Goal: Transaction & Acquisition: Purchase product/service

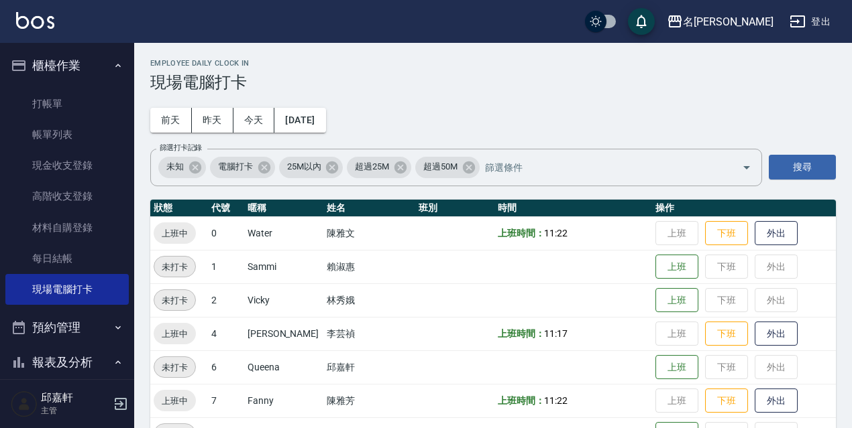
scroll to position [274, 0]
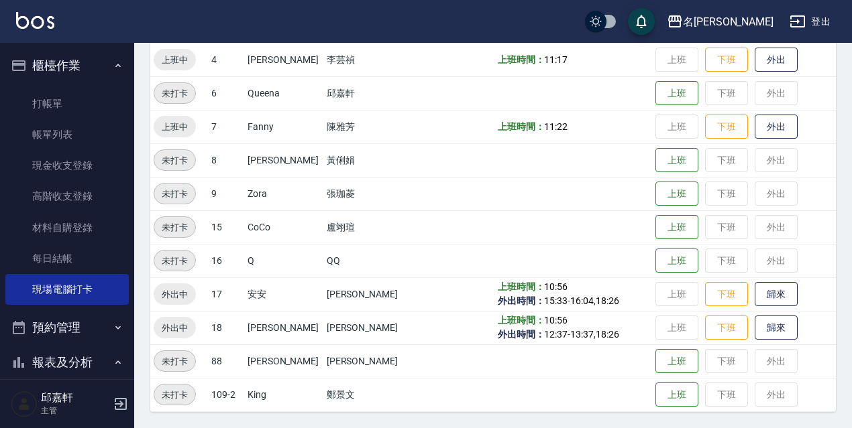
click at [766, 331] on button "歸來" at bounding box center [775, 328] width 43 height 25
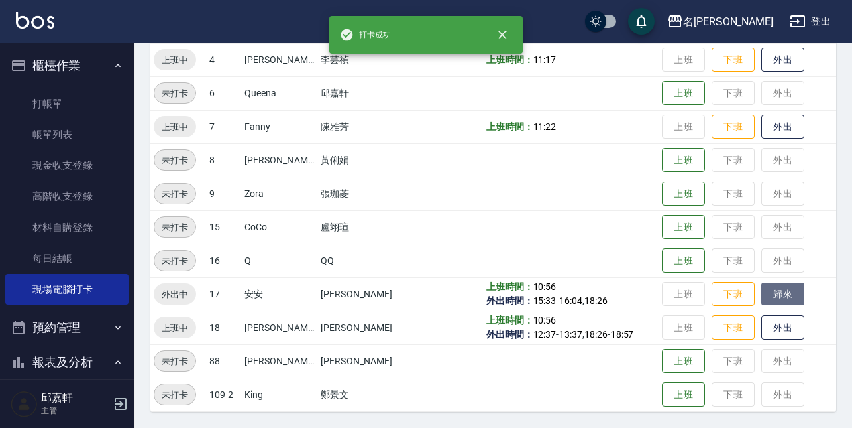
click at [773, 287] on button "歸來" at bounding box center [782, 294] width 43 height 23
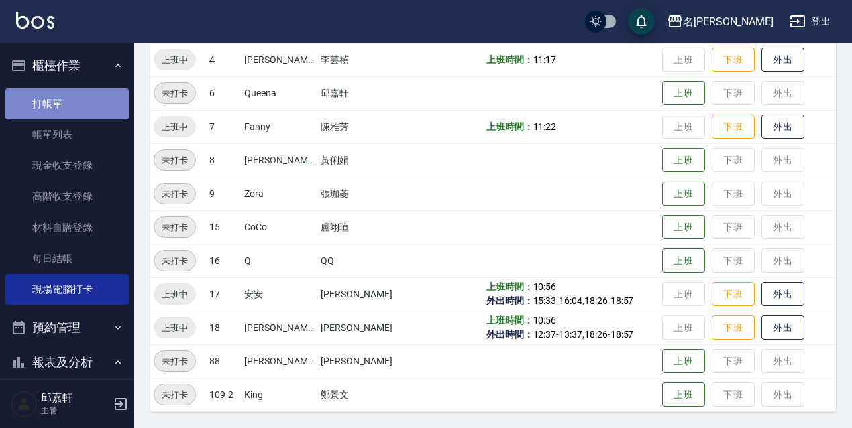
drag, startPoint x: 72, startPoint y: 104, endPoint x: 253, endPoint y: 218, distance: 214.0
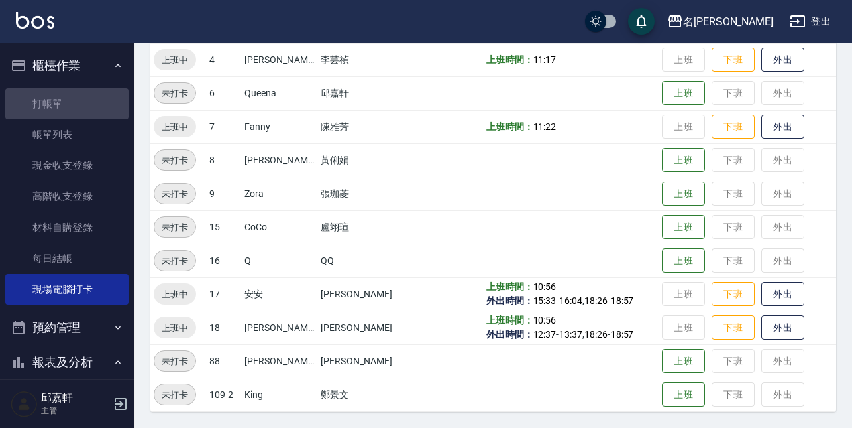
click at [73, 104] on link "打帳單" at bounding box center [66, 104] width 123 height 31
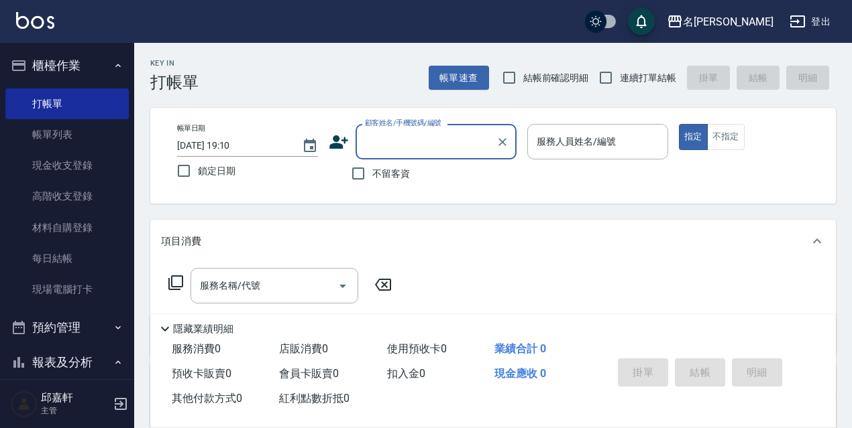
drag, startPoint x: 215, startPoint y: 167, endPoint x: 208, endPoint y: 184, distance: 18.3
click at [217, 167] on span "鎖定日期" at bounding box center [217, 171] width 38 height 14
click at [198, 167] on input "鎖定日期" at bounding box center [184, 171] width 28 height 28
checkbox input "true"
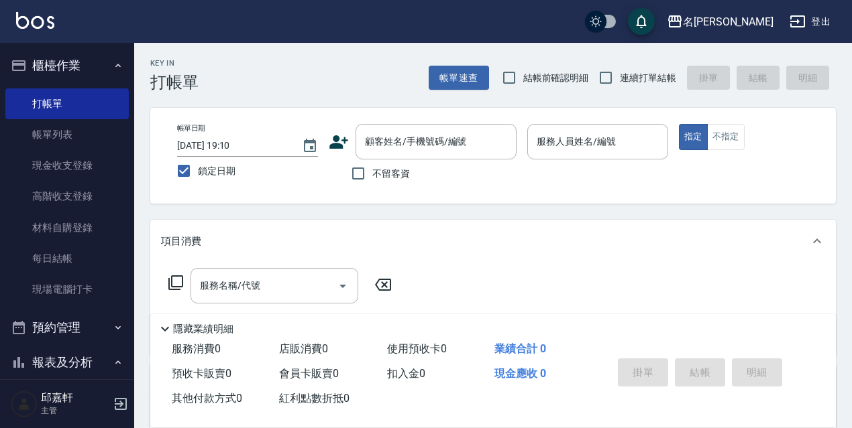
click at [393, 164] on label "不留客資" at bounding box center [377, 174] width 66 height 28
click at [372, 164] on input "不留客資" at bounding box center [358, 174] width 28 height 28
checkbox input "true"
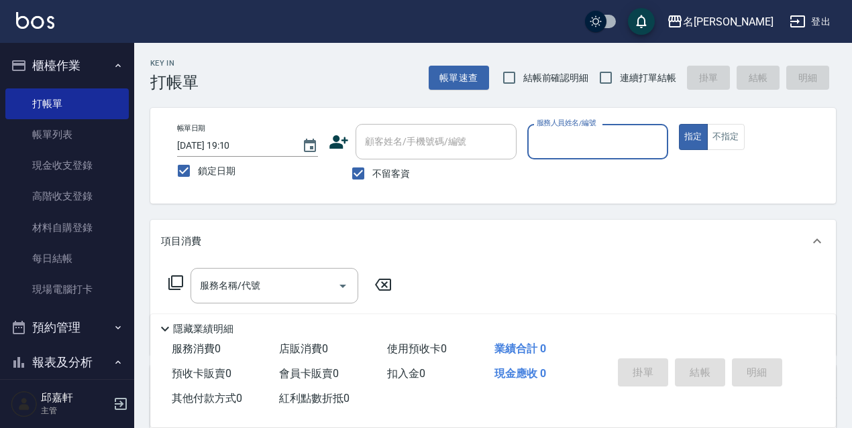
click at [636, 78] on span "連續打單結帳" at bounding box center [648, 78] width 56 height 14
click at [620, 78] on input "連續打單結帳" at bounding box center [605, 78] width 28 height 28
checkbox input "true"
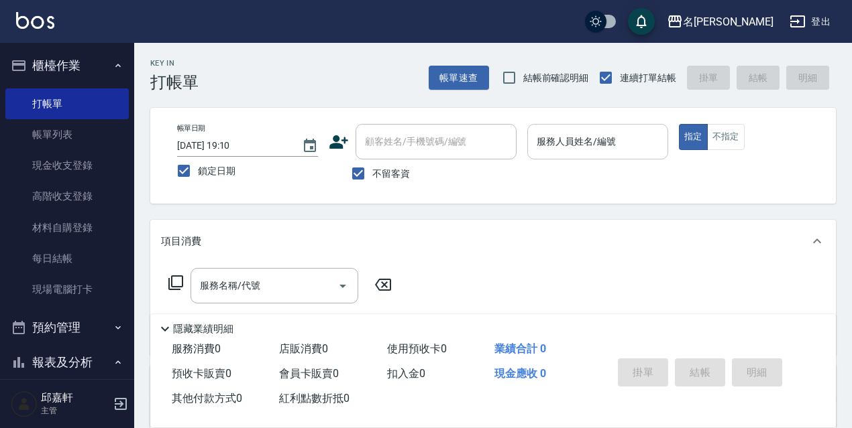
click at [608, 134] on input "服務人員姓名/編號" at bounding box center [597, 141] width 129 height 23
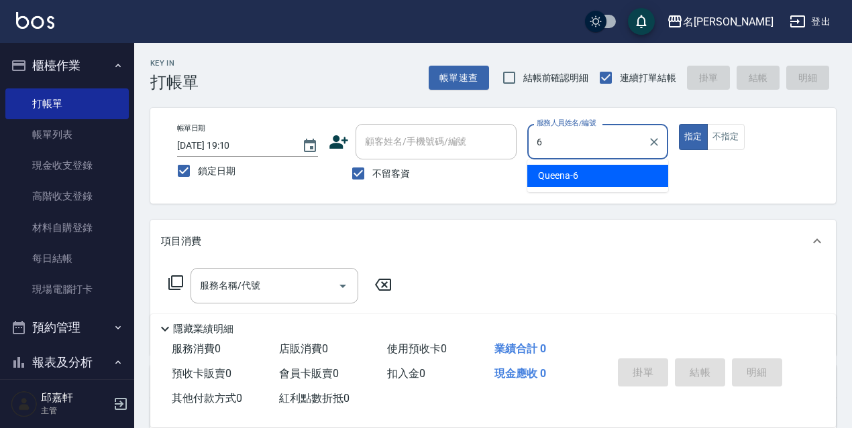
type input "Queena-6"
type button "true"
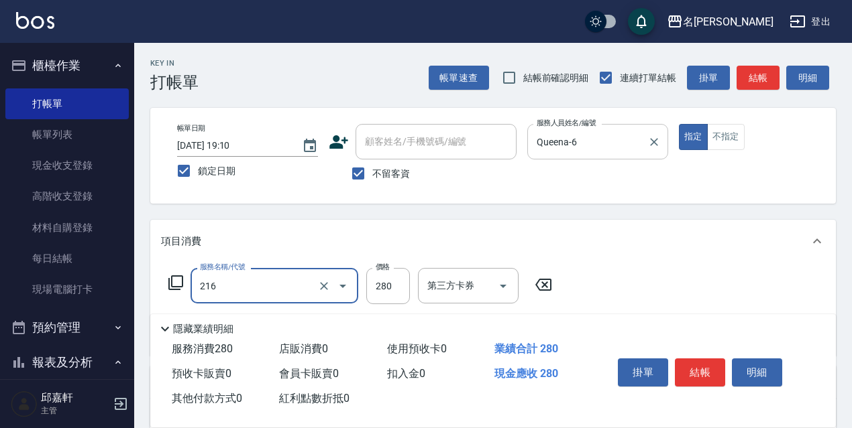
type input "洗髮卷<抵>280(216)"
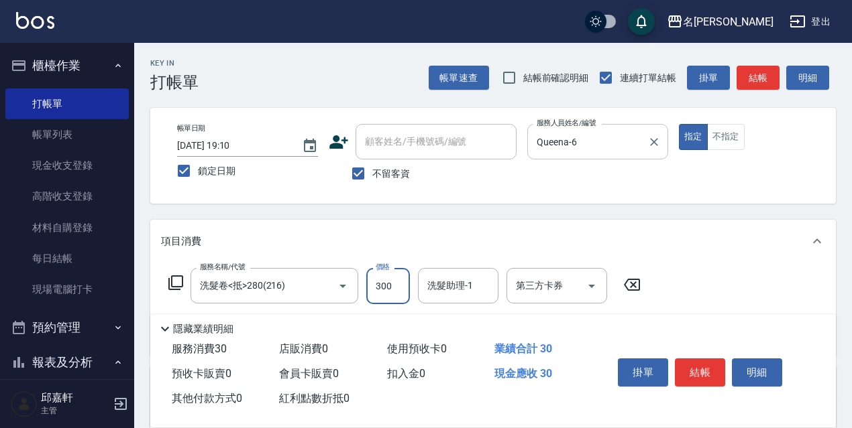
type input "300"
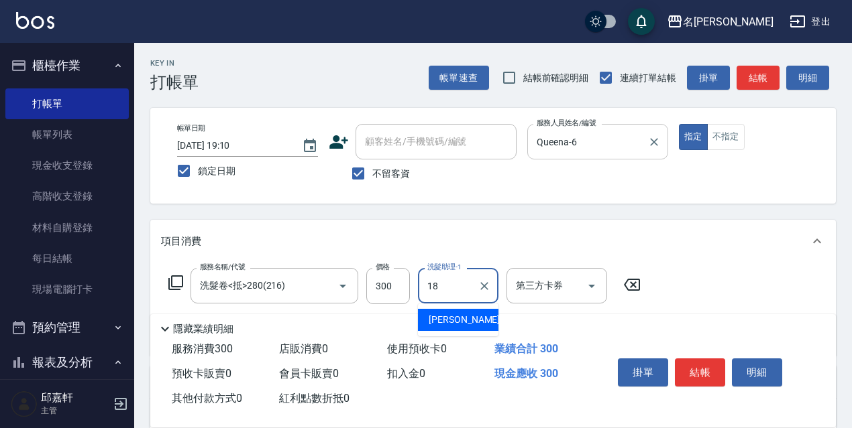
type input "[PERSON_NAME]-18"
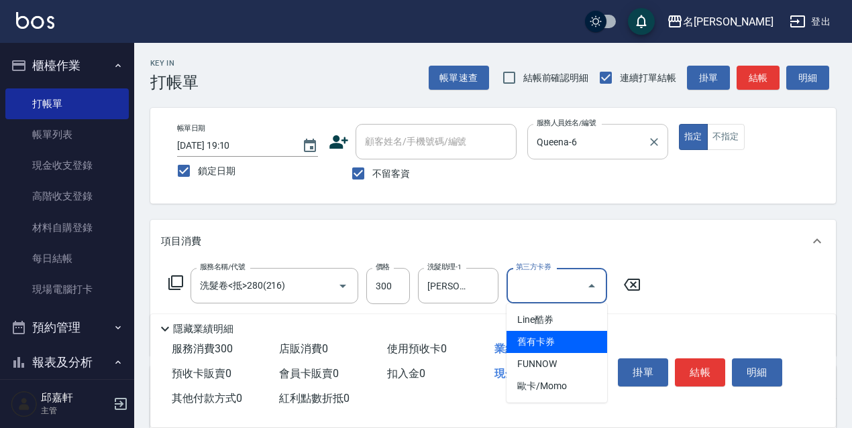
type input "舊有卡券"
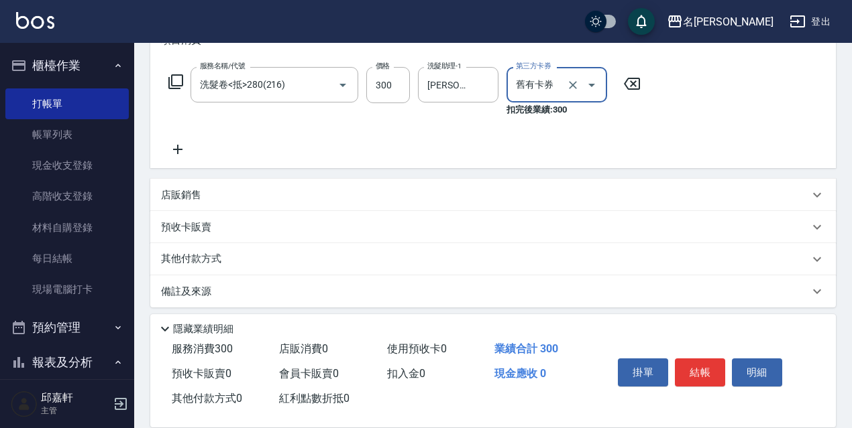
scroll to position [209, 0]
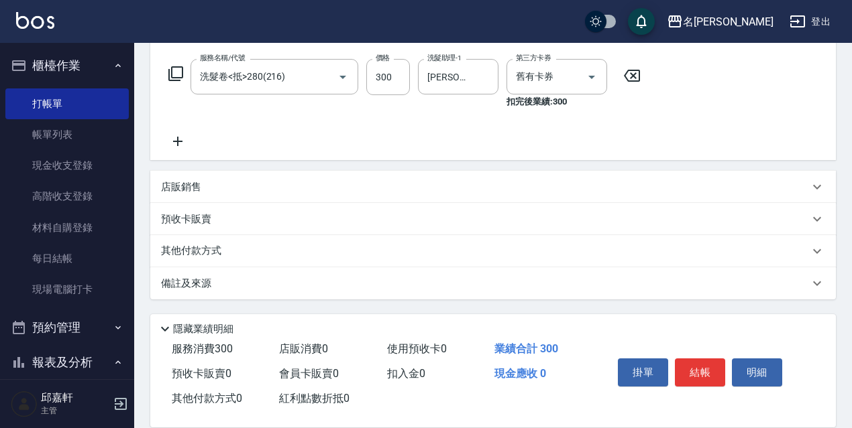
click at [227, 179] on div "店販銷售" at bounding box center [492, 187] width 685 height 32
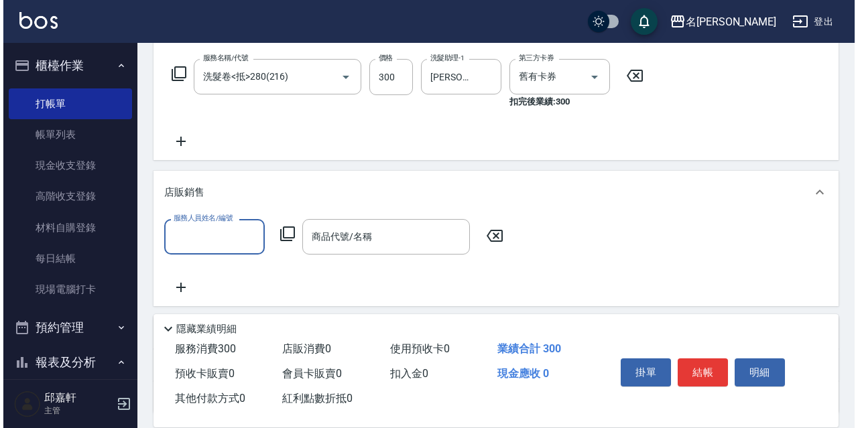
scroll to position [0, 0]
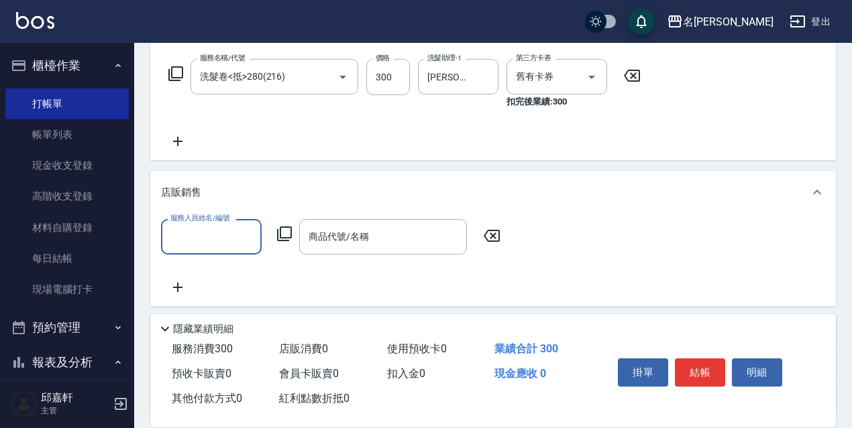
type input "3"
type input "Queena-6"
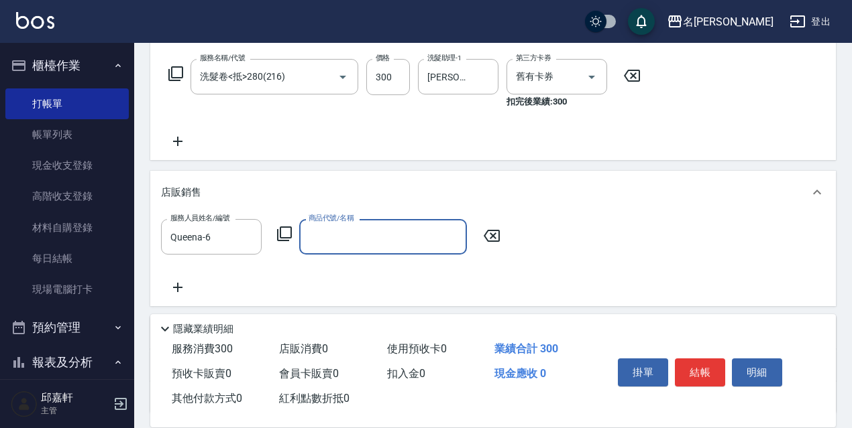
click at [285, 238] on icon at bounding box center [284, 234] width 15 height 15
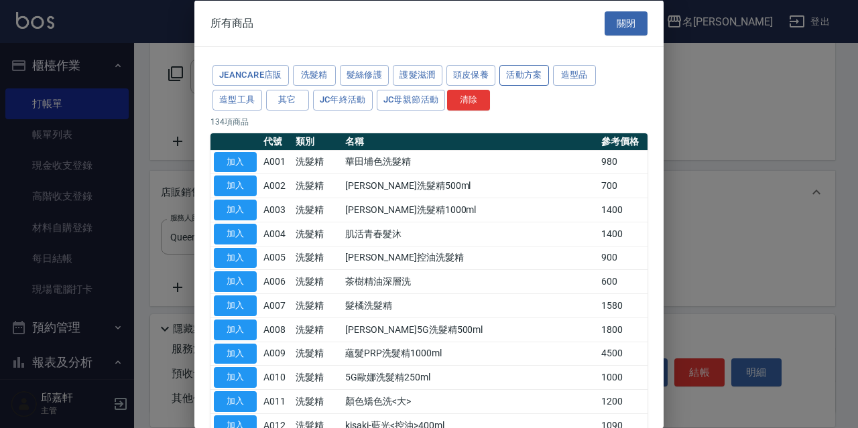
click at [518, 73] on button "活動方案" at bounding box center [525, 75] width 50 height 21
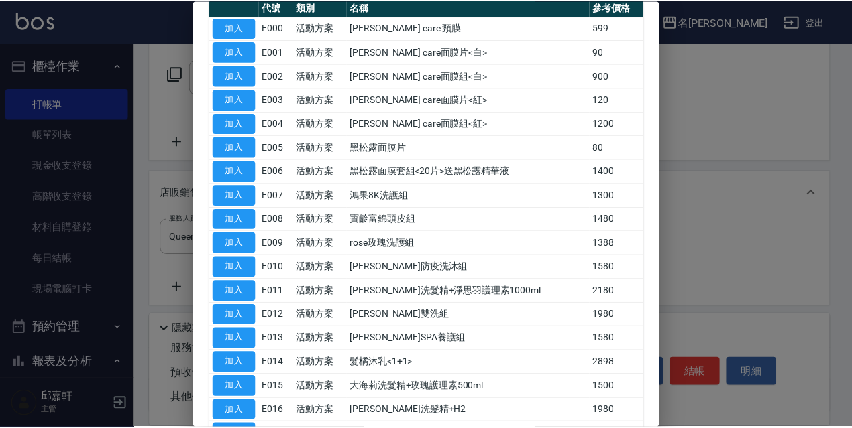
scroll to position [201, 0]
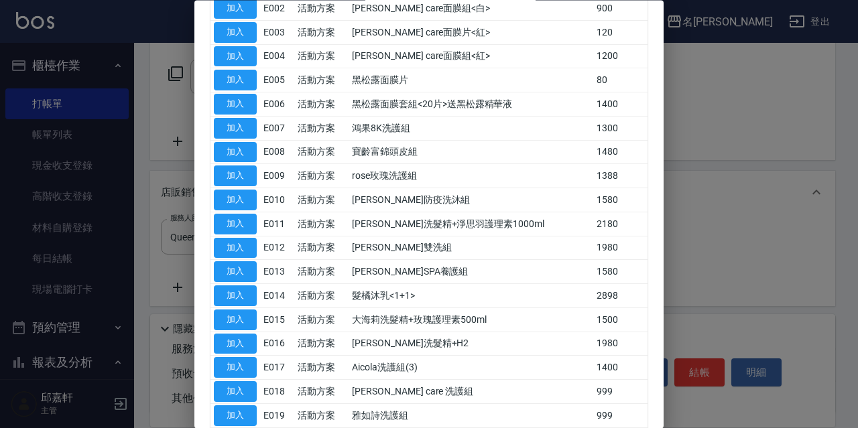
click at [231, 367] on button "加入" at bounding box center [235, 368] width 43 height 21
type input "Aicola洗護組(3)"
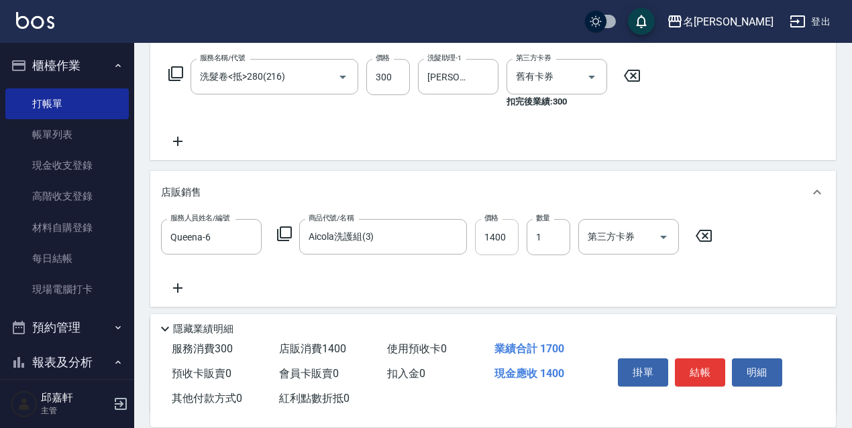
click at [505, 247] on input "1400" at bounding box center [497, 237] width 44 height 36
type input "1200"
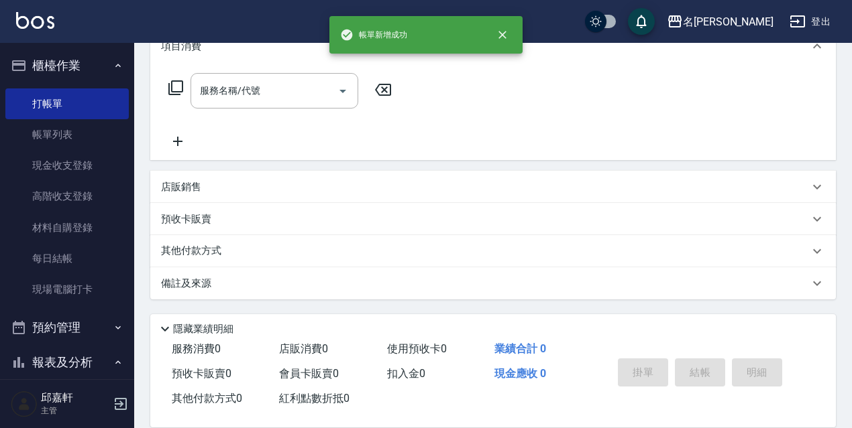
scroll to position [0, 0]
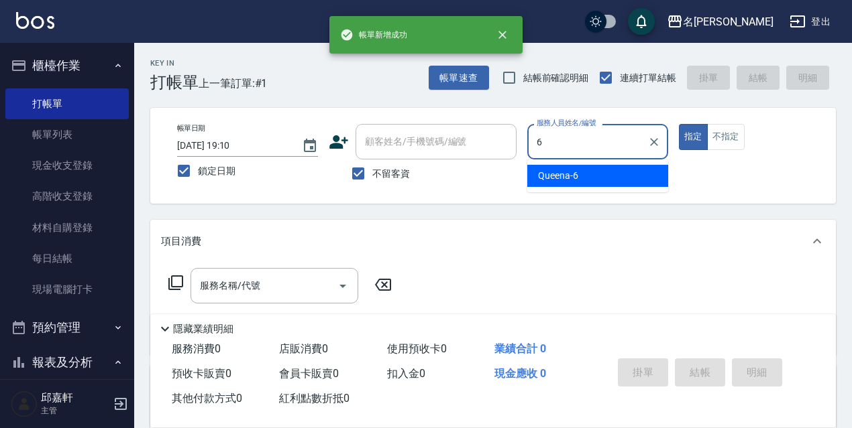
type input "Queena-6"
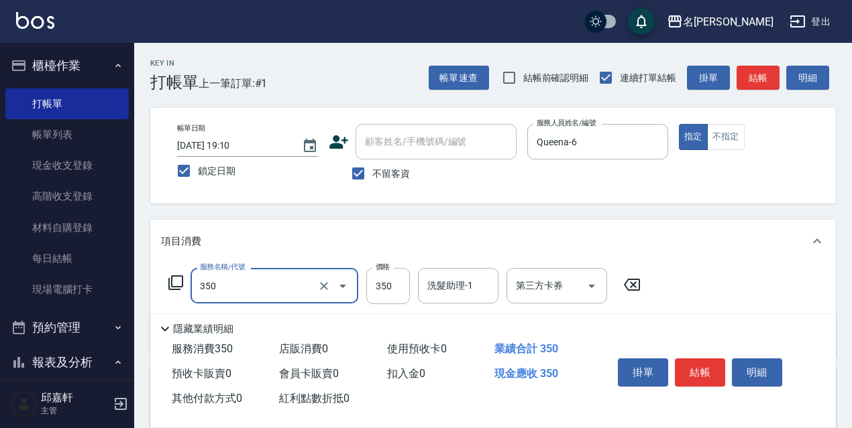
type input "洗髮350(350)"
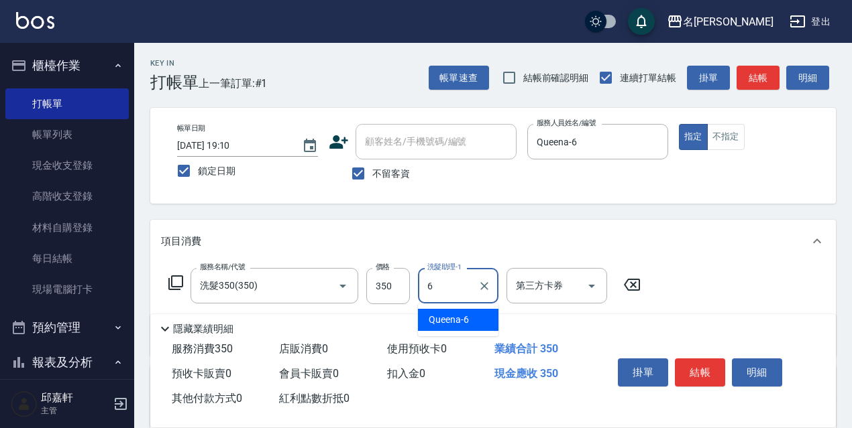
type input "Queena-6"
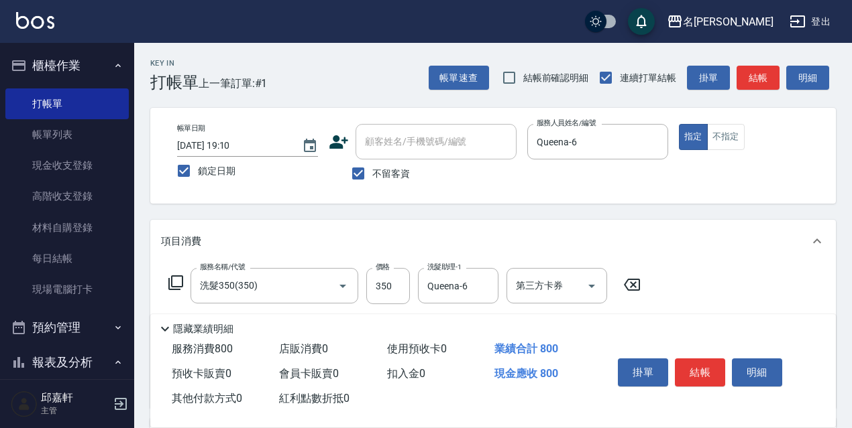
type input "剪髮450(306)"
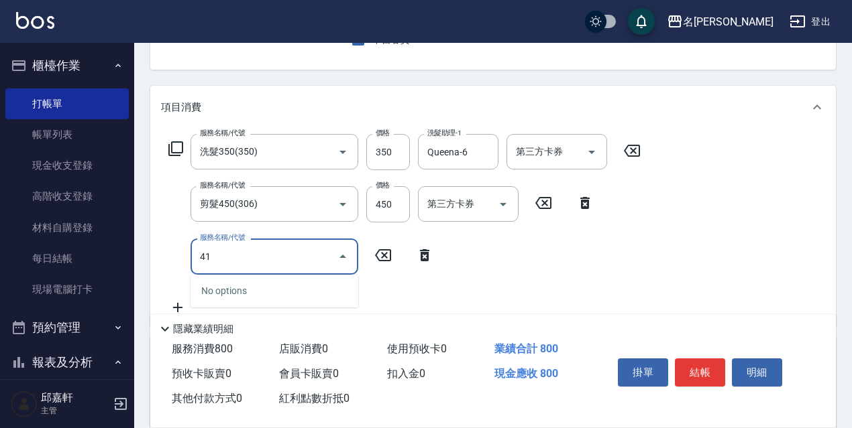
type input "4"
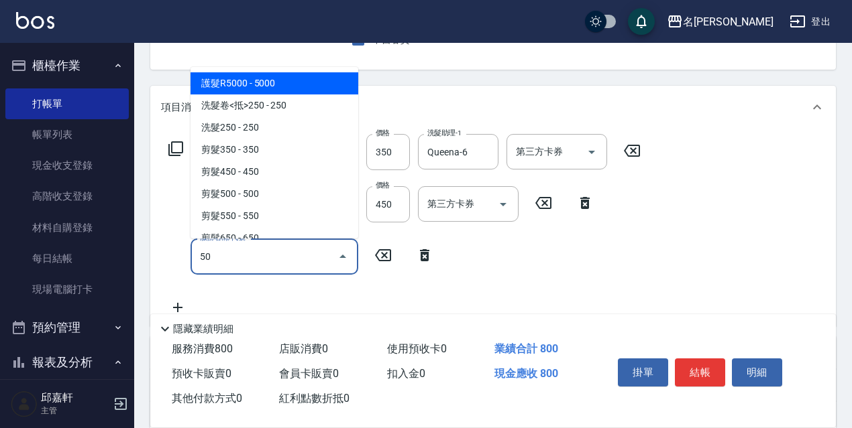
type input "502"
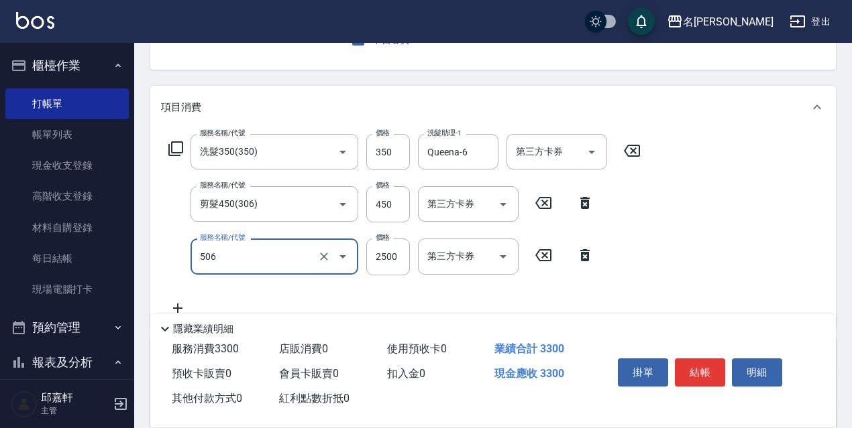
type input "染髮(2500)(506)"
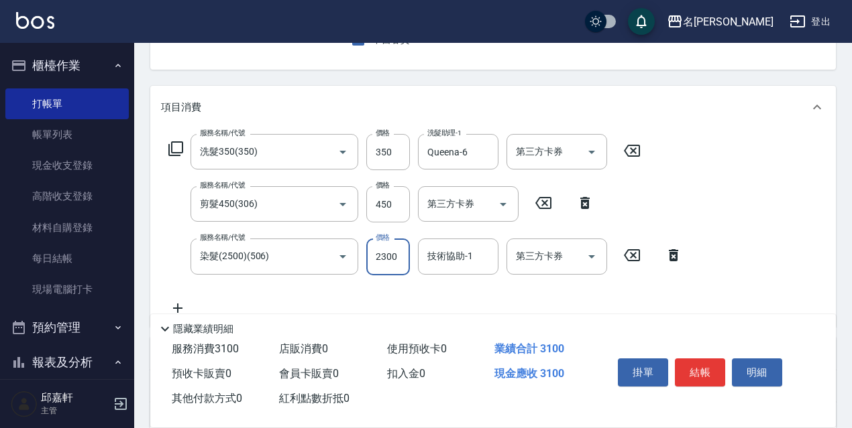
type input "2300"
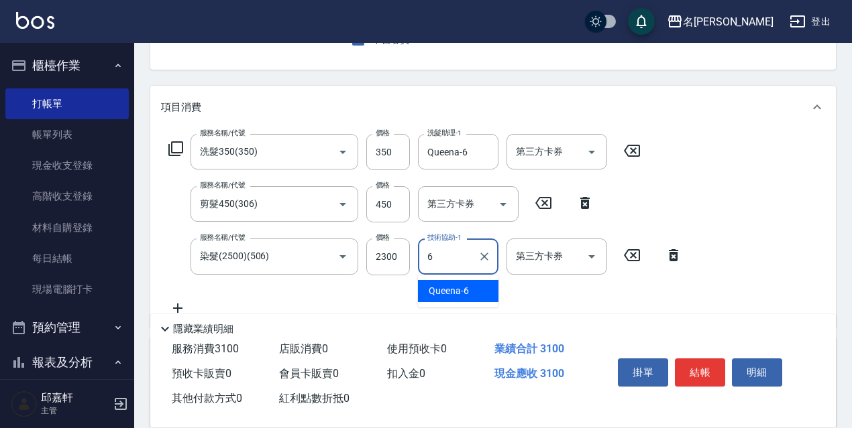
type input "Queena-6"
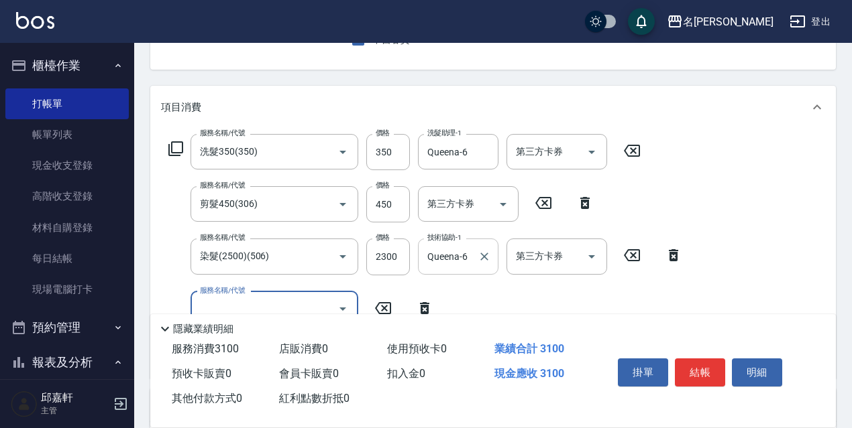
scroll to position [201, 0]
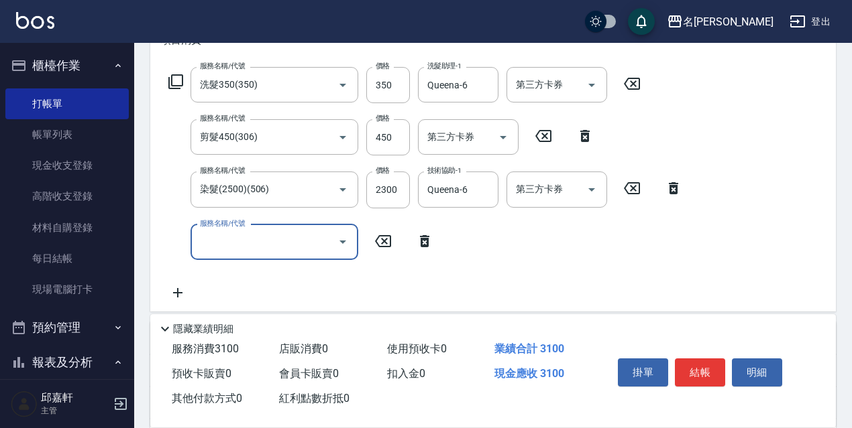
click at [341, 238] on icon "Open" at bounding box center [343, 242] width 16 height 16
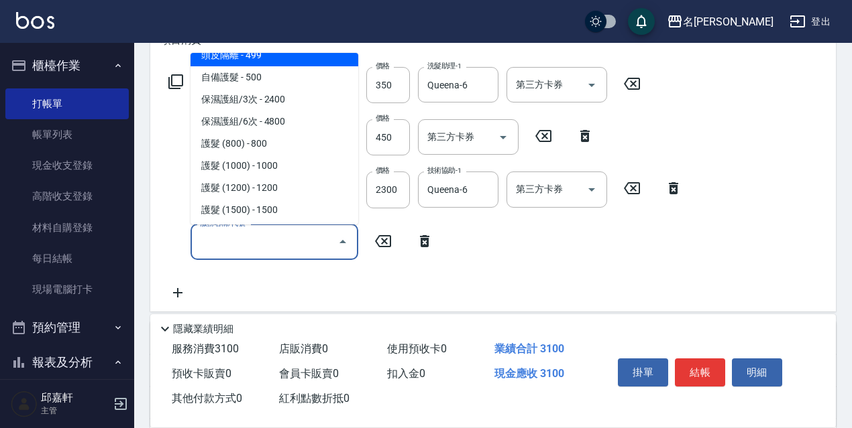
scroll to position [1878, 0]
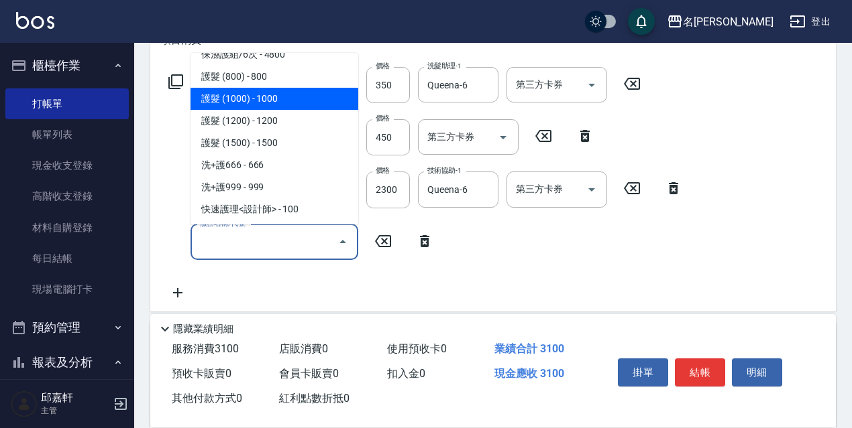
click at [284, 110] on span "護髮 (1000) - 1000" at bounding box center [274, 99] width 168 height 22
type input "護髮 (1000)(705)"
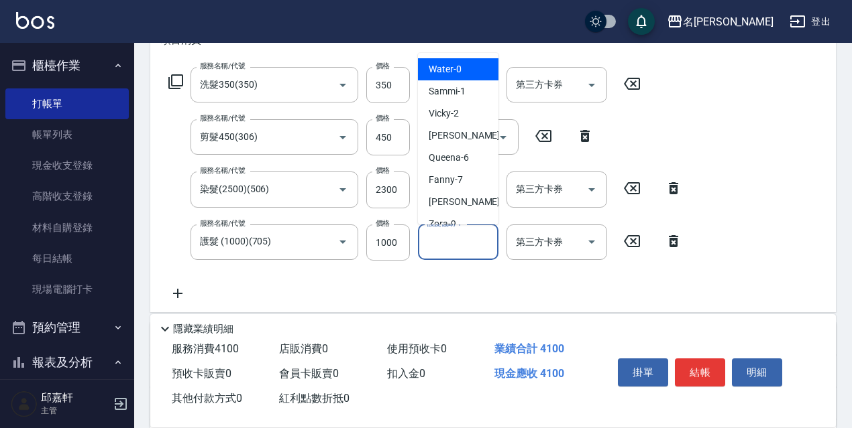
click at [460, 252] on input "護髮協助-1" at bounding box center [458, 242] width 68 height 23
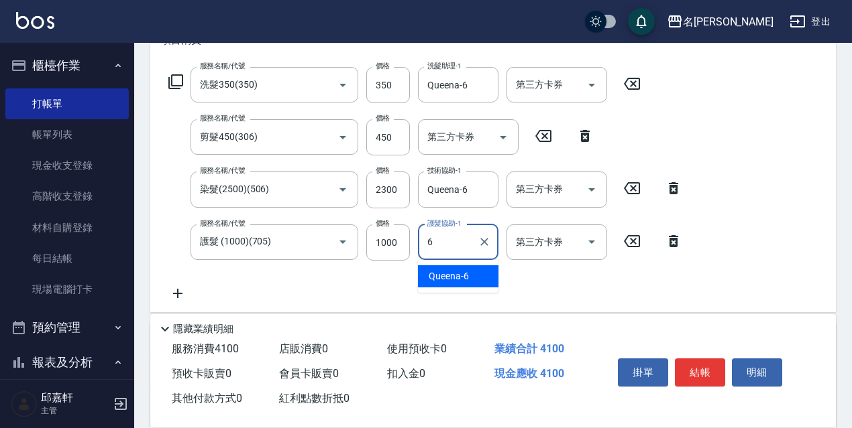
type input "Queena-6"
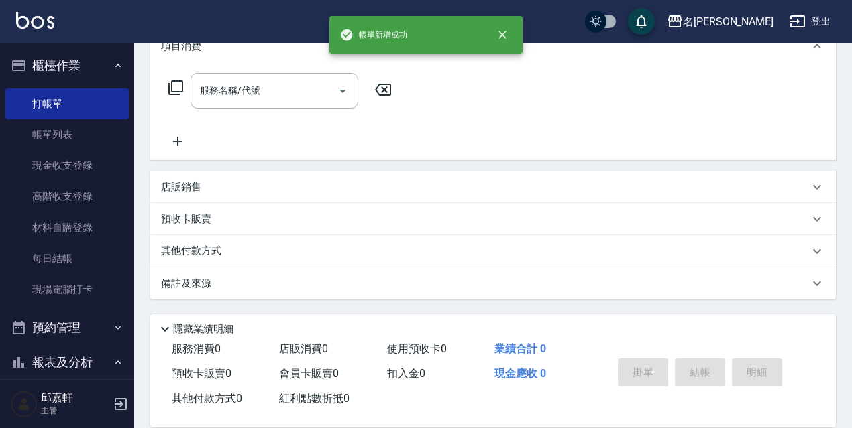
scroll to position [0, 0]
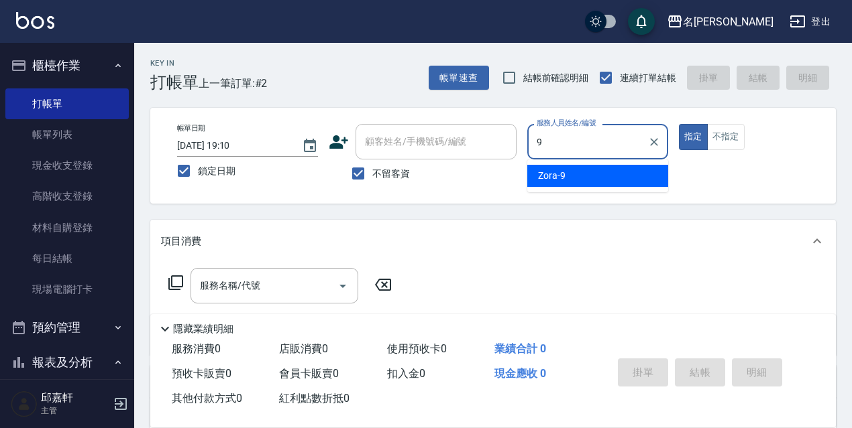
type input "Zora-9"
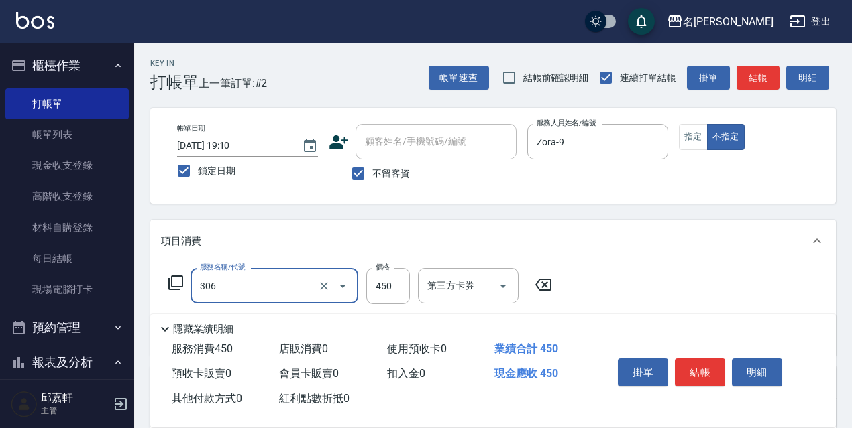
type input "剪髮450(306)"
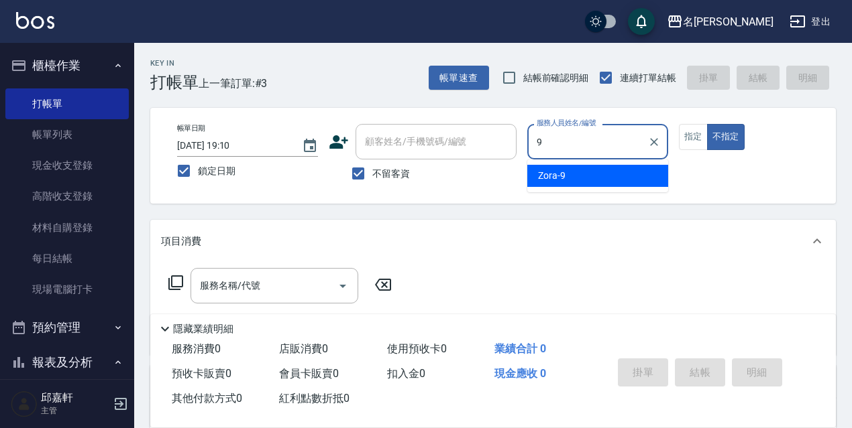
type input "Zora-9"
type button "false"
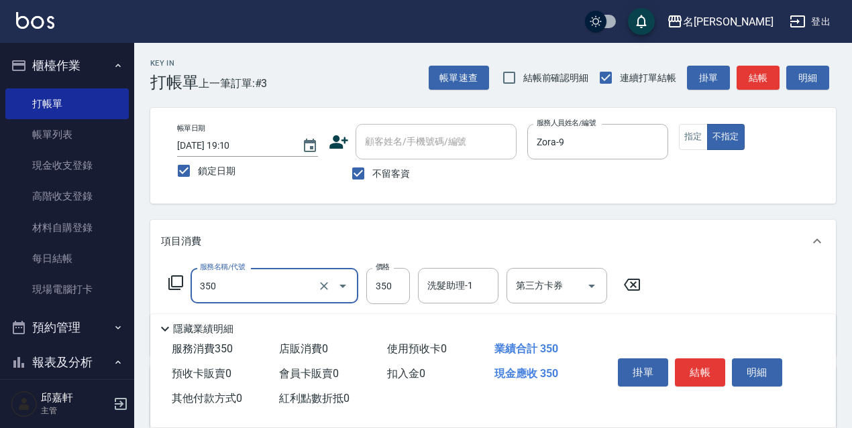
type input "洗髮350(350)"
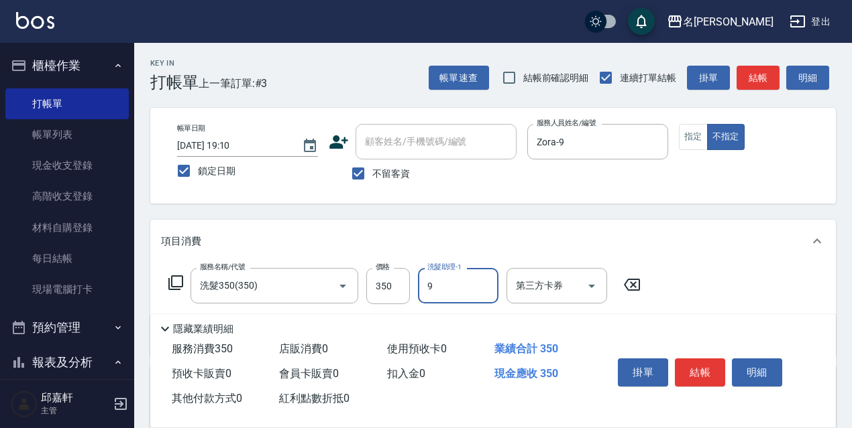
type input "Zora-9"
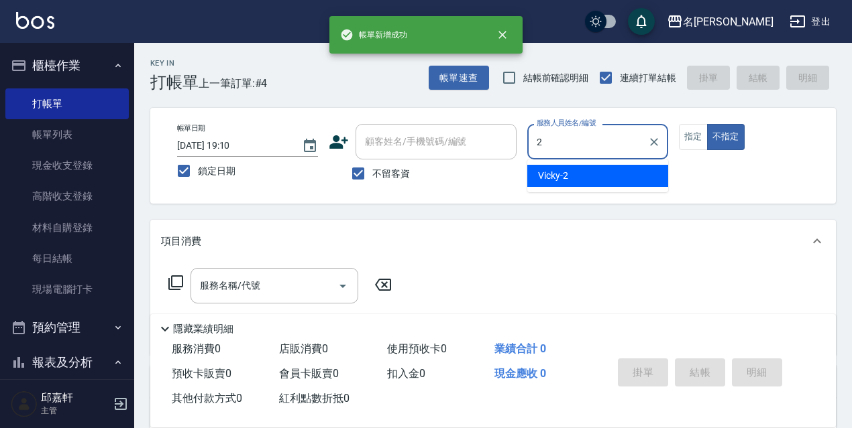
type input "Vicky-2"
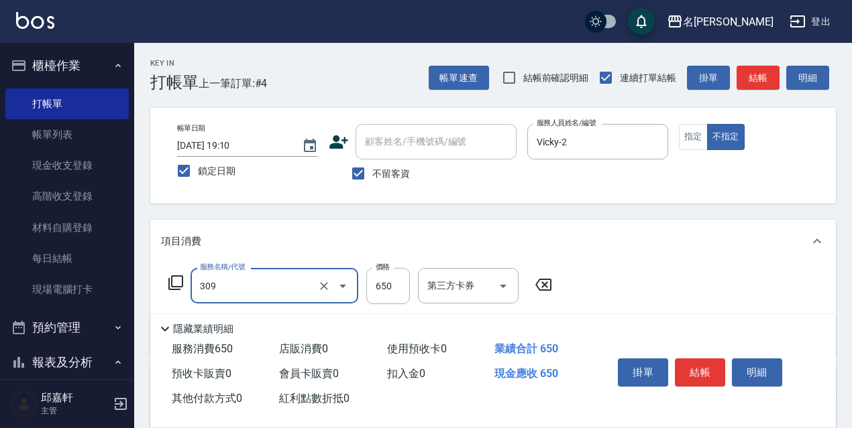
type input "剪髮650(309)"
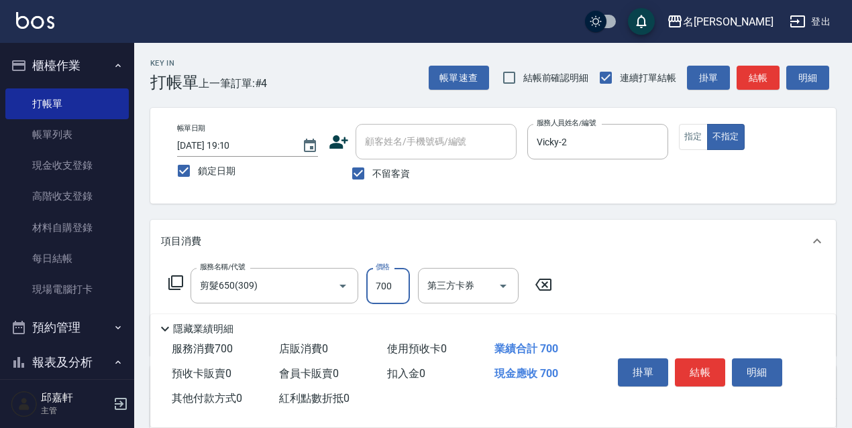
type input "700"
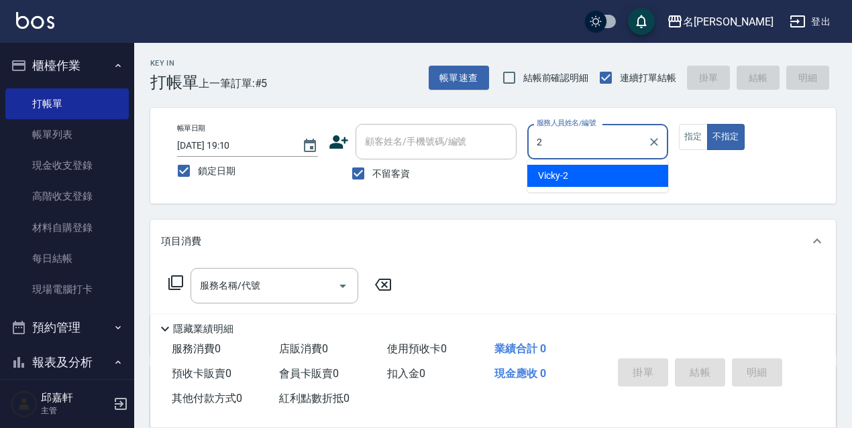
type input "Vicky-2"
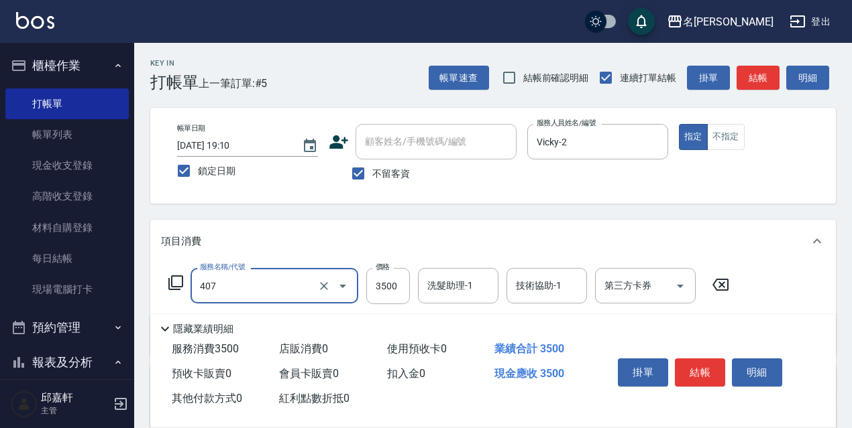
type input "燙髮(3500)(407)"
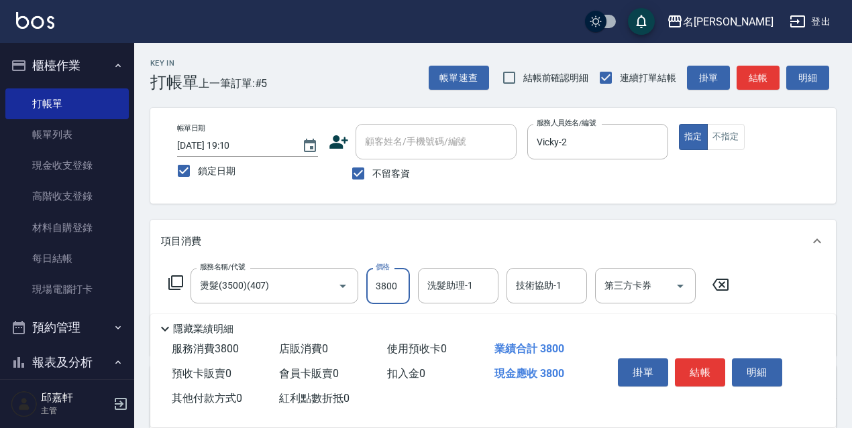
type input "3800"
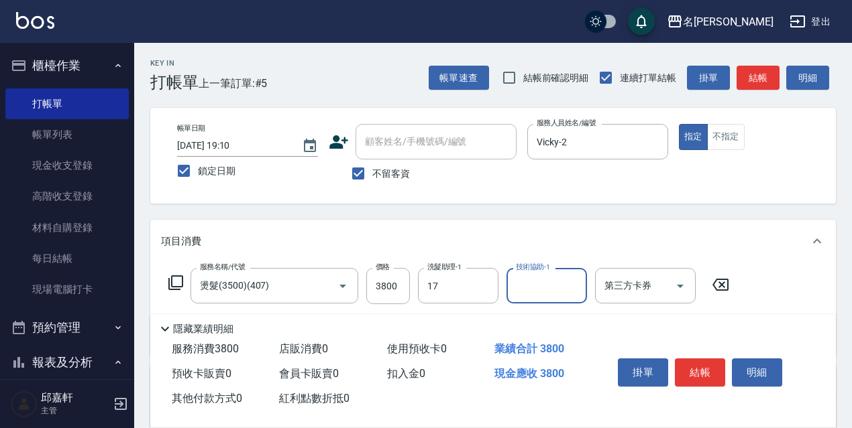
type input "安安-17"
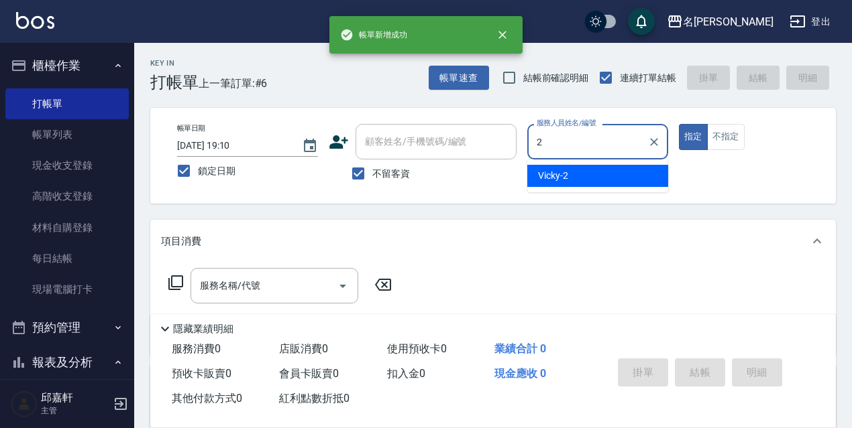
type input "Vicky-2"
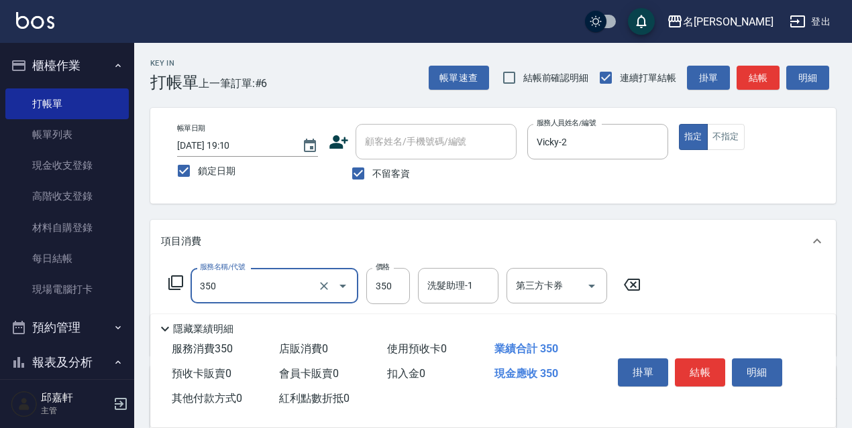
type input "洗髮350(350)"
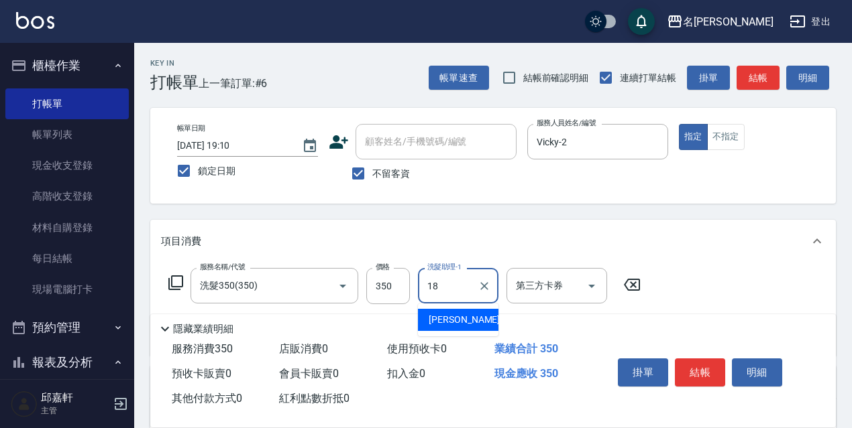
type input "[PERSON_NAME]-18"
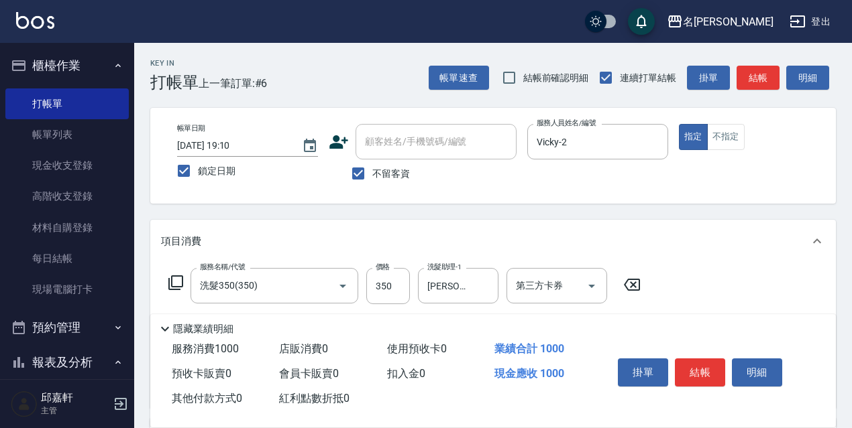
type input "剪髮650(309)"
type input "700"
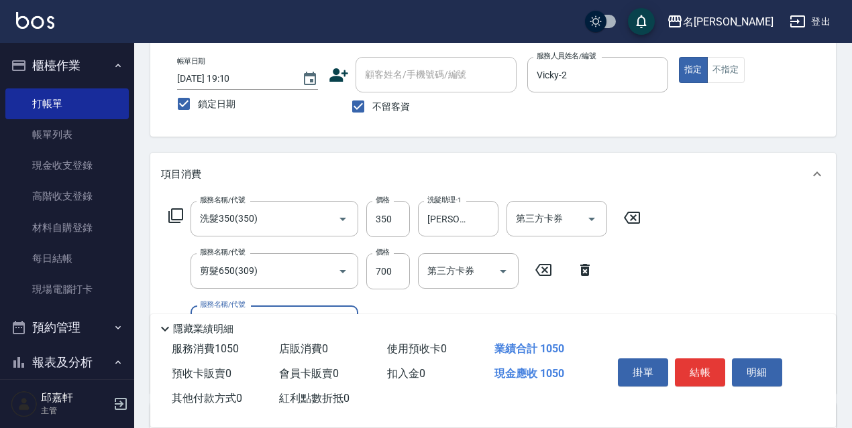
scroll to position [134, 0]
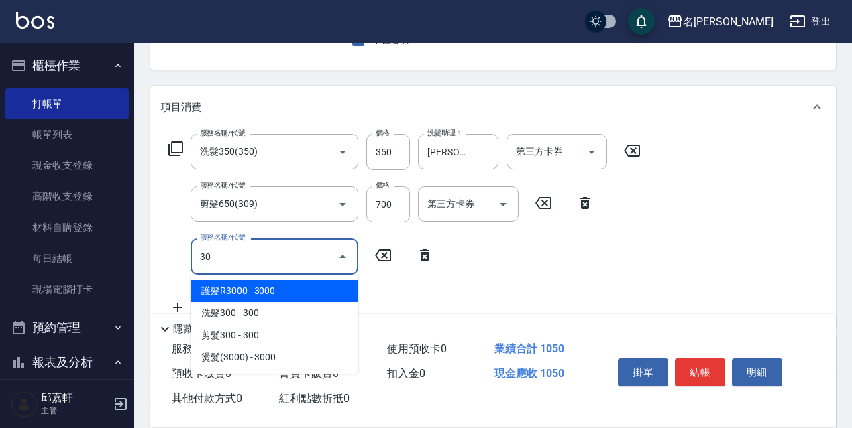
type input "3"
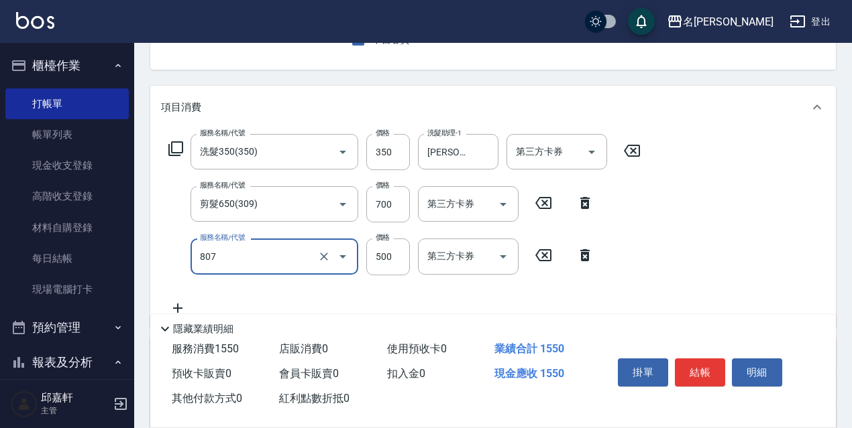
type input "補燙(807)"
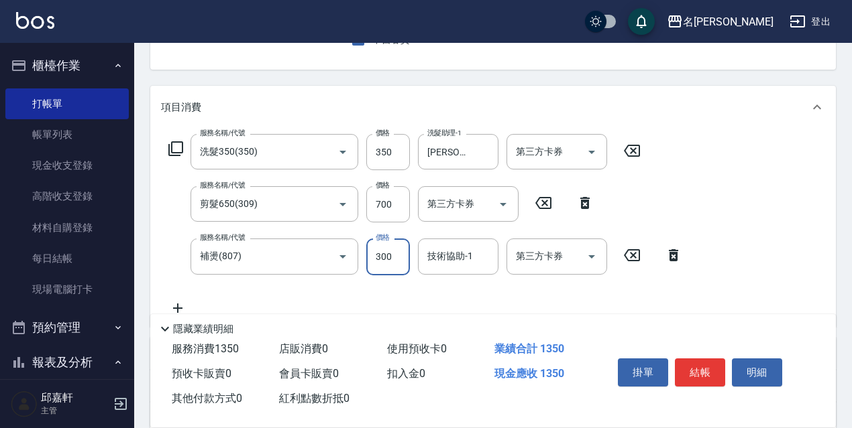
type input "300"
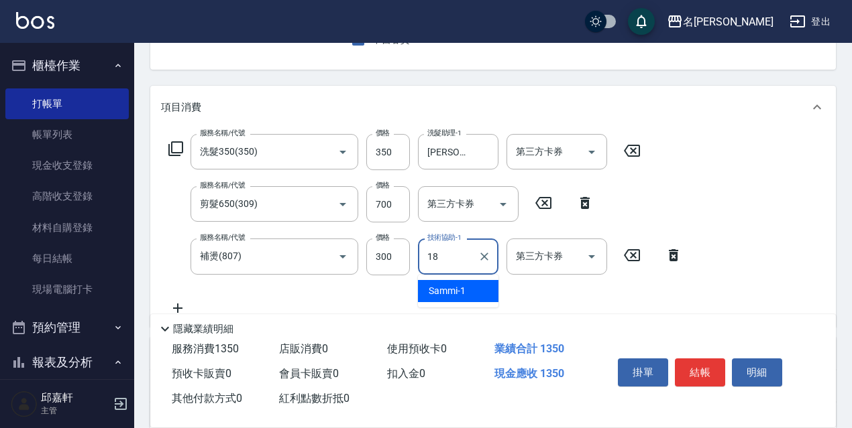
type input "[PERSON_NAME]-18"
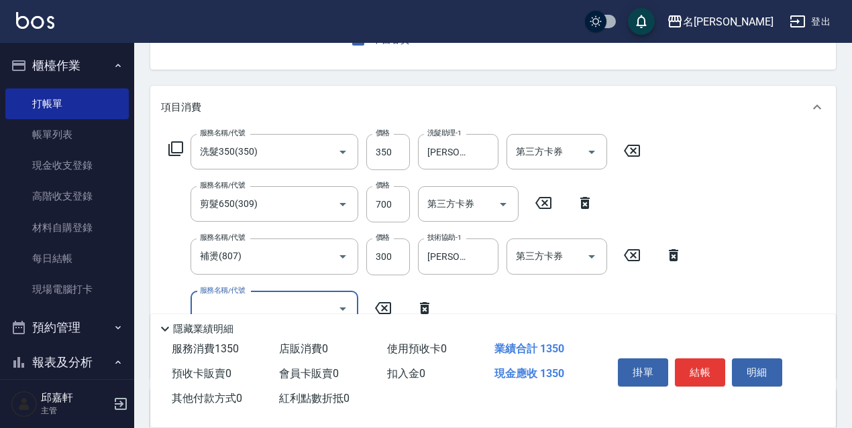
type input "3"
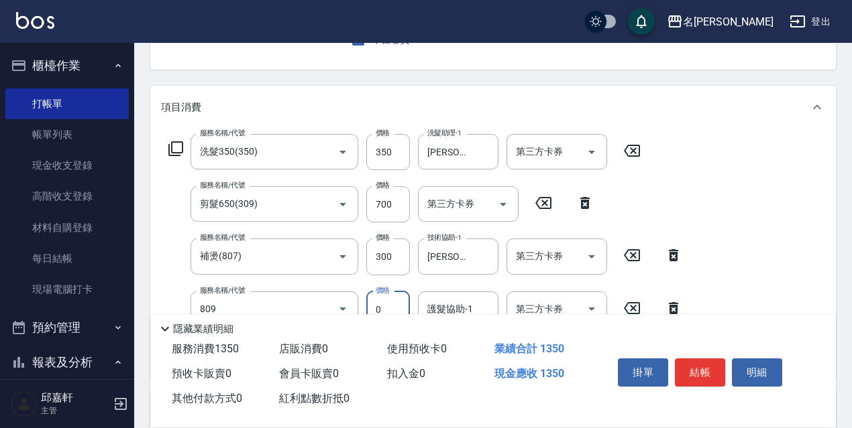
type input "保濕護髮(809)"
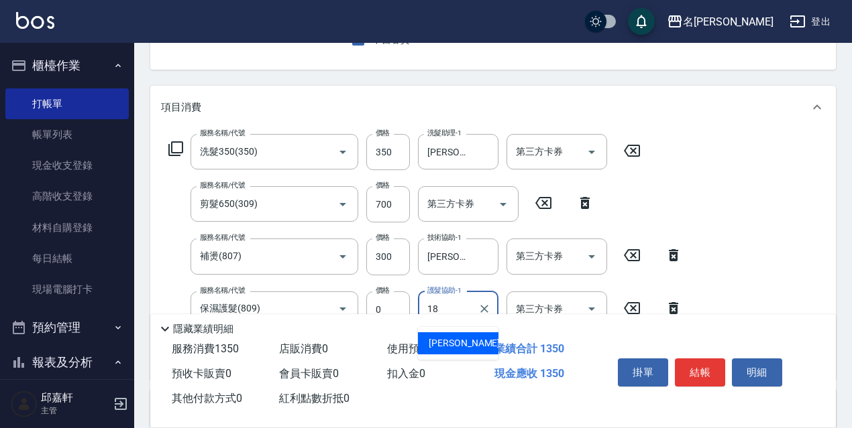
type input "[PERSON_NAME]-18"
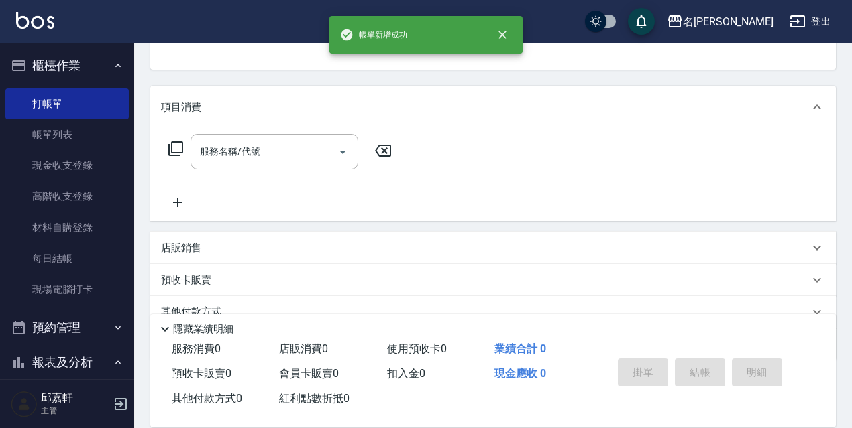
scroll to position [130, 0]
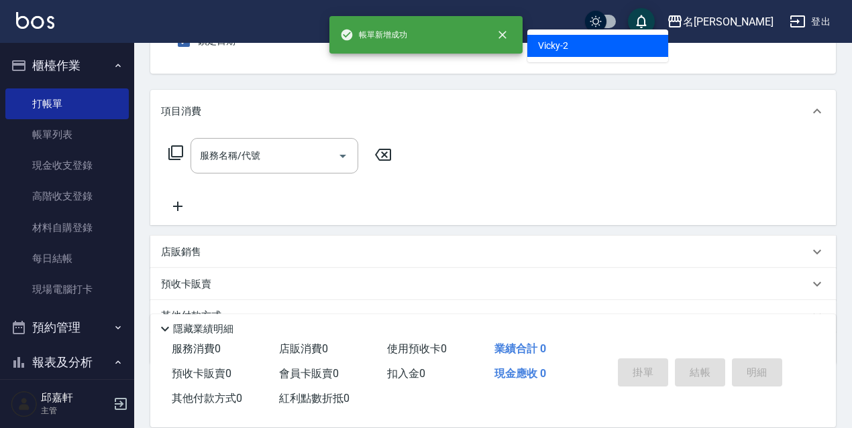
type input "Vicky-2"
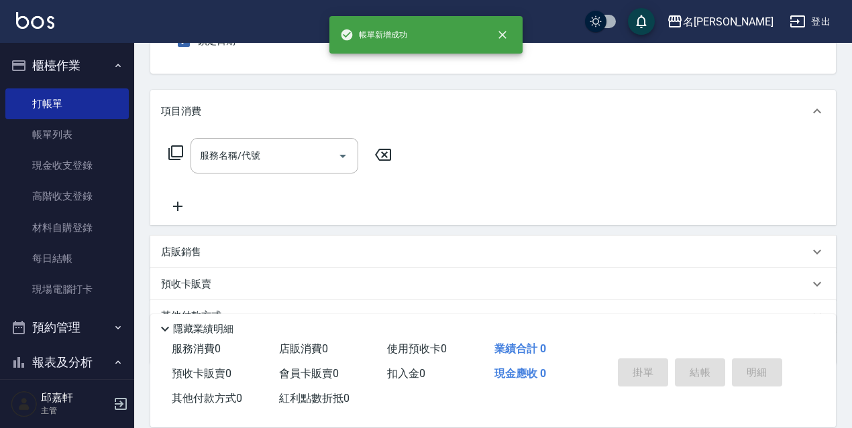
scroll to position [124, 0]
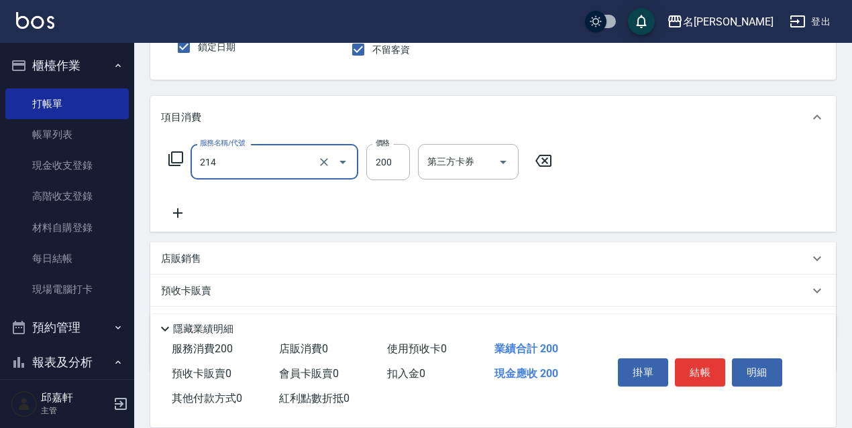
type input "洗髮卷(抵)200(214)"
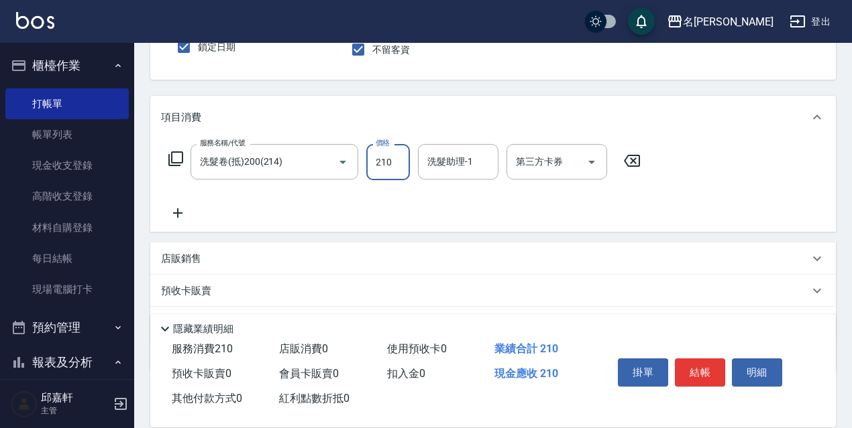
type input "210"
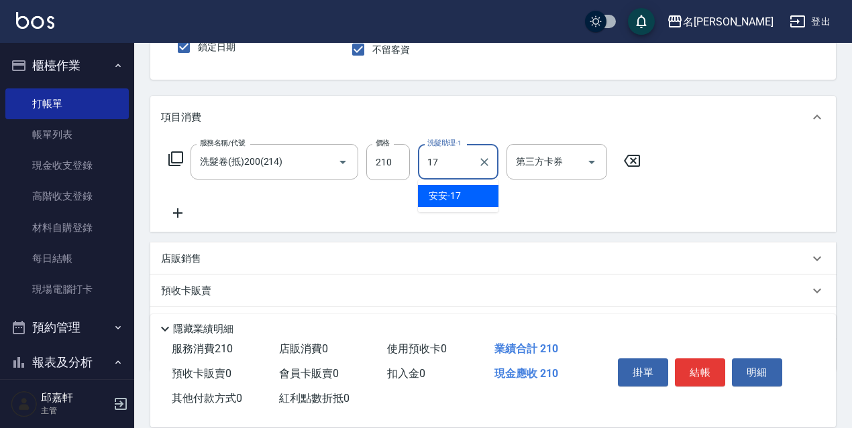
type input "安安-17"
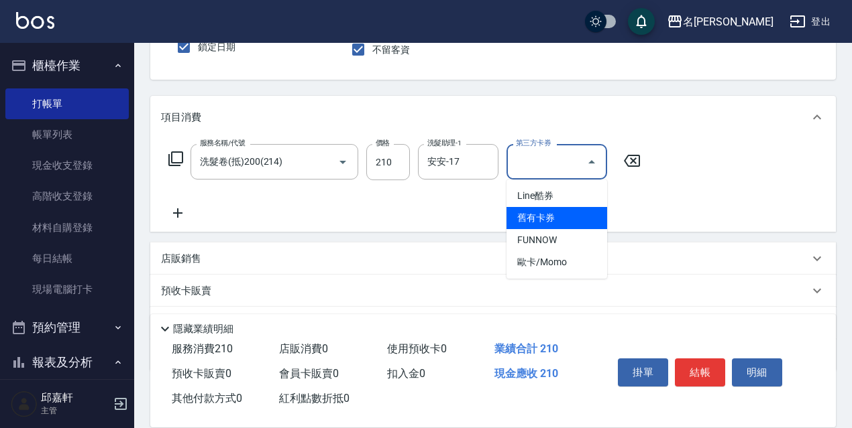
type input "舊有卡券"
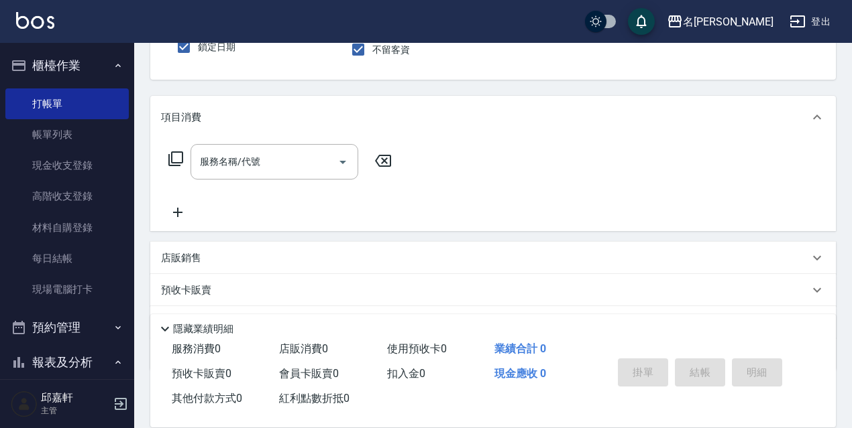
scroll to position [0, 0]
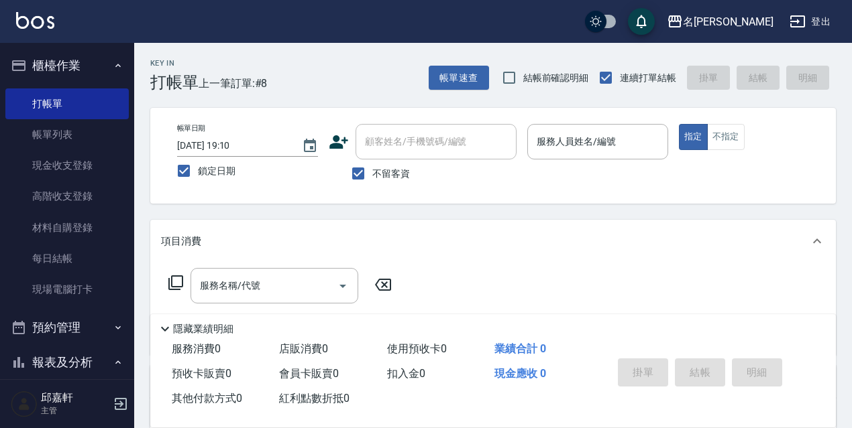
click at [395, 172] on span "不留客資" at bounding box center [391, 174] width 38 height 14
click at [372, 172] on input "不留客資" at bounding box center [358, 174] width 28 height 28
checkbox input "false"
click at [439, 148] on input "顧客姓名/手機號碼/編號" at bounding box center [425, 141] width 129 height 23
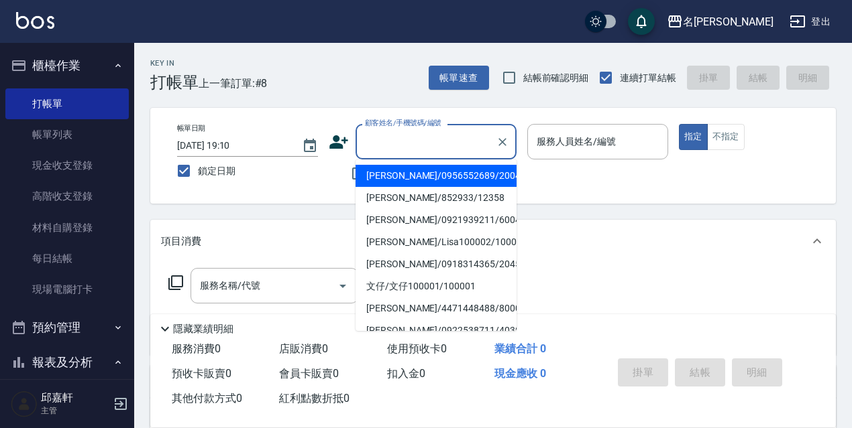
click at [438, 172] on li "[PERSON_NAME]/0956552689/20042" at bounding box center [435, 176] width 161 height 22
type input "[PERSON_NAME]/0956552689/20042"
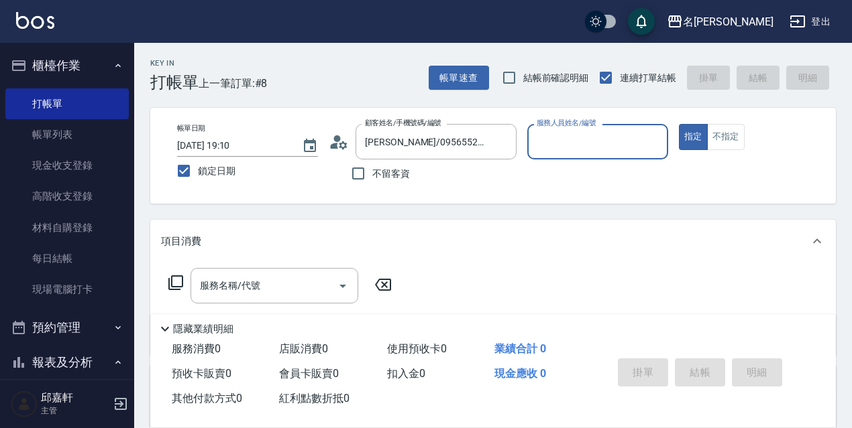
type input "Vicky-2"
click at [200, 289] on input "服務名稱/代號" at bounding box center [263, 285] width 135 height 23
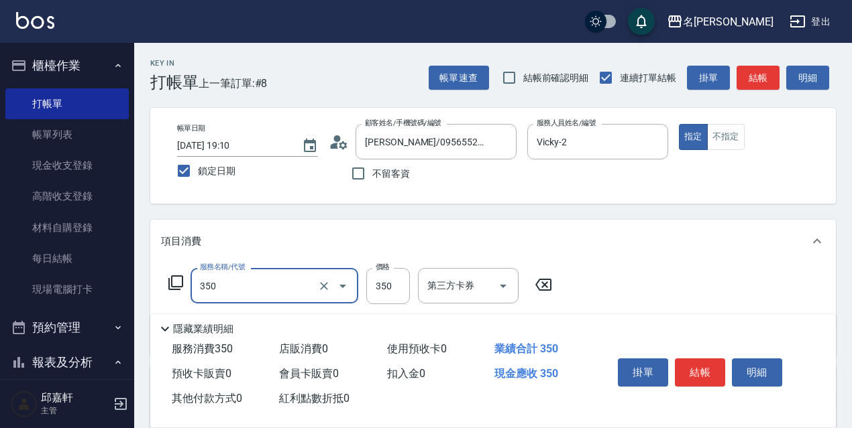
type input "洗髮350(350)"
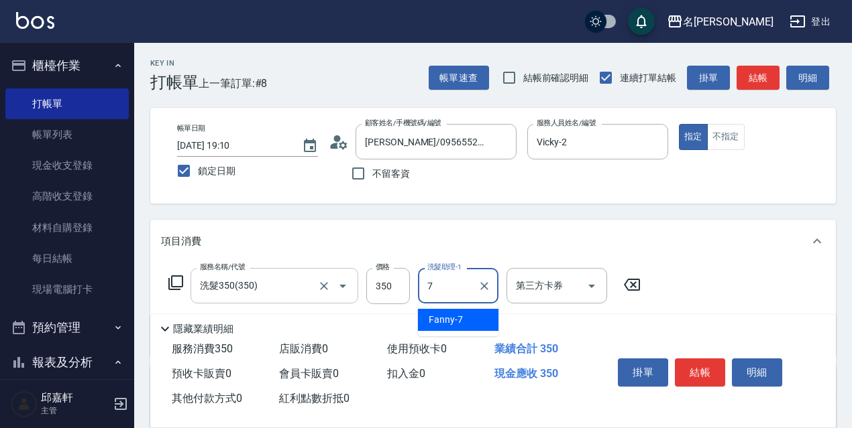
type input "Fanny-7"
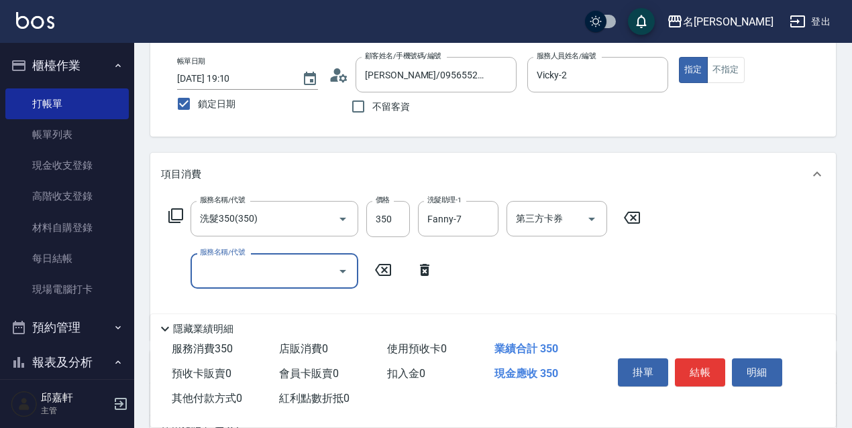
scroll to position [134, 0]
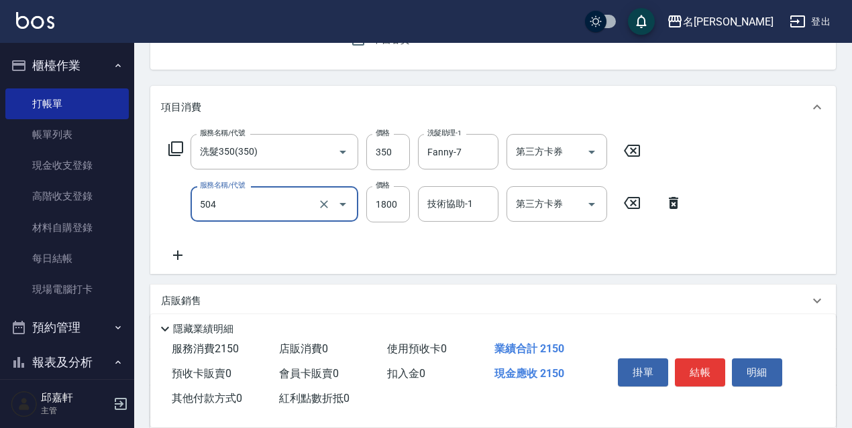
type input "染髮(1800)(504)"
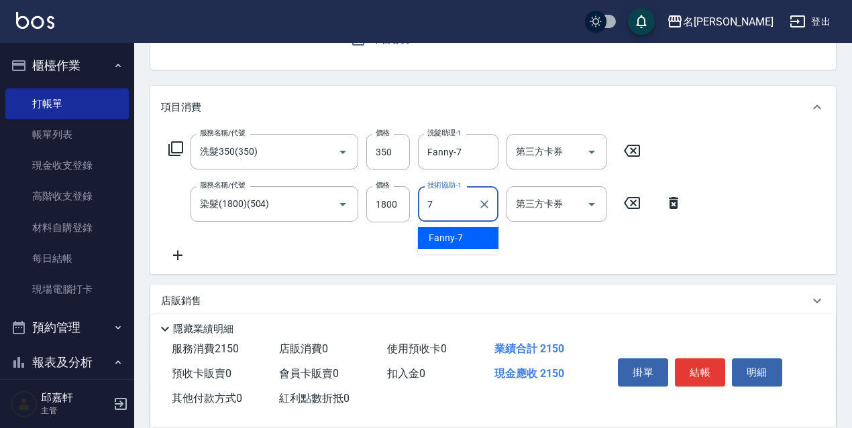
type input "Fanny-7"
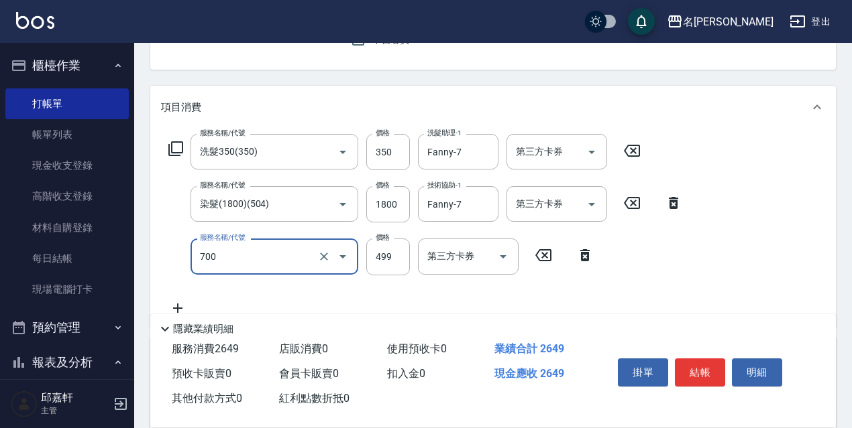
type input "頭皮隔離(700)"
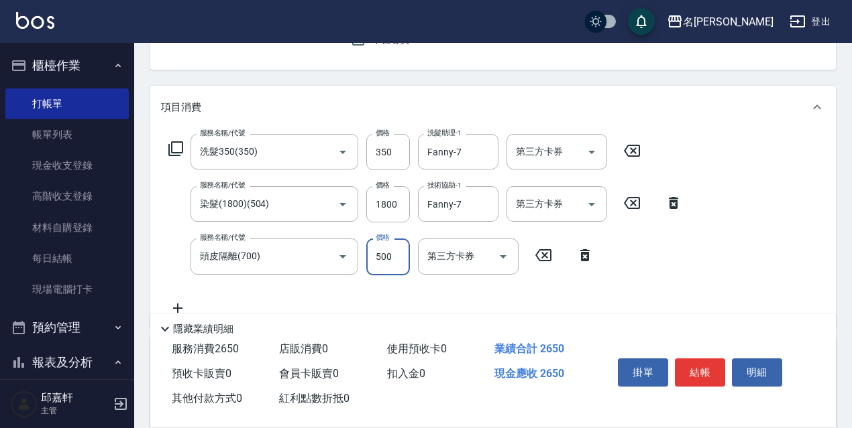
type input "500"
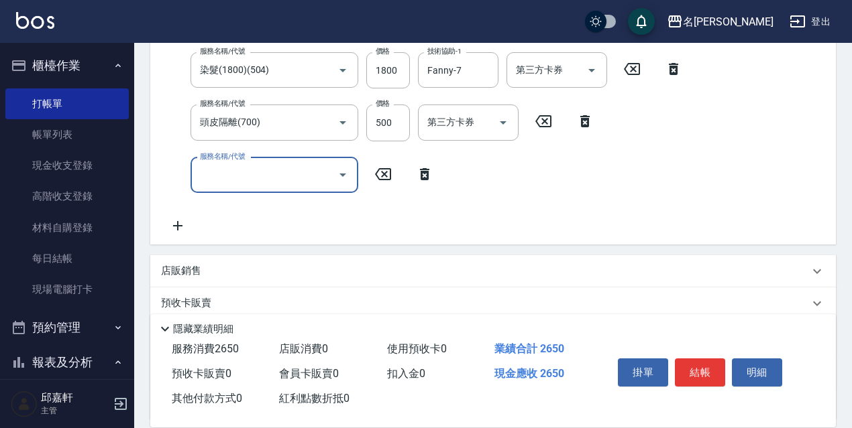
scroll to position [389, 0]
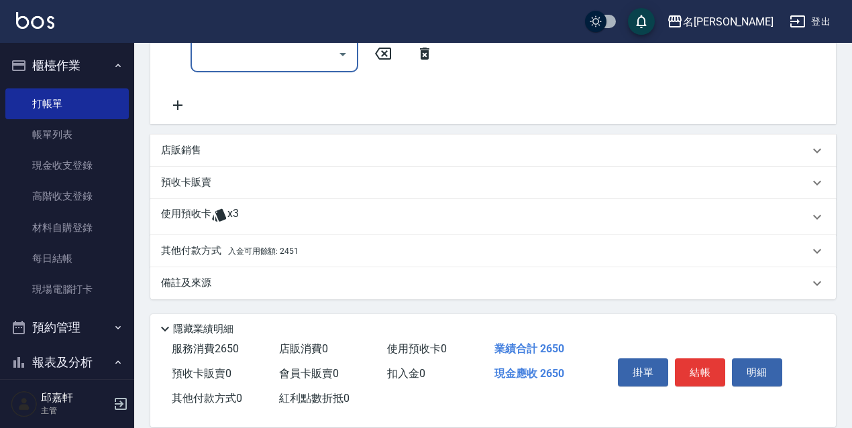
click at [321, 211] on div "使用預收卡 x3" at bounding box center [485, 217] width 648 height 20
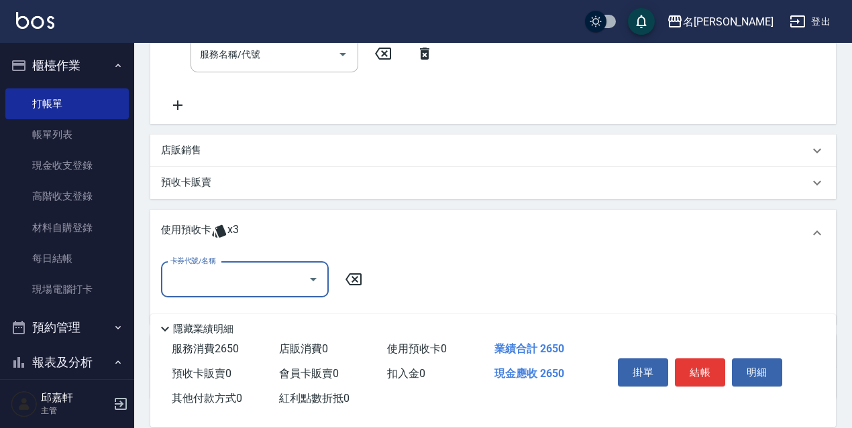
scroll to position [456, 0]
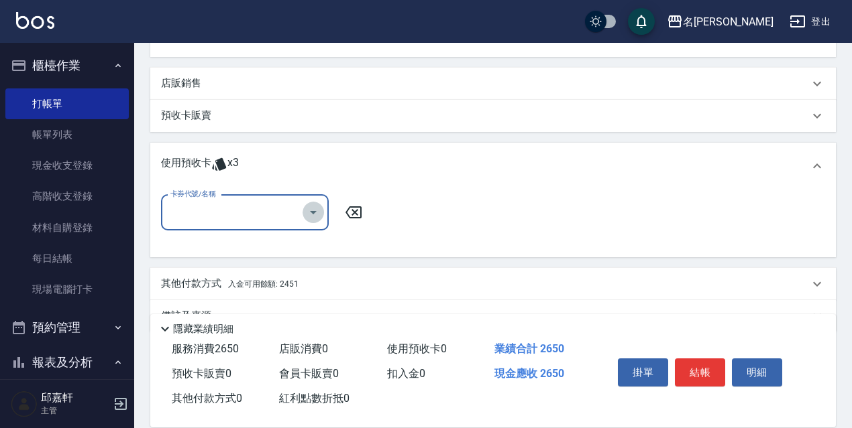
click at [321, 220] on icon "Open" at bounding box center [313, 213] width 16 height 16
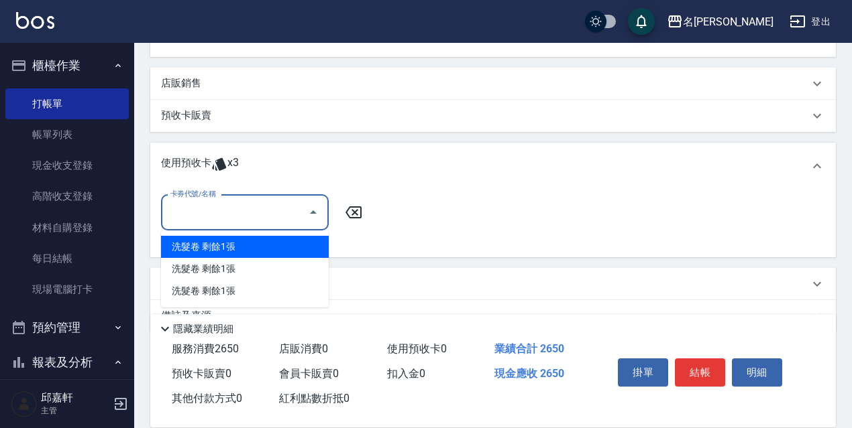
click at [414, 164] on div "使用預收卡 x3" at bounding box center [485, 166] width 648 height 20
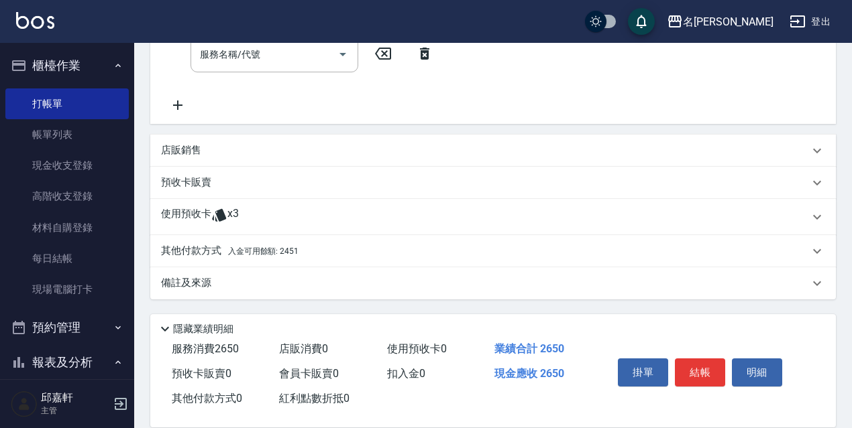
scroll to position [389, 0]
click at [325, 142] on div "店販銷售" at bounding box center [492, 151] width 685 height 32
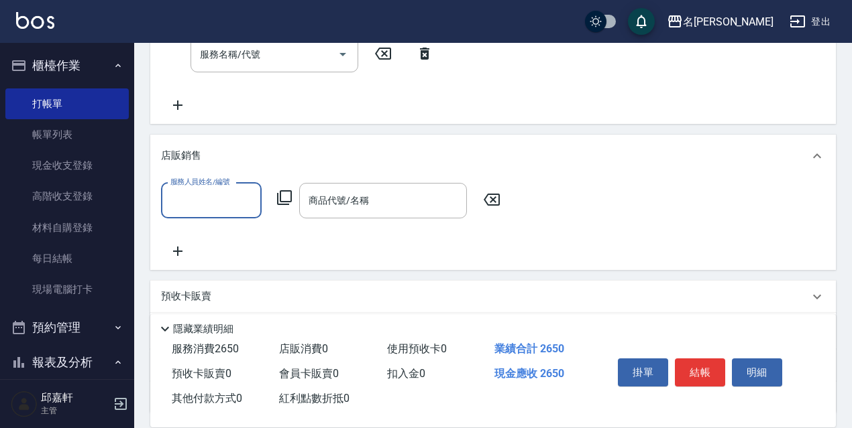
scroll to position [0, 0]
click at [325, 142] on div "店販銷售" at bounding box center [492, 156] width 685 height 43
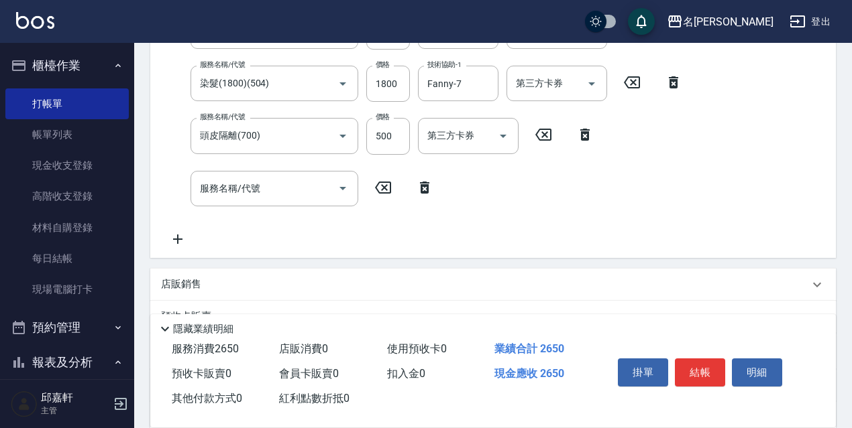
scroll to position [389, 0]
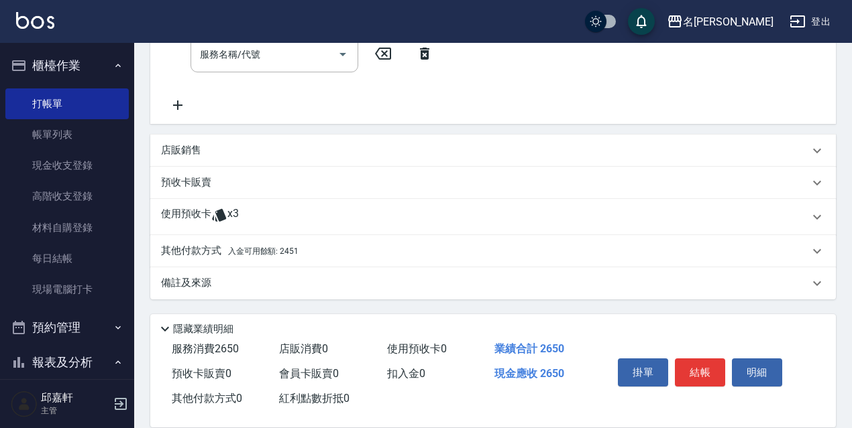
click at [305, 245] on div "其他付款方式 入金可用餘額: 2451" at bounding box center [485, 251] width 648 height 15
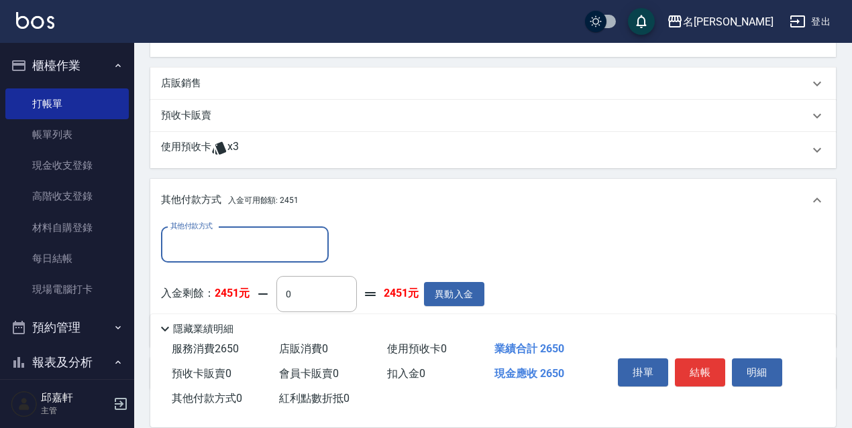
scroll to position [547, 0]
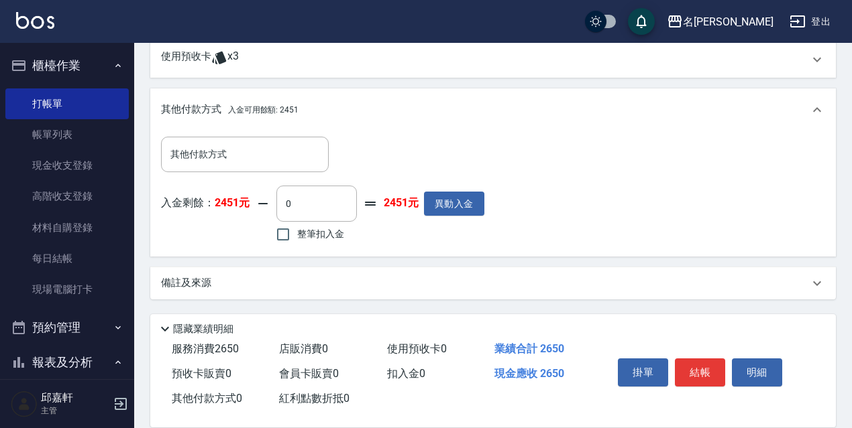
click at [303, 235] on span "整筆扣入金" at bounding box center [320, 234] width 47 height 14
click at [297, 235] on input "整筆扣入金" at bounding box center [283, 235] width 28 height 28
checkbox input "true"
type input "2451"
click at [334, 232] on span "整筆扣入金" at bounding box center [320, 234] width 47 height 14
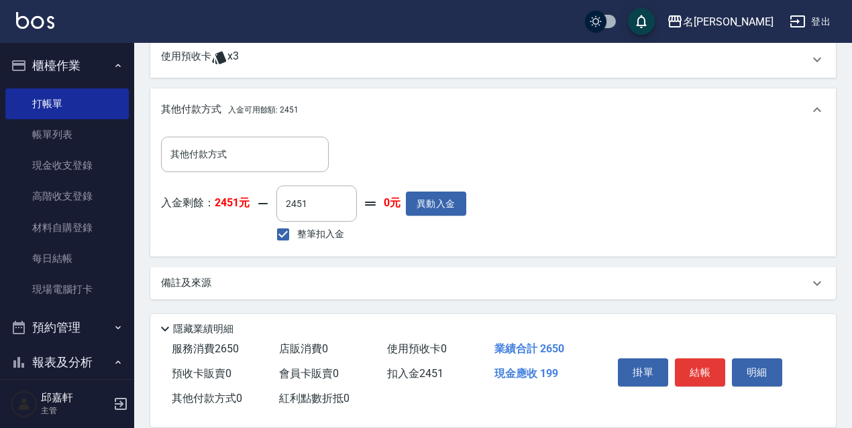
click at [297, 232] on input "整筆扣入金" at bounding box center [283, 235] width 28 height 28
checkbox input "false"
type input "0"
click at [438, 215] on button "異動入金" at bounding box center [454, 204] width 60 height 25
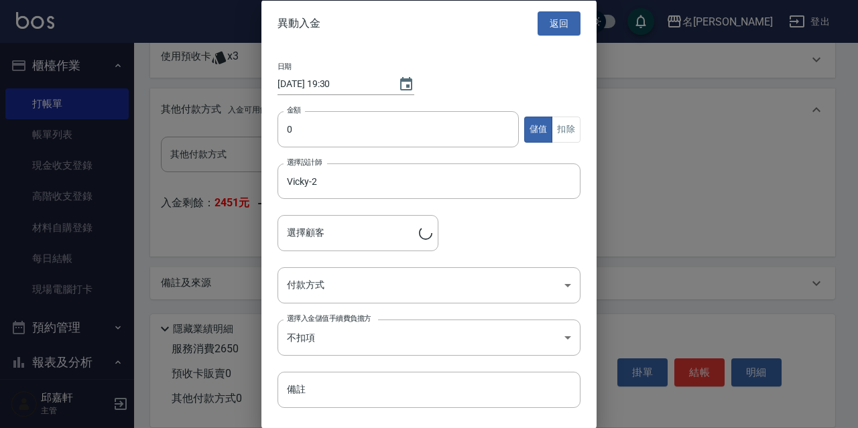
type input "[PERSON_NAME]/0956552689/20042"
click at [438, 215] on div "選擇顧客 [PERSON_NAME]/0956552689/20042 選擇顧客" at bounding box center [358, 233] width 161 height 36
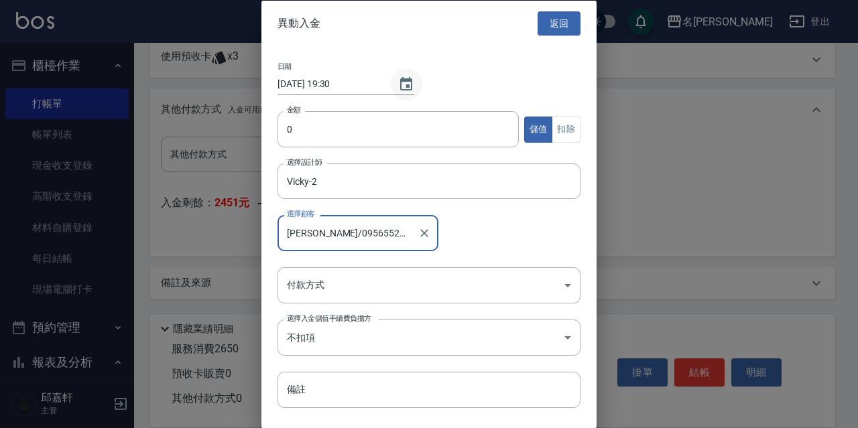
click at [402, 90] on icon "Choose date, selected date is 2025-10-11" at bounding box center [406, 82] width 12 height 13
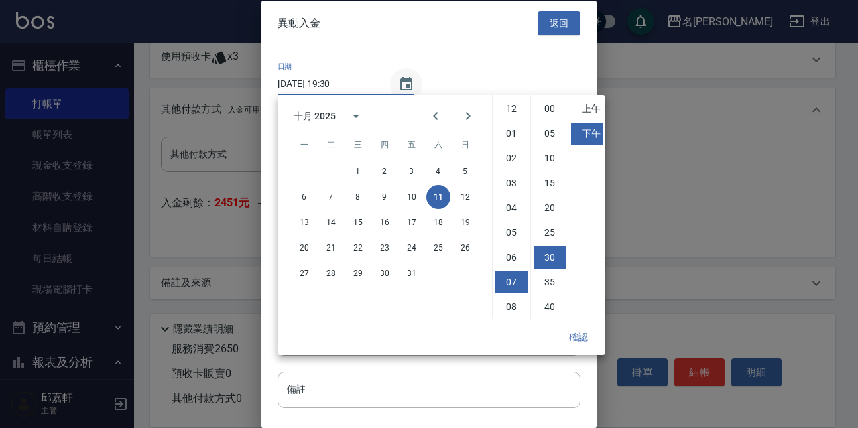
scroll to position [75, 0]
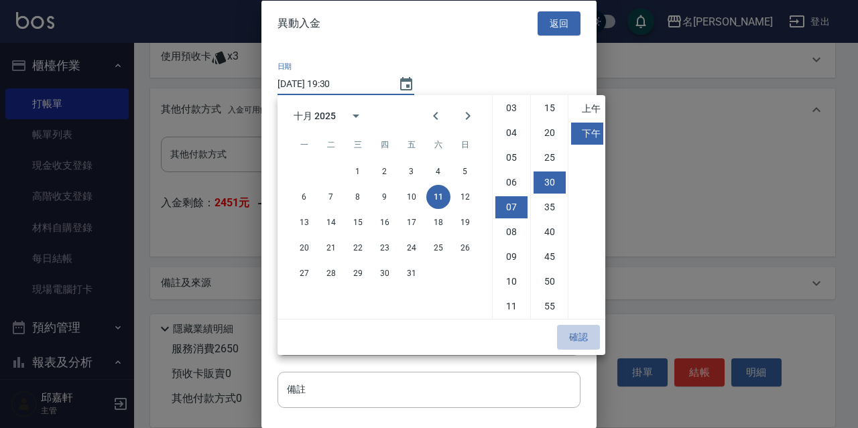
click at [581, 334] on button "確認" at bounding box center [578, 337] width 43 height 25
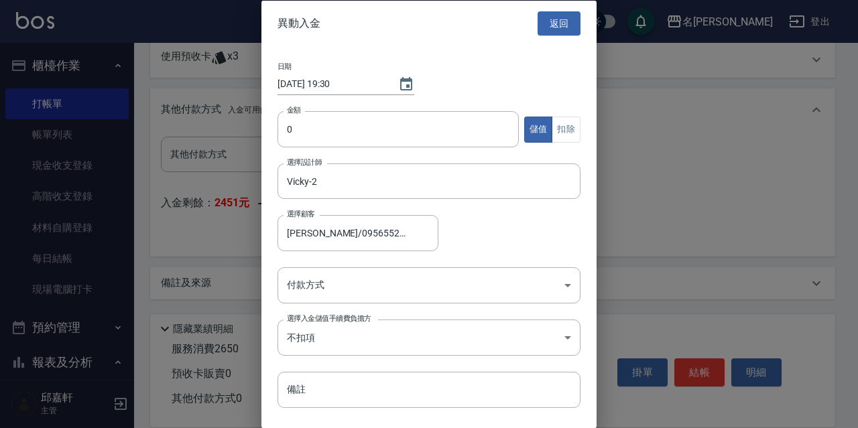
click at [390, 148] on div "金額 0 金額 儲值 扣除" at bounding box center [429, 137] width 303 height 52
click at [390, 143] on input "0" at bounding box center [398, 129] width 241 height 36
type input "10000"
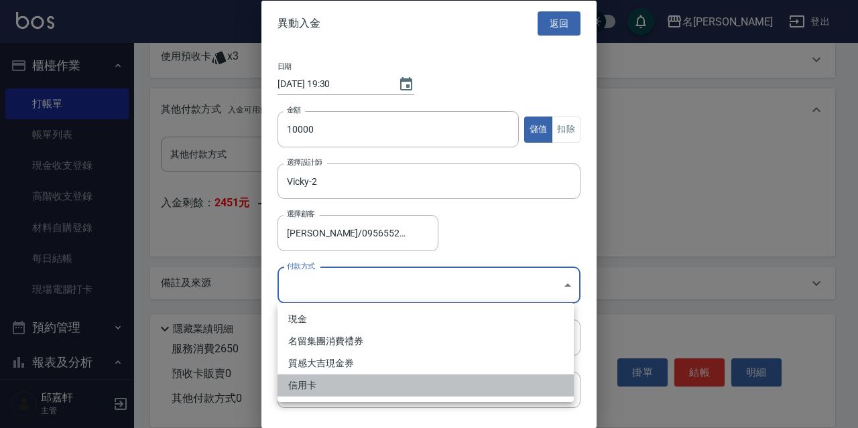
click at [329, 382] on li "信用卡" at bounding box center [426, 386] width 296 height 22
type input "信用卡"
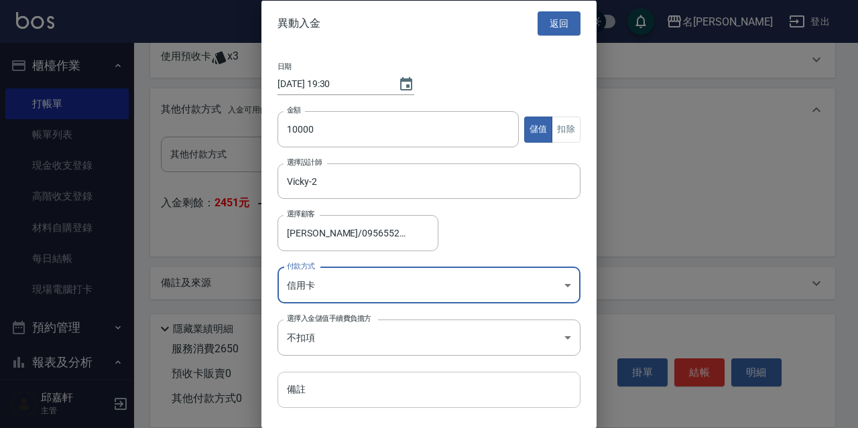
scroll to position [33, 0]
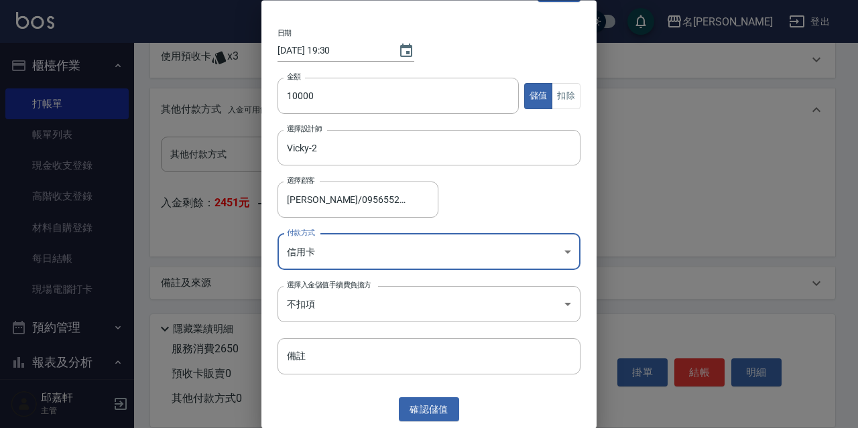
click at [407, 401] on button "確認 儲值" at bounding box center [429, 410] width 60 height 25
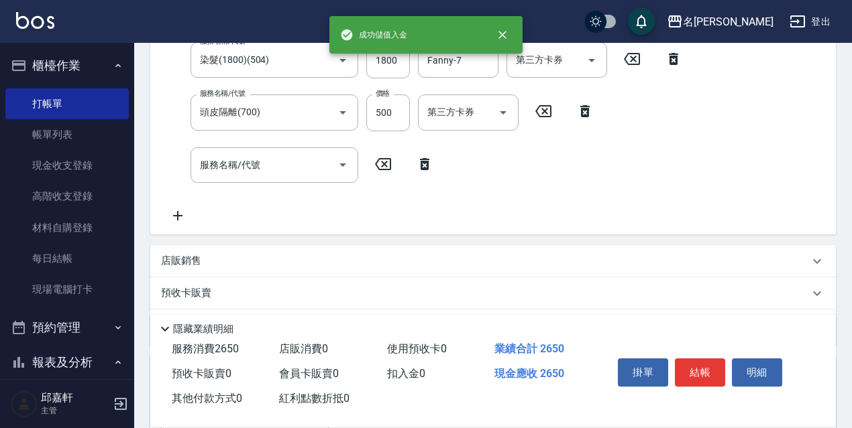
scroll to position [479, 0]
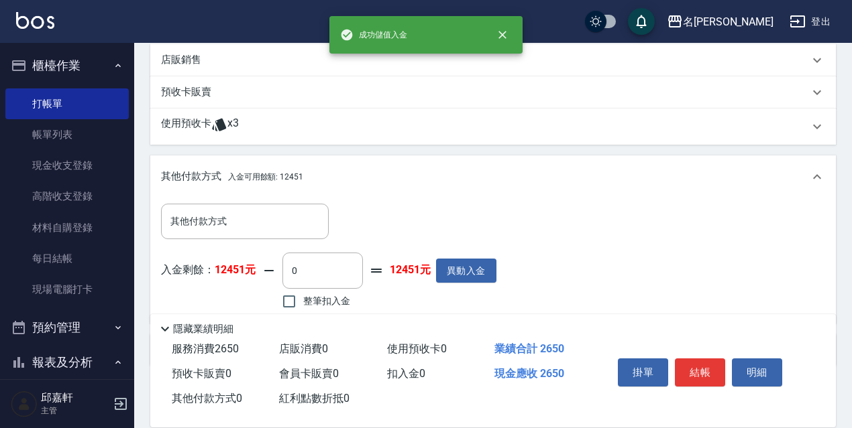
click at [321, 300] on span "整筆扣入金" at bounding box center [326, 301] width 47 height 14
click at [303, 300] on input "整筆扣入金" at bounding box center [289, 302] width 28 height 28
checkbox input "true"
type input "2650"
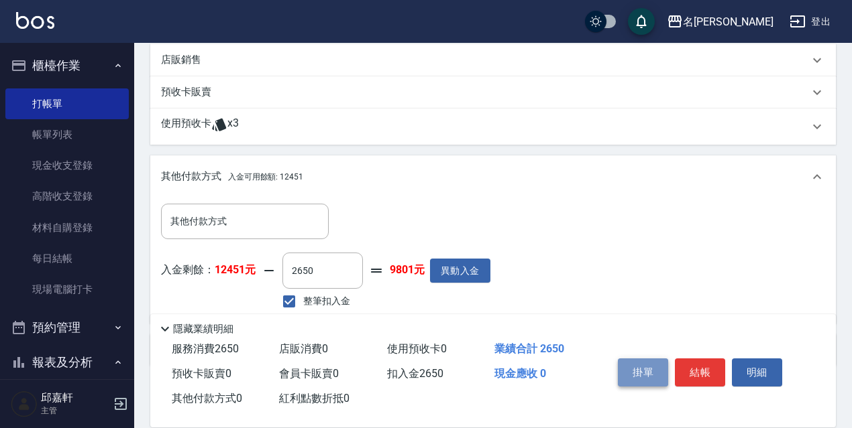
click at [638, 359] on button "掛單" at bounding box center [643, 373] width 50 height 28
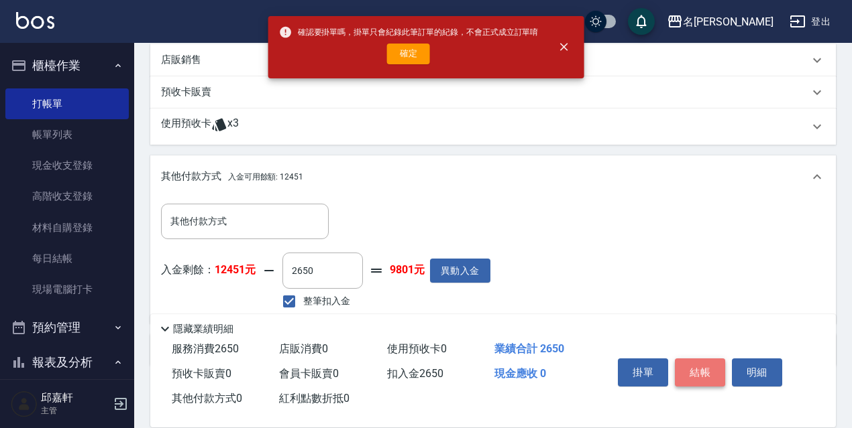
click at [703, 359] on button "結帳" at bounding box center [700, 373] width 50 height 28
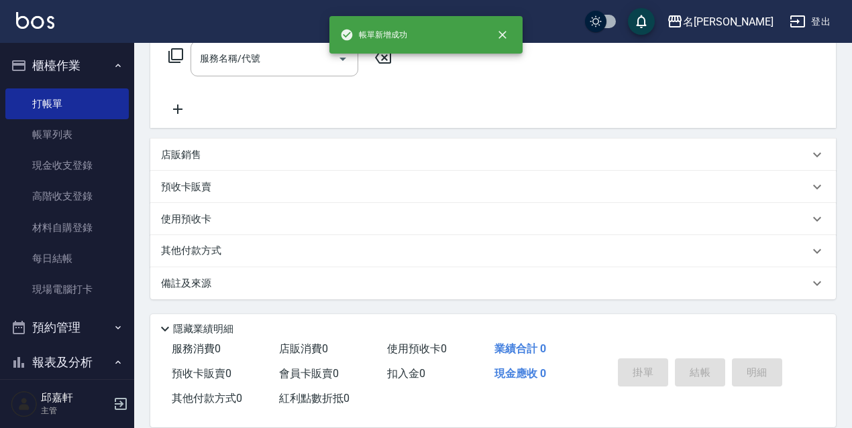
scroll to position [0, 0]
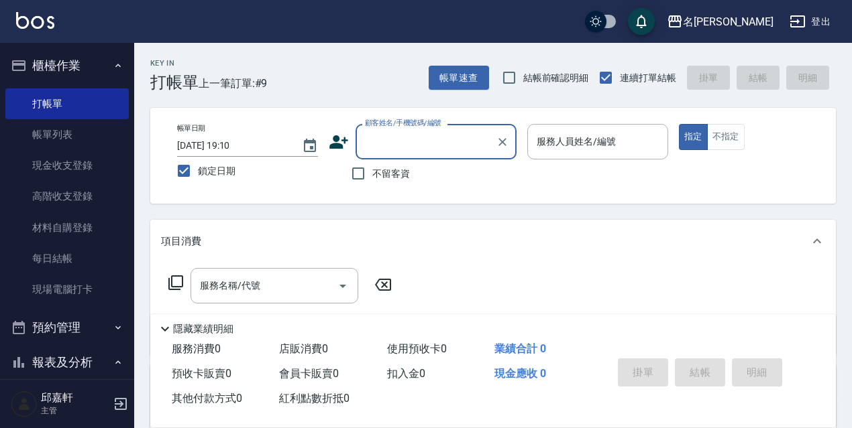
type input "2"
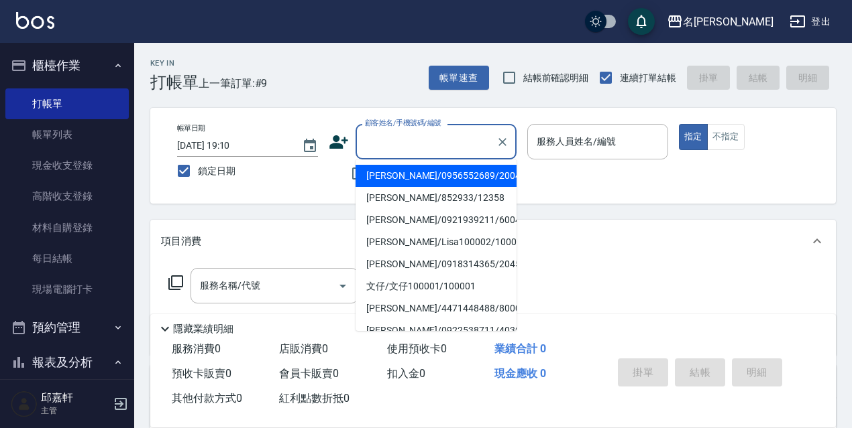
drag, startPoint x: 729, startPoint y: 283, endPoint x: 366, endPoint y: 159, distance: 383.4
click at [723, 282] on div "服務名稱/代號 服務名稱/代號" at bounding box center [492, 309] width 685 height 93
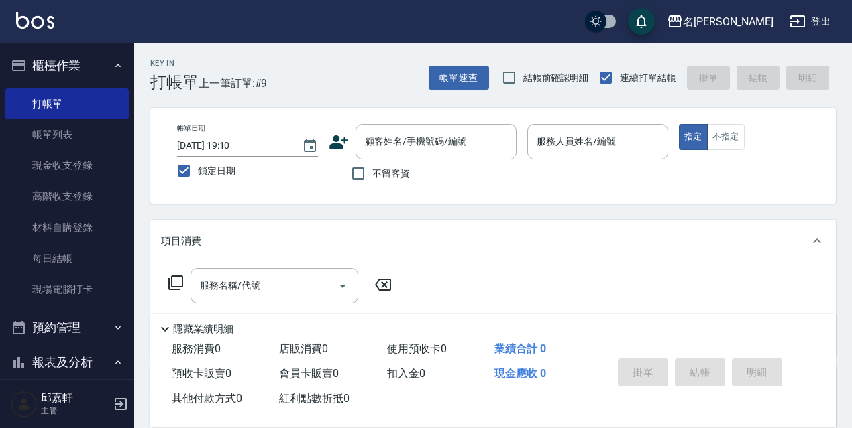
click at [384, 174] on span "不留客資" at bounding box center [391, 174] width 38 height 14
click at [372, 174] on input "不留客資" at bounding box center [358, 174] width 28 height 28
checkbox input "true"
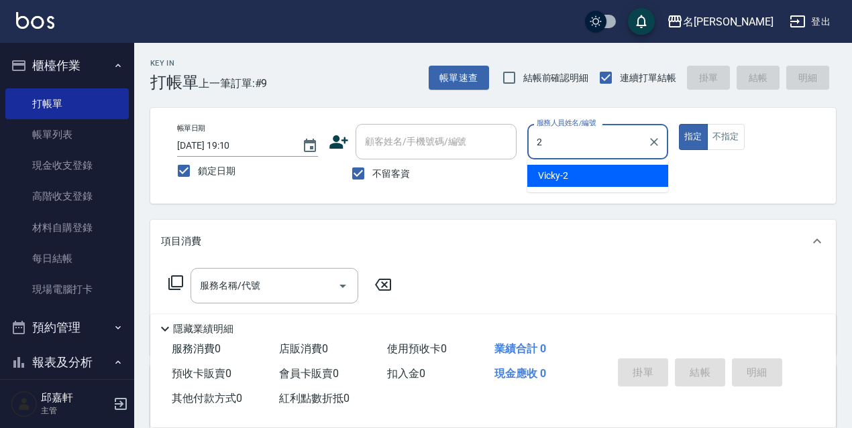
type input "Vicky-2"
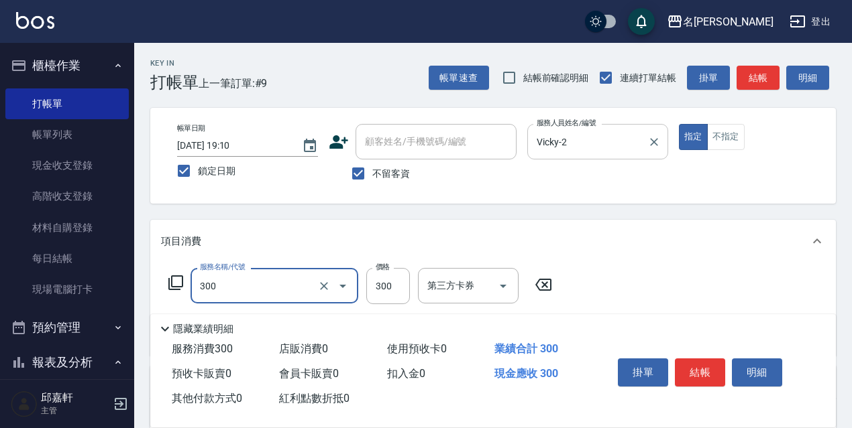
type input "洗髮300(300)"
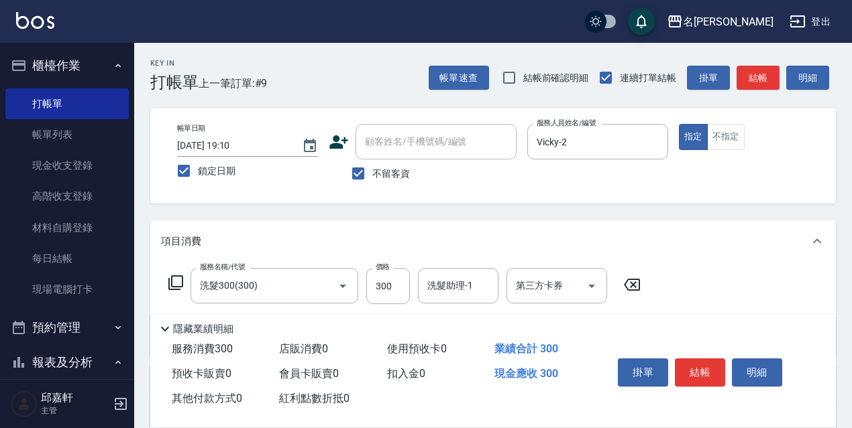
click at [397, 172] on span "不留客資" at bounding box center [391, 174] width 38 height 14
click at [372, 172] on input "不留客資" at bounding box center [358, 174] width 28 height 28
checkbox input "false"
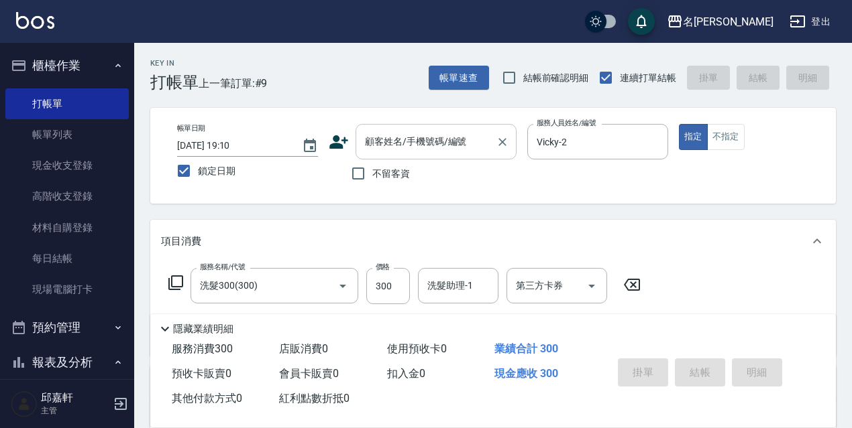
click at [414, 139] on input "顧客姓名/手機號碼/編號" at bounding box center [425, 141] width 129 height 23
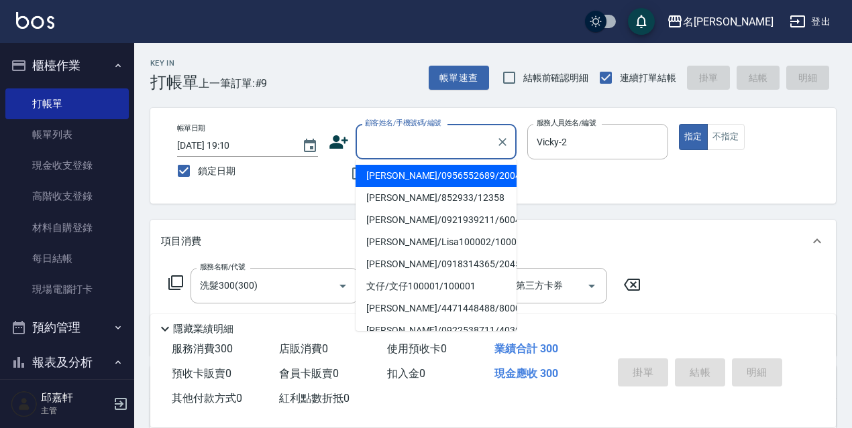
click at [408, 172] on li "[PERSON_NAME]/0956552689/20042" at bounding box center [435, 176] width 161 height 22
type input "[PERSON_NAME]/0956552689/20042"
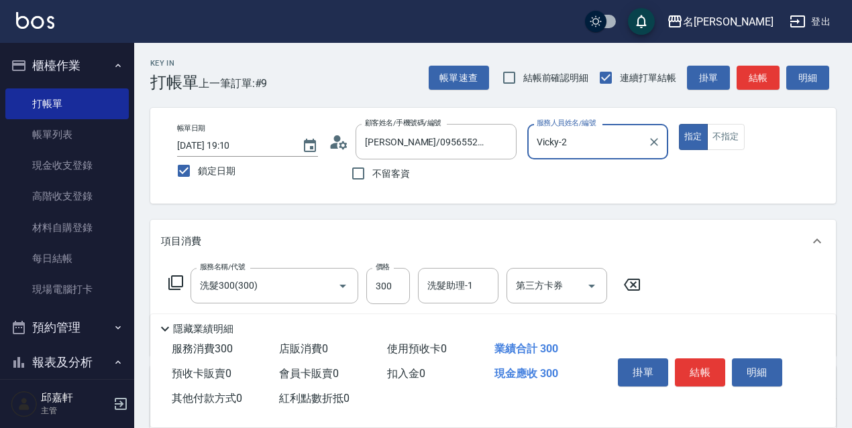
click at [679, 124] on button "指定" at bounding box center [693, 137] width 29 height 26
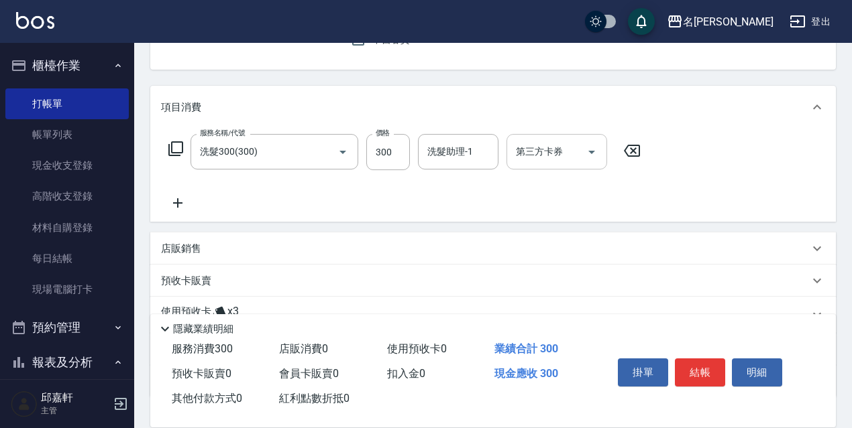
click at [509, 160] on div "第三方卡券" at bounding box center [556, 152] width 101 height 36
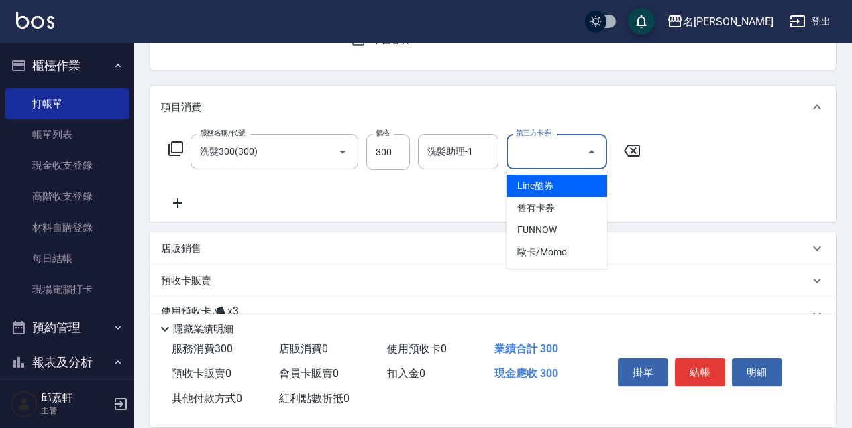
type input "Line酷券"
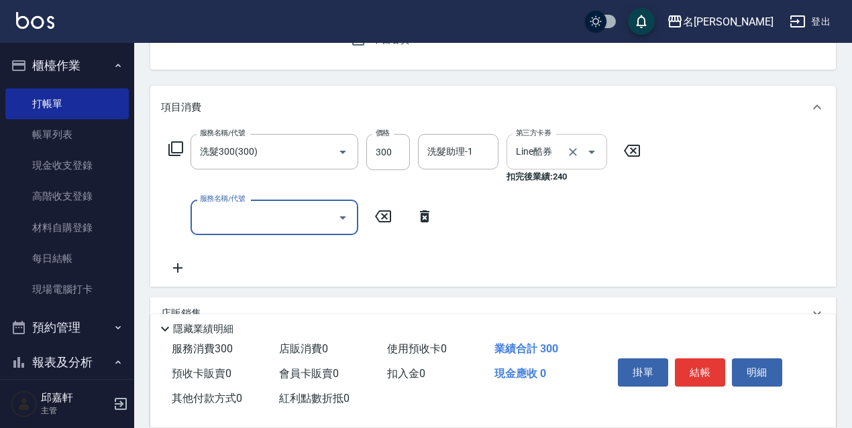
click at [593, 148] on icon "Open" at bounding box center [591, 152] width 16 height 16
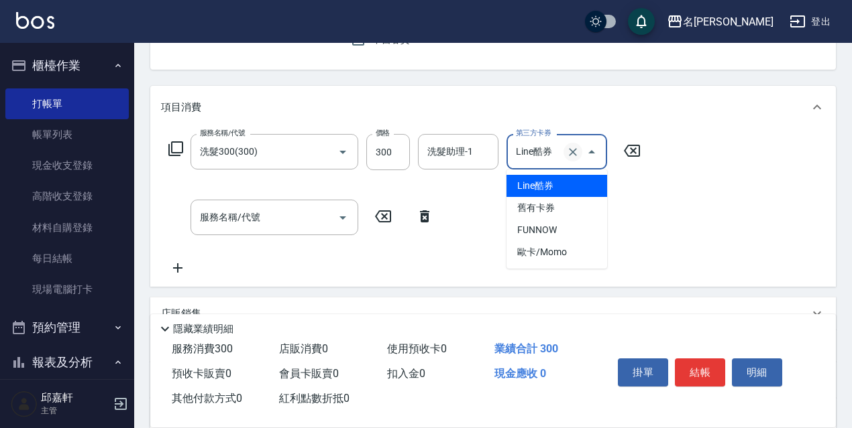
click at [575, 149] on icon "Clear" at bounding box center [572, 152] width 13 height 13
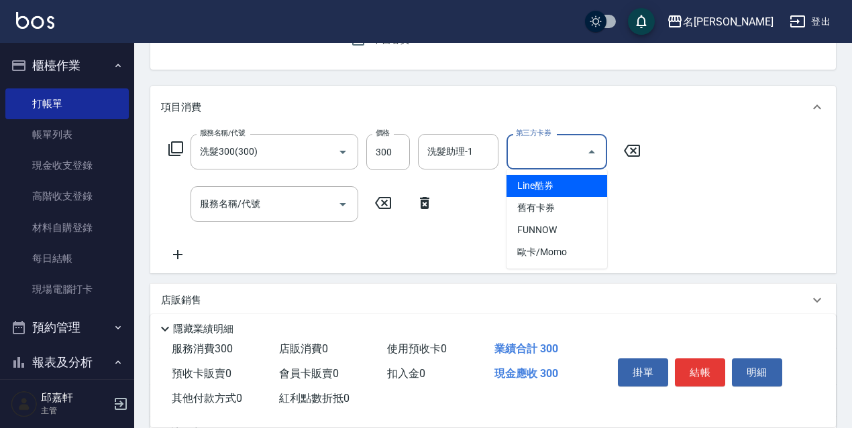
click at [632, 188] on div "服務名稱/代號 洗髮300(300) 服務名稱/代號 價格 300 價格 洗髮助理-1 洗髮助理-1 第三方卡券 第三方卡券 服務名稱/代號 服務名稱/代號" at bounding box center [405, 198] width 488 height 129
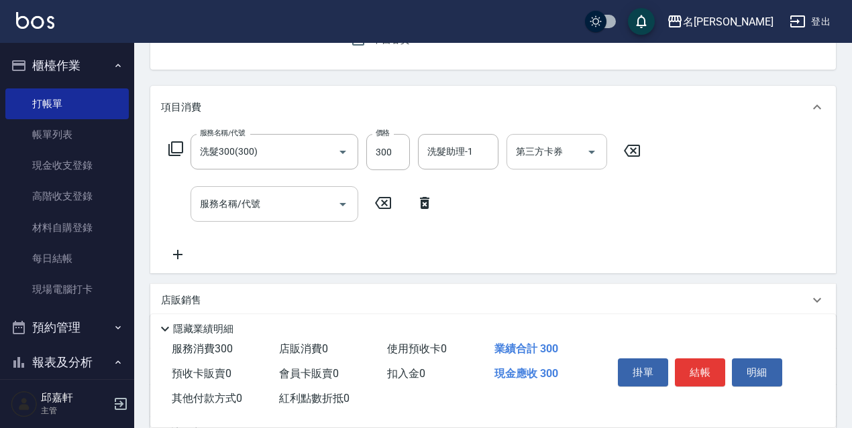
click at [330, 190] on div "服務名稱/代號" at bounding box center [274, 204] width 168 height 36
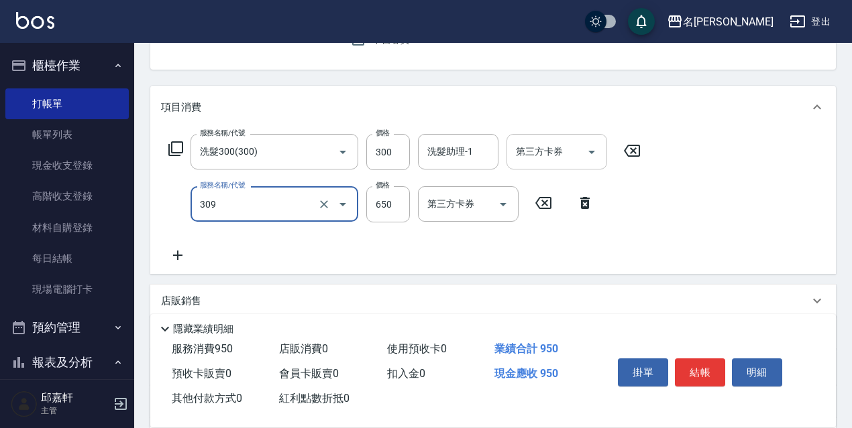
type input "剪髮650(309)"
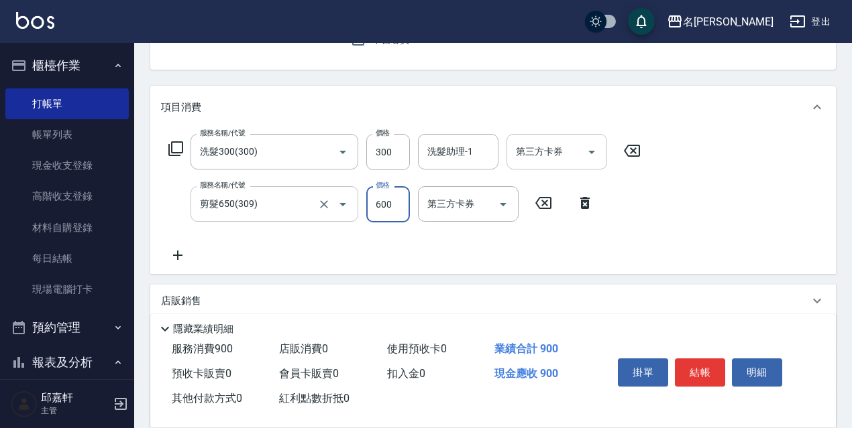
type input "600"
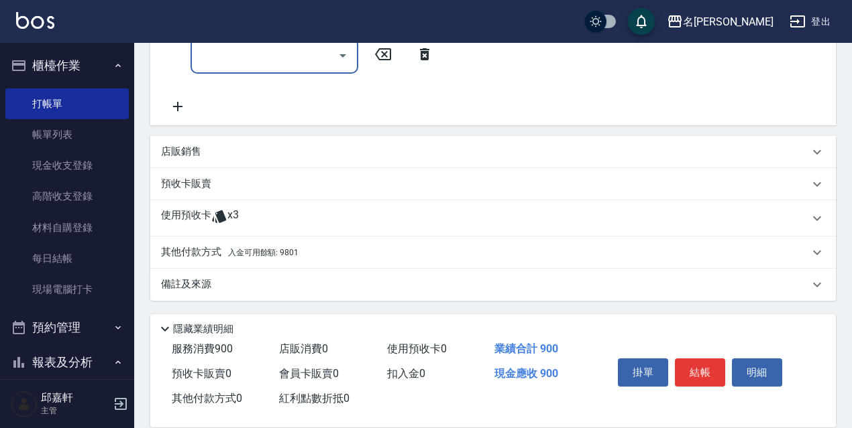
scroll to position [337, 0]
click at [328, 253] on div "其他付款方式 入金可用餘額: 9801" at bounding box center [485, 251] width 648 height 15
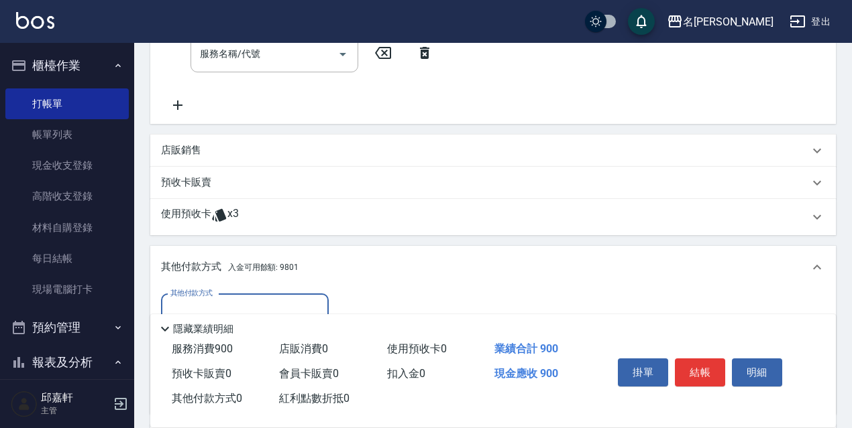
scroll to position [471, 0]
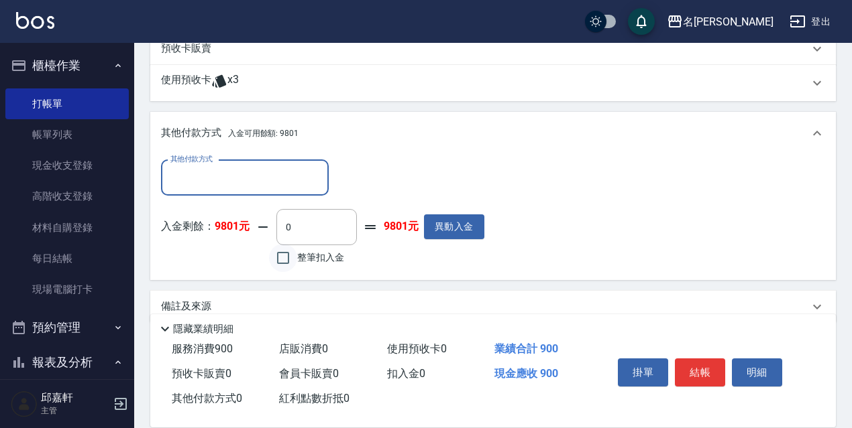
click at [286, 253] on input "整筆扣入金" at bounding box center [283, 258] width 28 height 28
checkbox input "true"
type input "900"
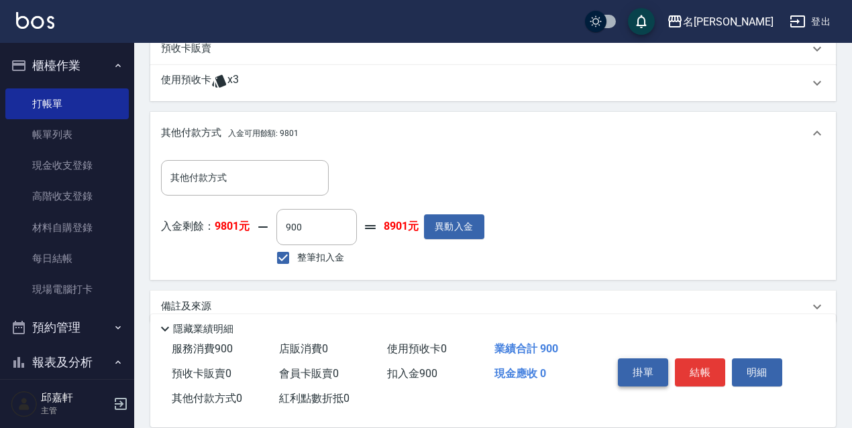
scroll to position [494, 0]
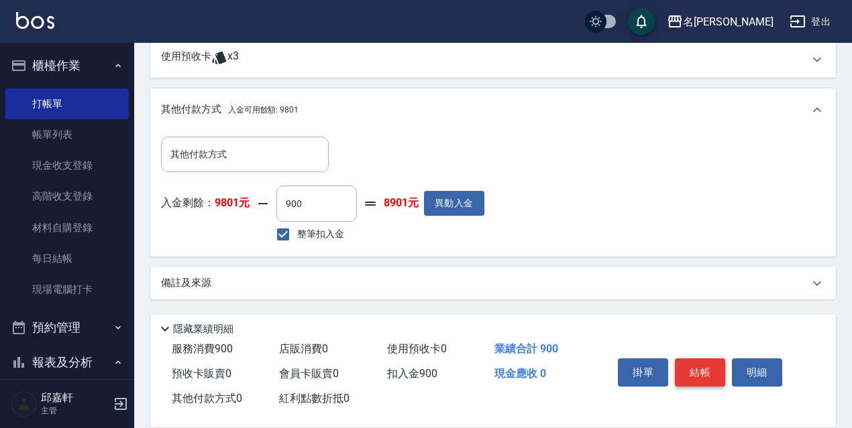
click at [693, 361] on button "結帳" at bounding box center [700, 373] width 50 height 28
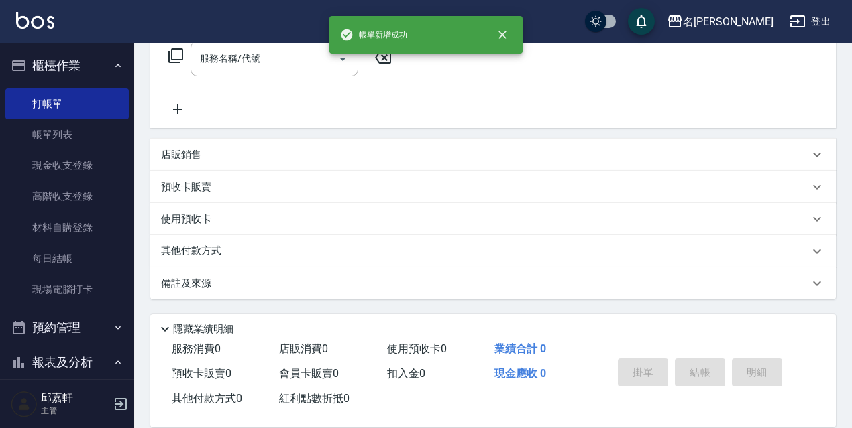
scroll to position [0, 0]
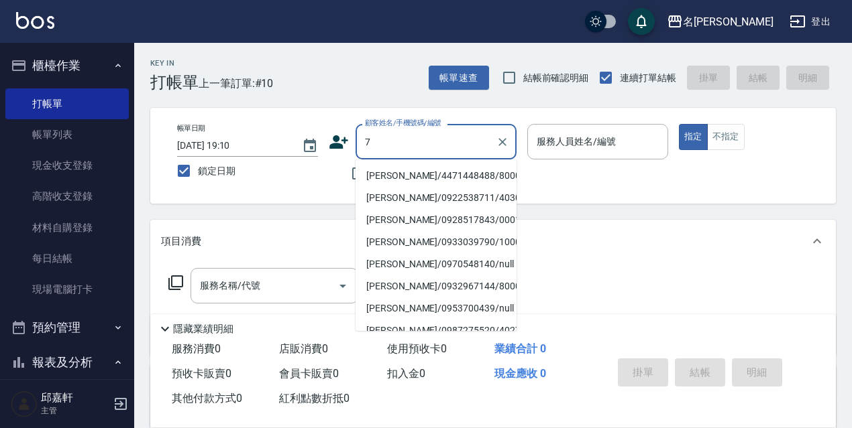
type input "[PERSON_NAME]/4471448488/80002"
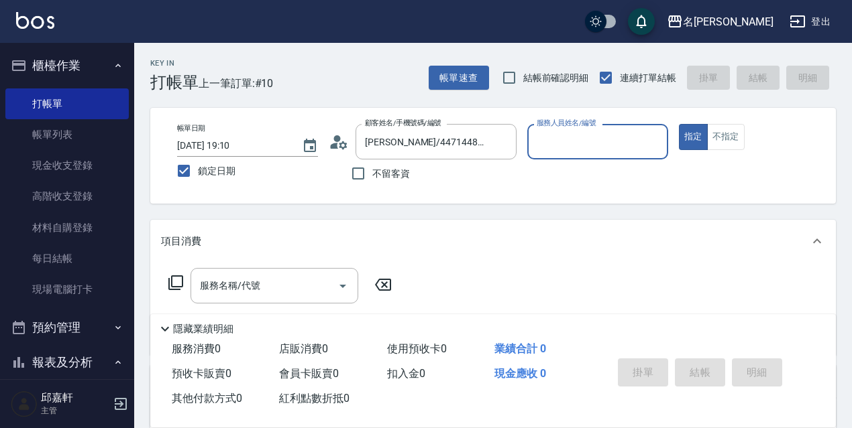
type input "Cindy-8"
click at [498, 130] on div at bounding box center [501, 142] width 17 height 36
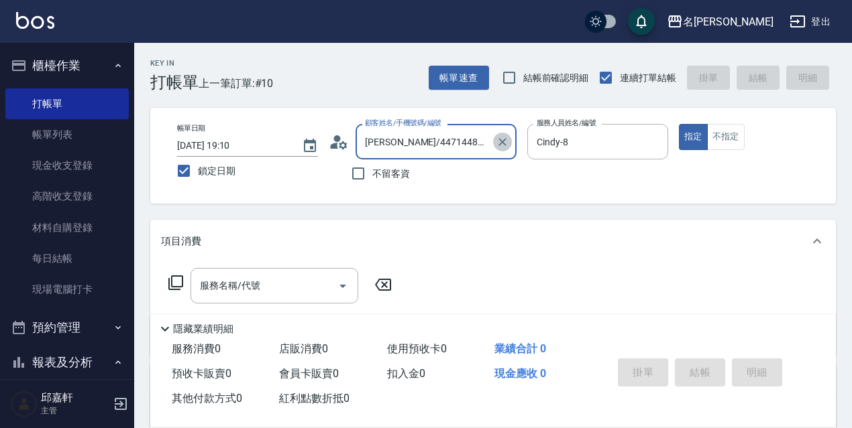
click at [497, 137] on icon "Clear" at bounding box center [502, 141] width 13 height 13
click at [392, 169] on span "不留客資" at bounding box center [391, 174] width 38 height 14
click at [372, 169] on input "不留客資" at bounding box center [358, 174] width 28 height 28
checkbox input "true"
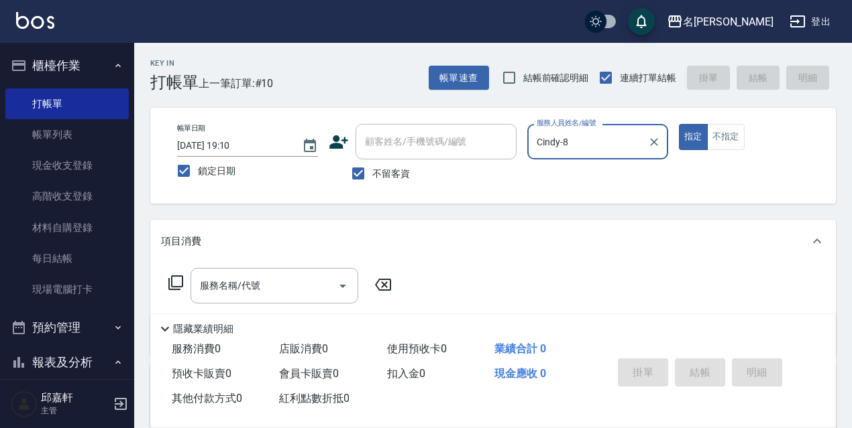
click at [654, 143] on icon "Clear" at bounding box center [653, 141] width 13 height 13
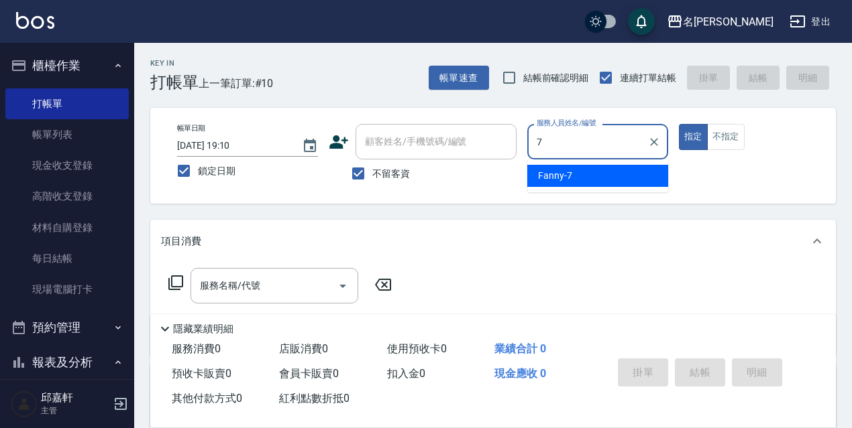
type input "Fanny-7"
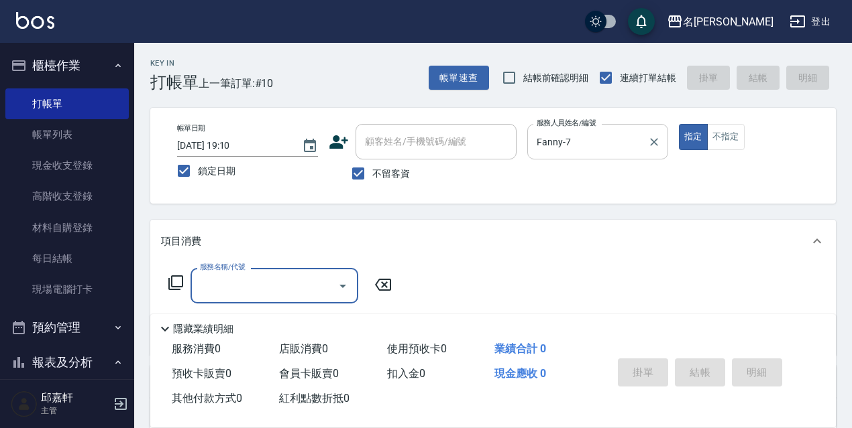
type input "6"
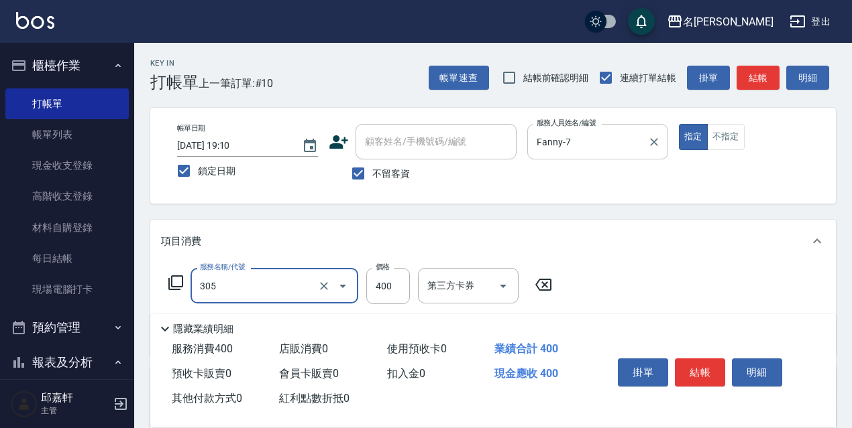
type input "剪髮400(305)"
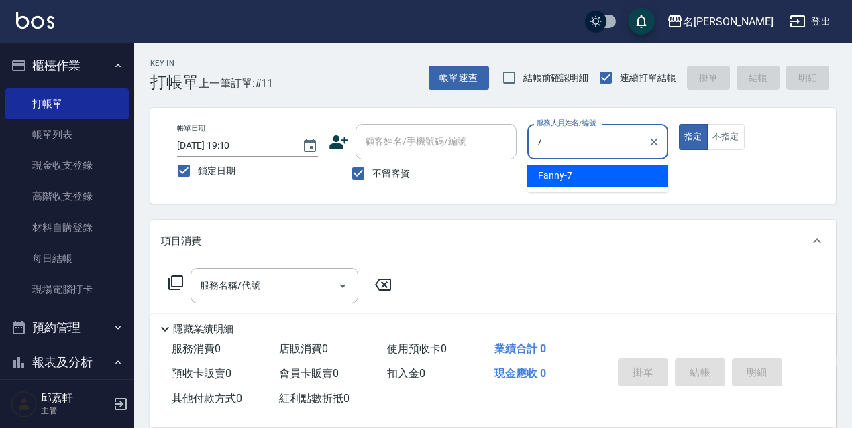
type input "Fanny-7"
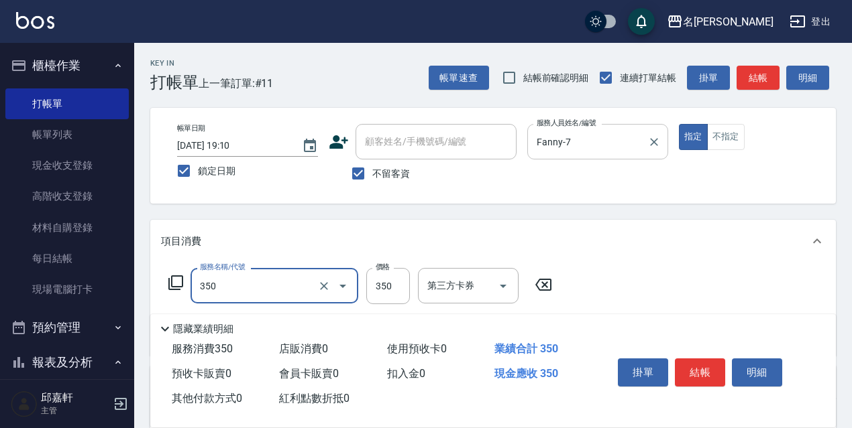
type input "洗髮350(350)"
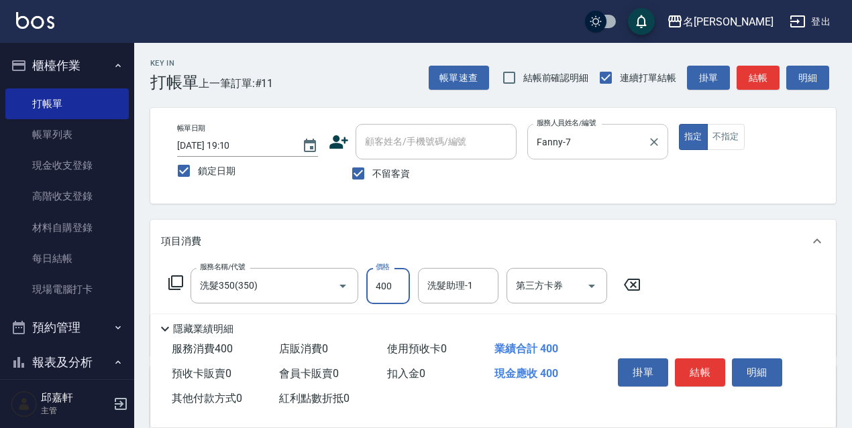
type input "400"
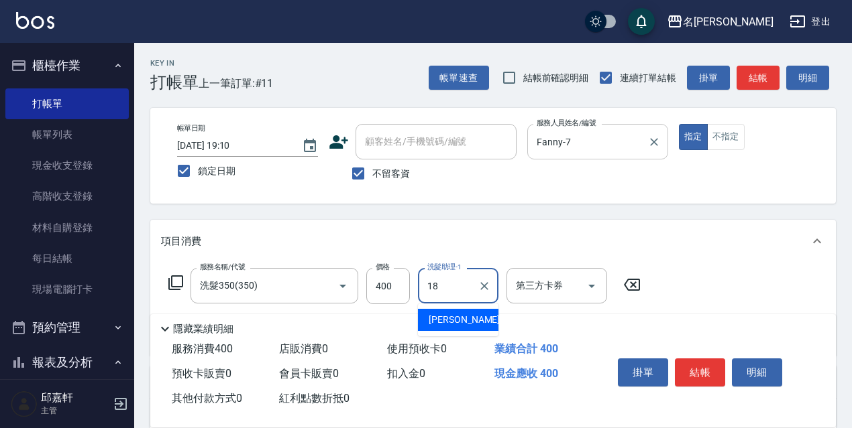
type input "[PERSON_NAME]-18"
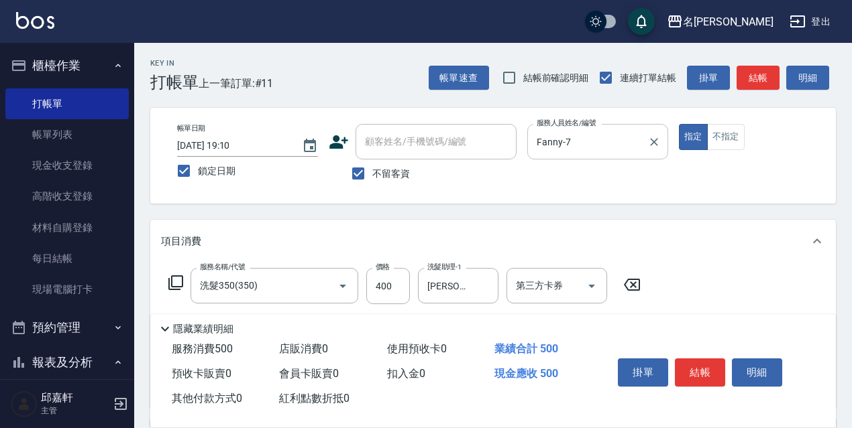
type input "電棒/夾直(803)"
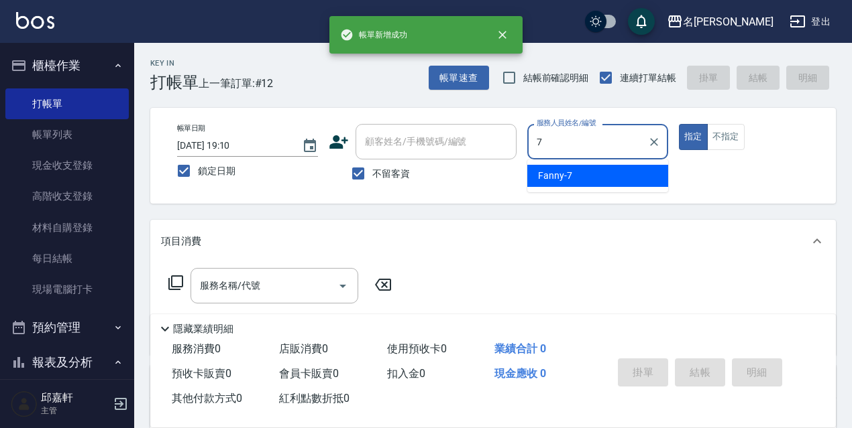
type input "Fanny-7"
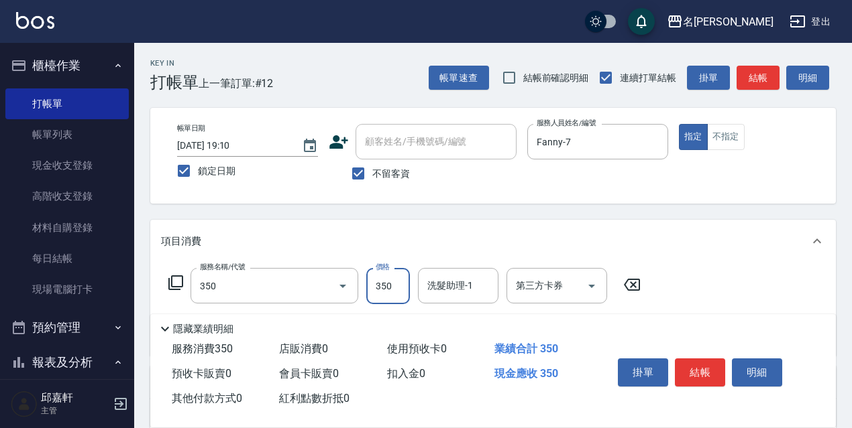
type input "洗髮350(350)"
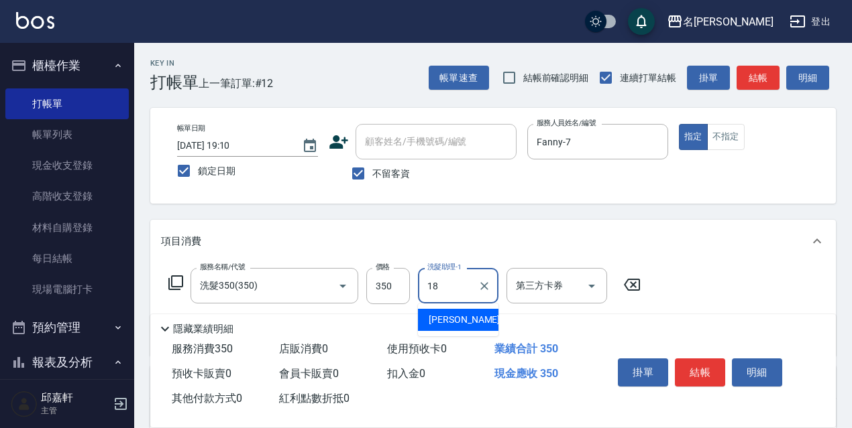
type input "[PERSON_NAME]-18"
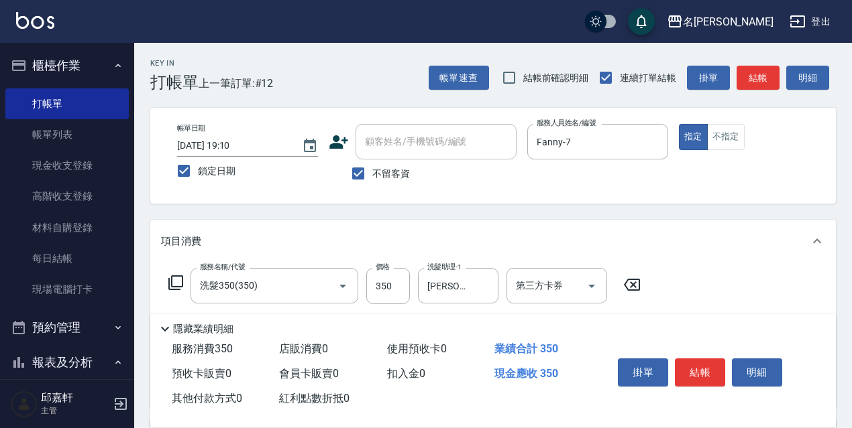
scroll to position [134, 0]
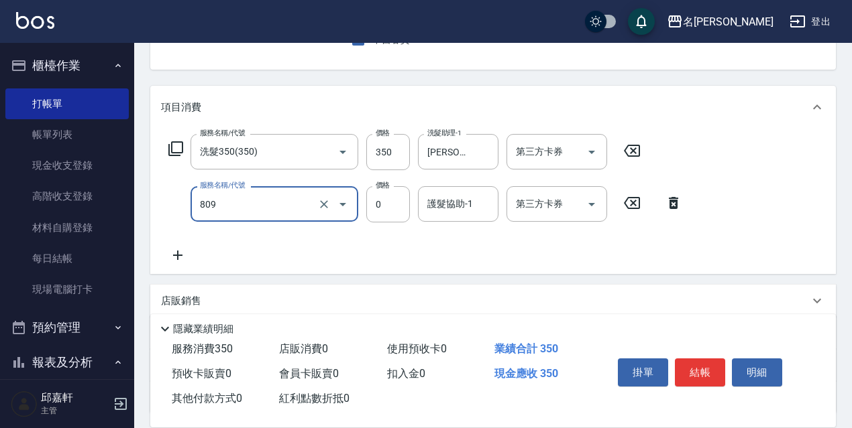
type input "保濕護髮(809)"
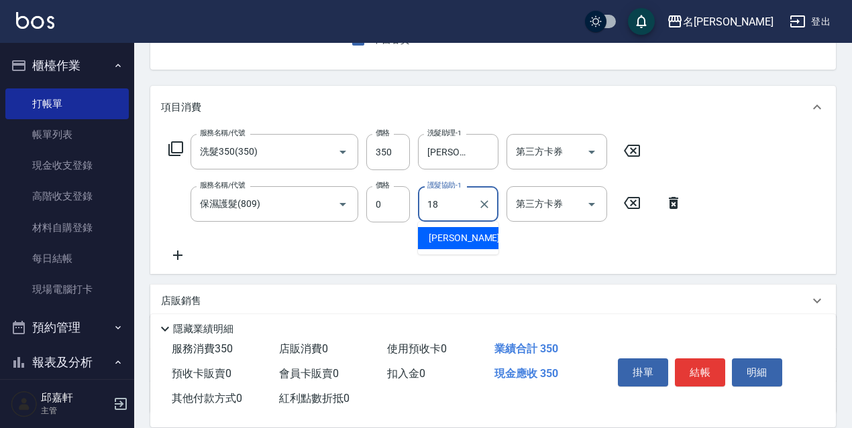
type input "[PERSON_NAME]-18"
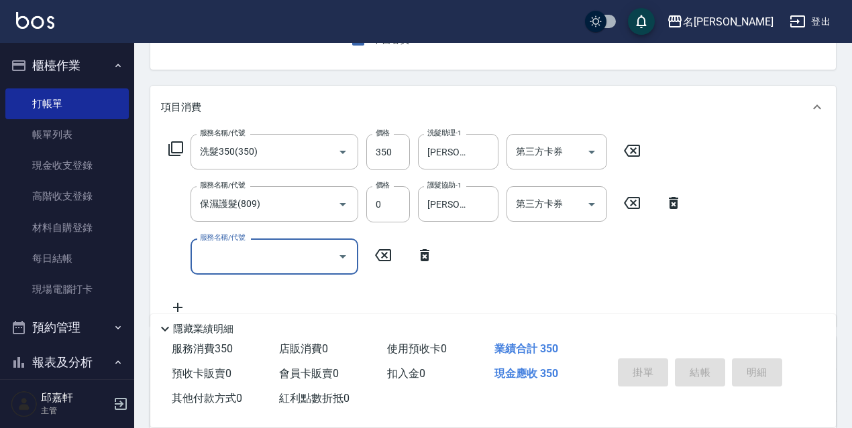
scroll to position [130, 0]
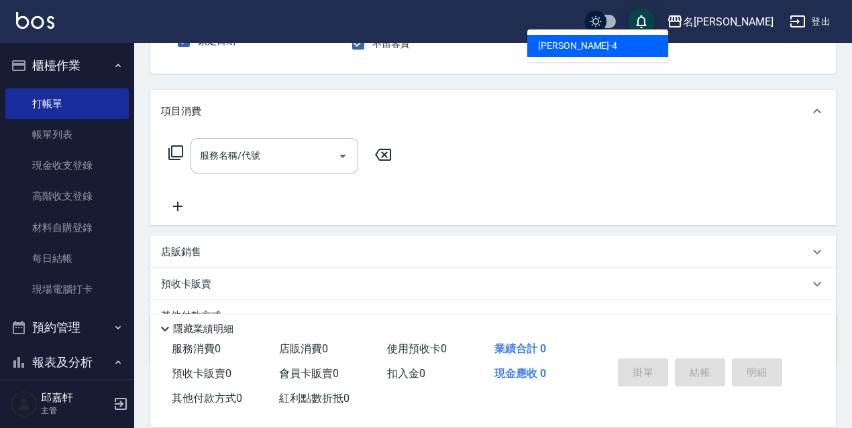
type input "[PERSON_NAME]-4"
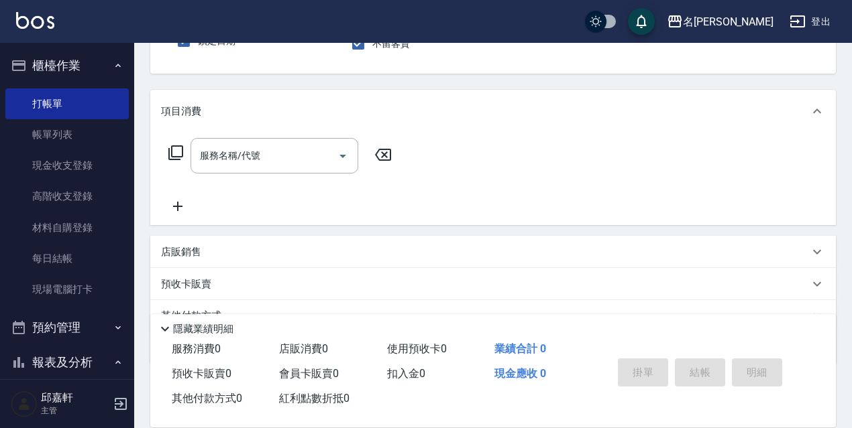
scroll to position [124, 0]
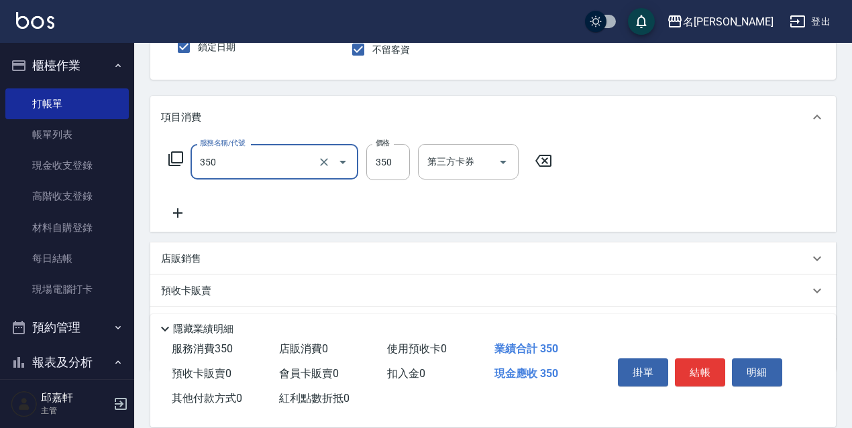
type input "洗髮350(350)"
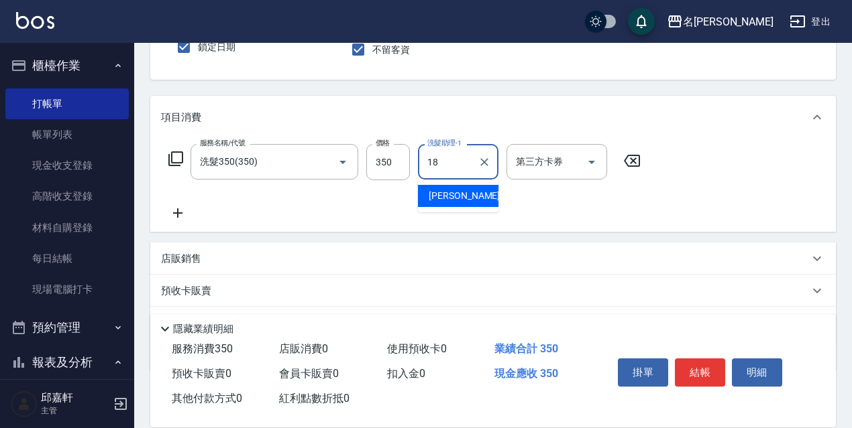
type input "[PERSON_NAME]-18"
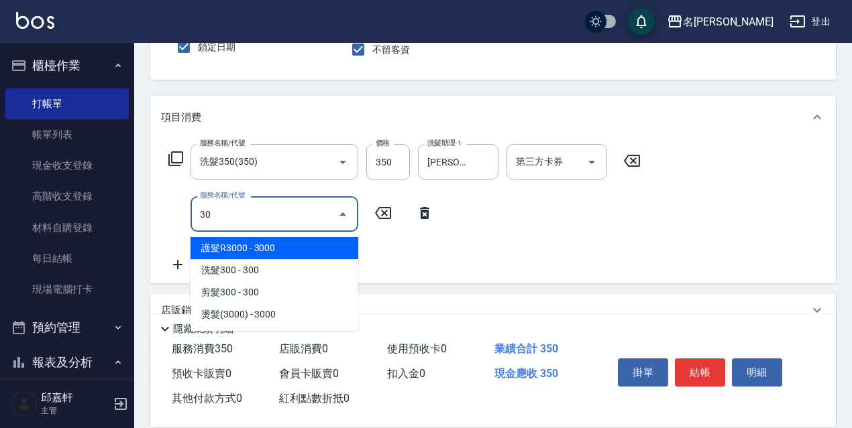
type input "307"
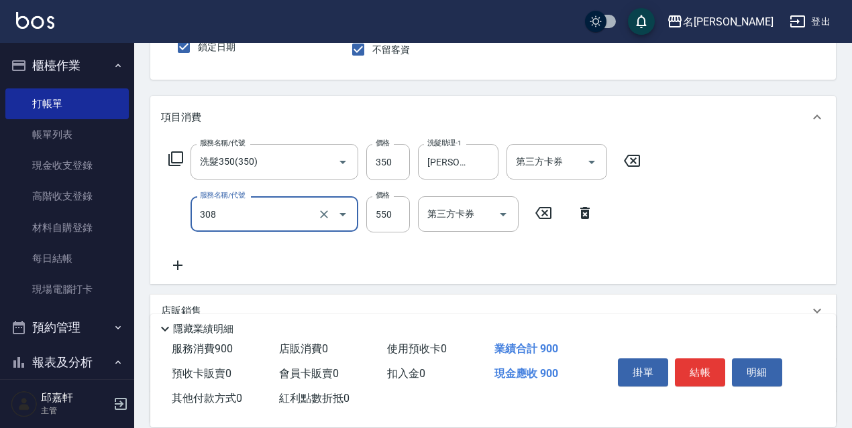
type input "剪髮550(308)"
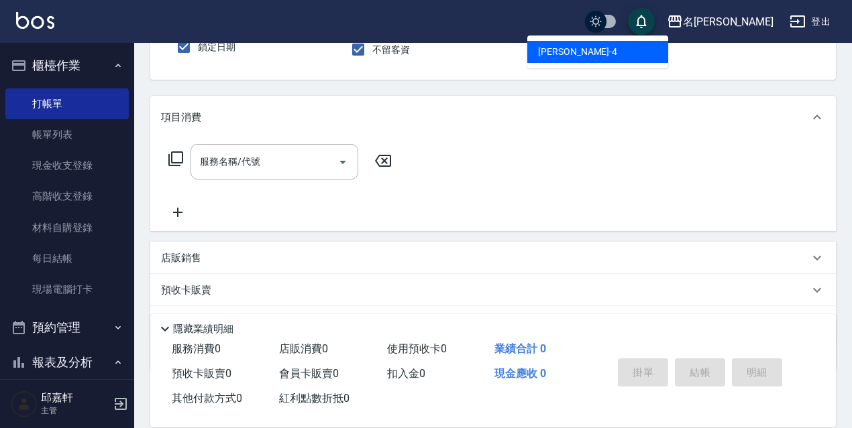
type input "[PERSON_NAME]-4"
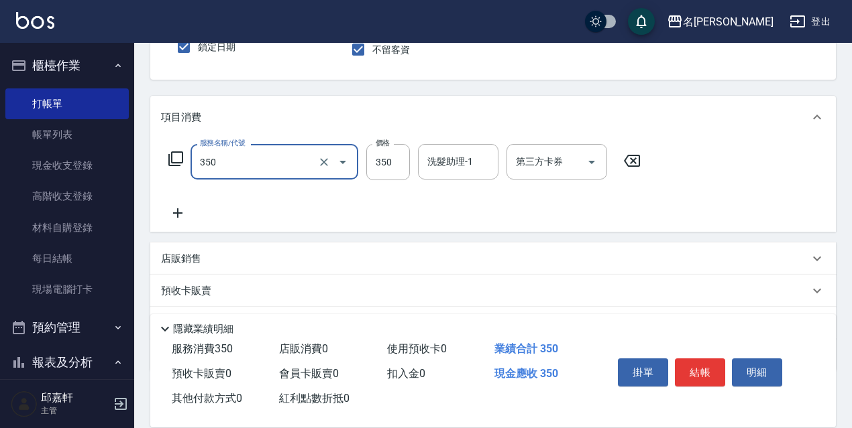
type input "洗髮350(350)"
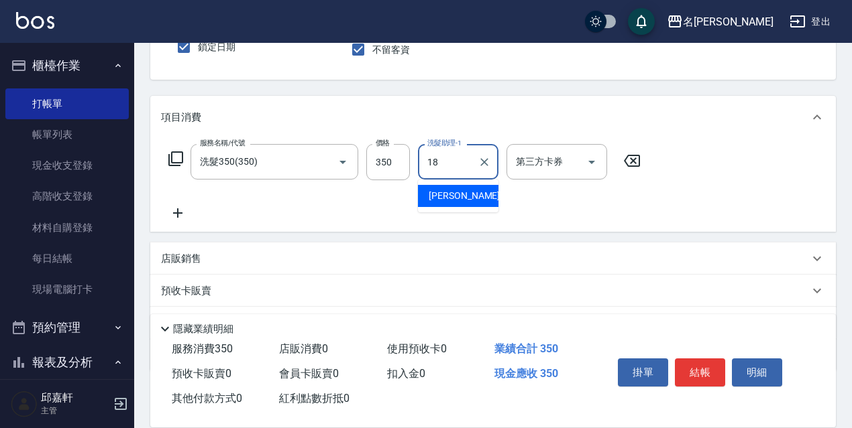
type input "[PERSON_NAME]-18"
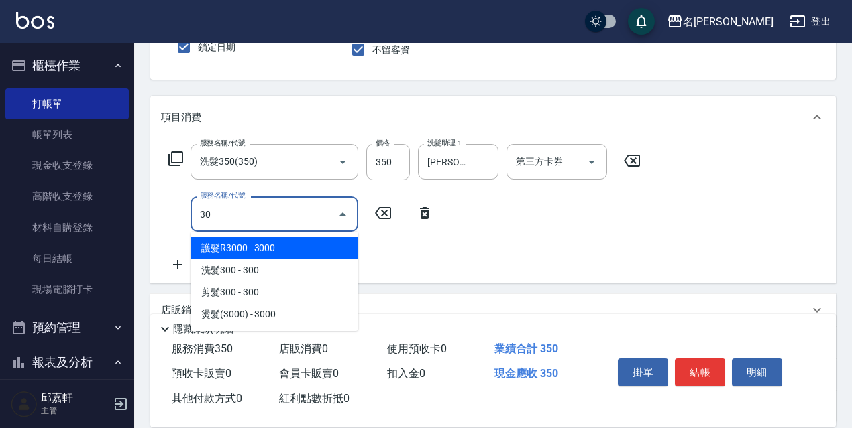
type input "3"
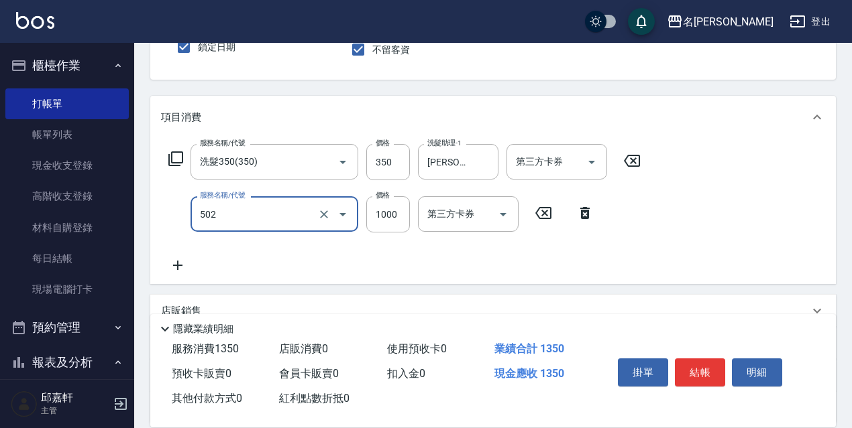
type input "染髮(1000)(502)"
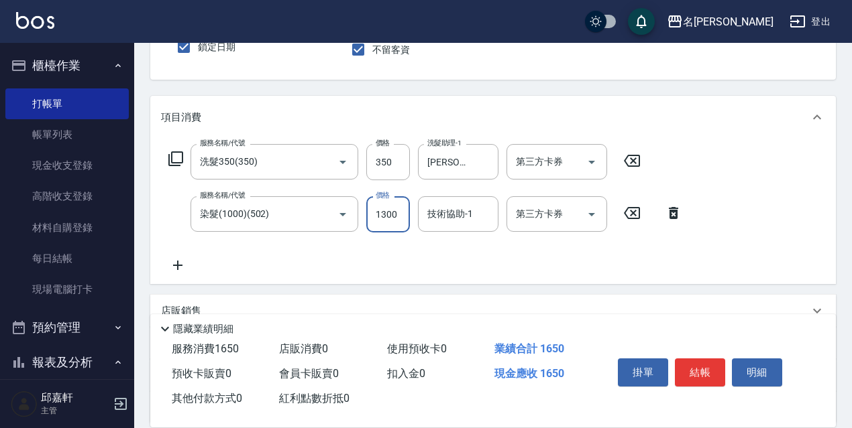
type input "1300"
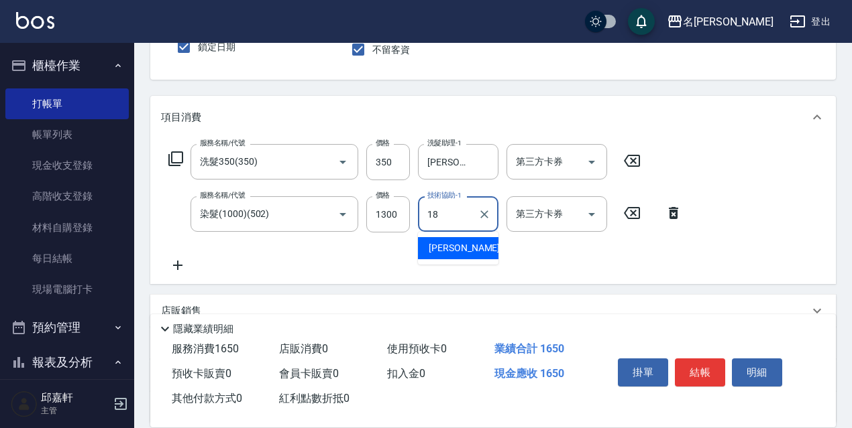
type input "[PERSON_NAME]-18"
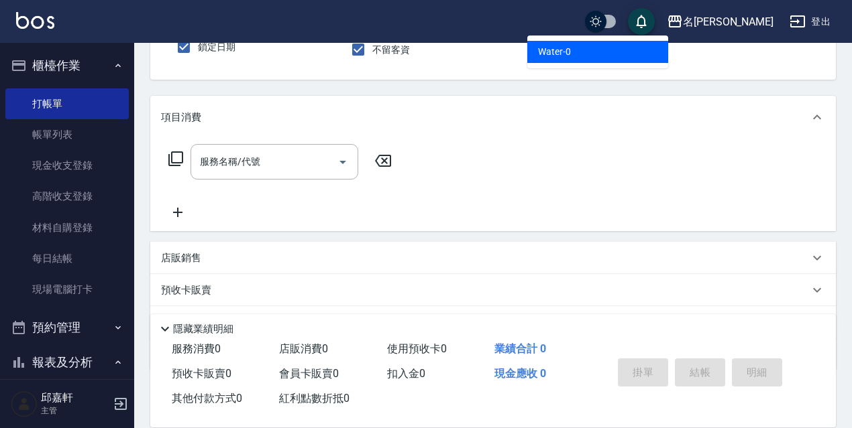
type input "Water-0"
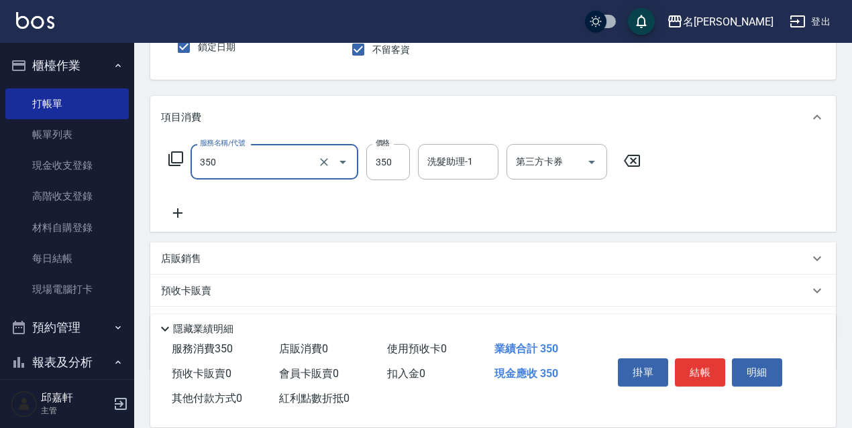
type input "洗髮350(350)"
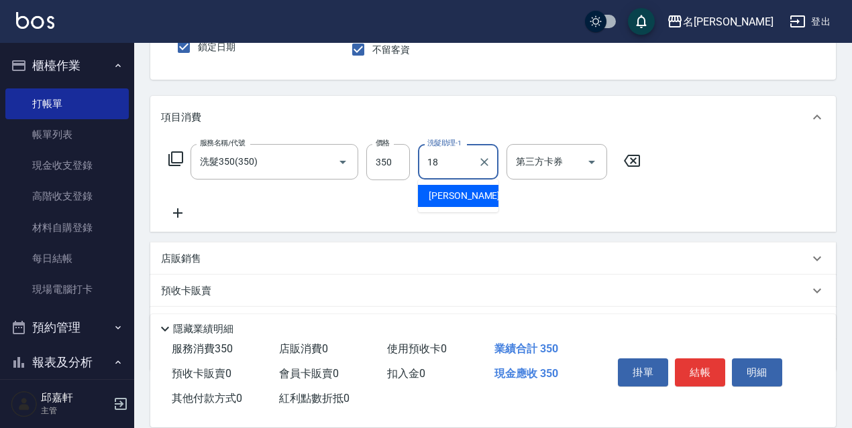
type input "[PERSON_NAME]-18"
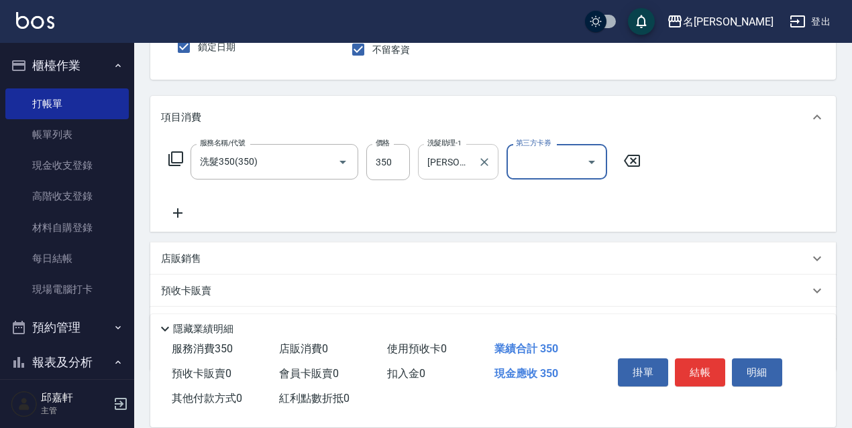
click at [481, 174] on div at bounding box center [483, 162] width 17 height 36
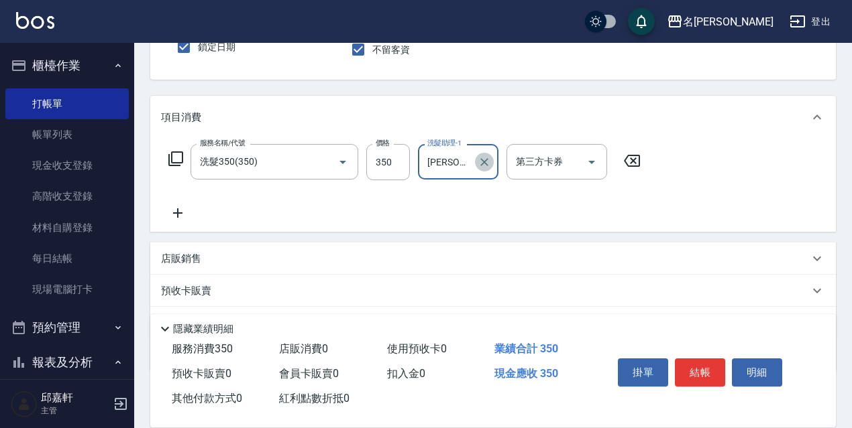
click at [480, 159] on icon "Clear" at bounding box center [483, 162] width 13 height 13
type input "安安-17"
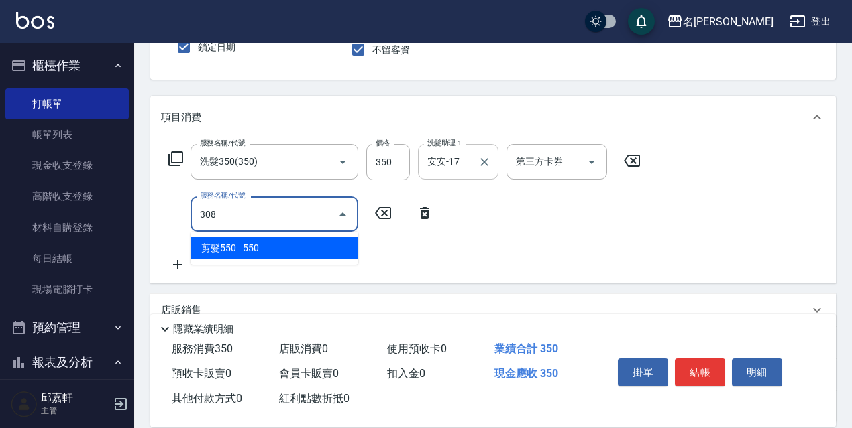
type input "剪髮550(308)"
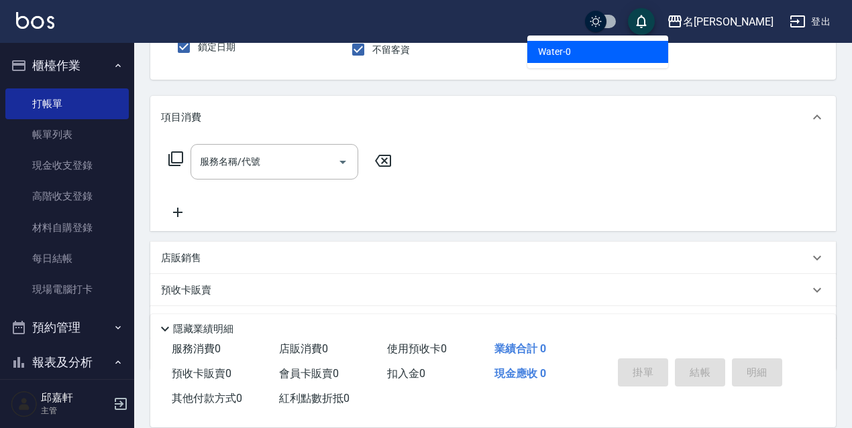
type input "Water-0"
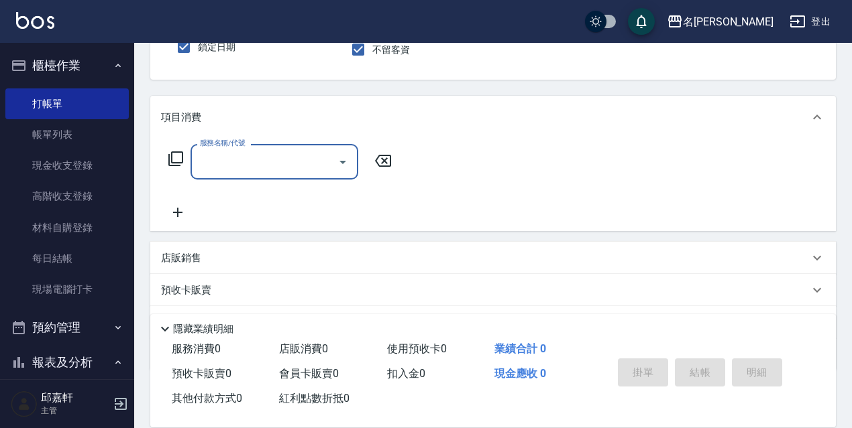
type input "."
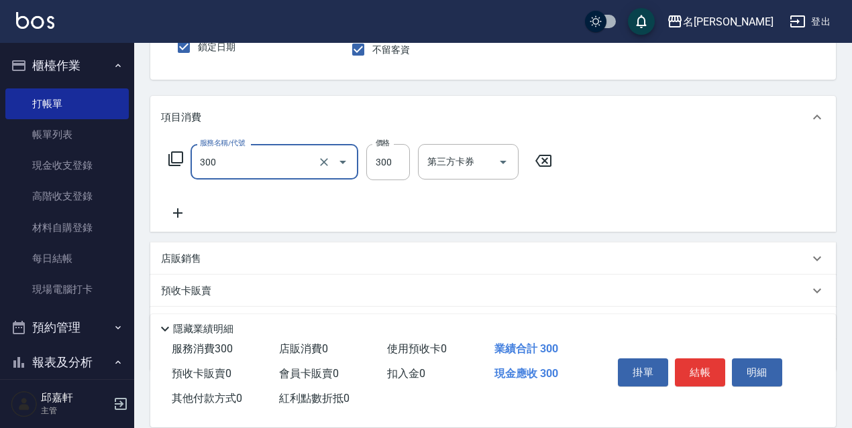
type input "洗髮300(300)"
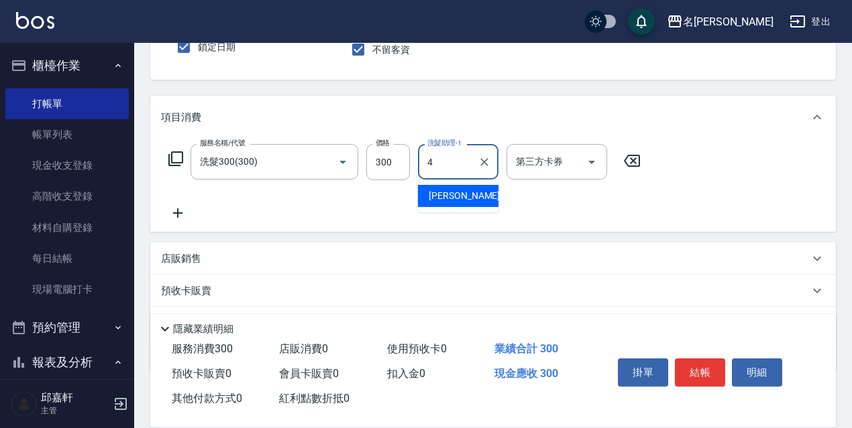
type input "[PERSON_NAME]-4"
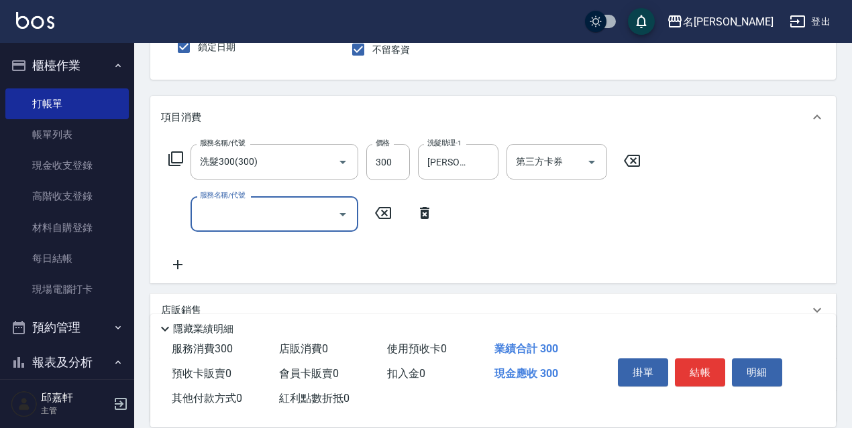
type input "3"
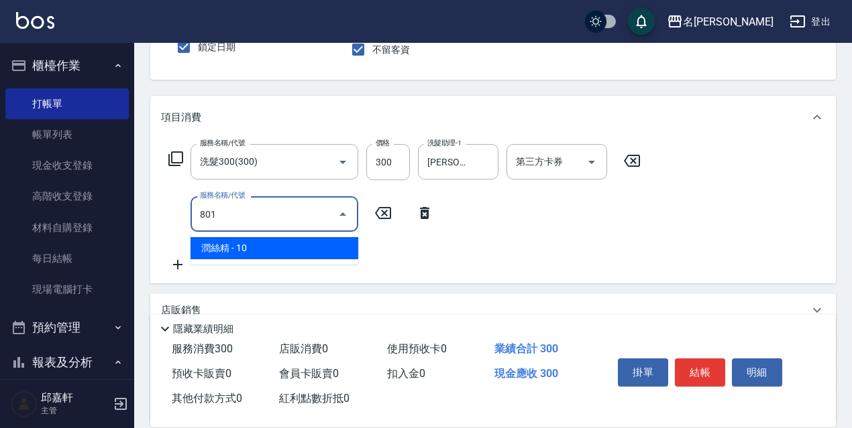
type input "潤絲精(801)"
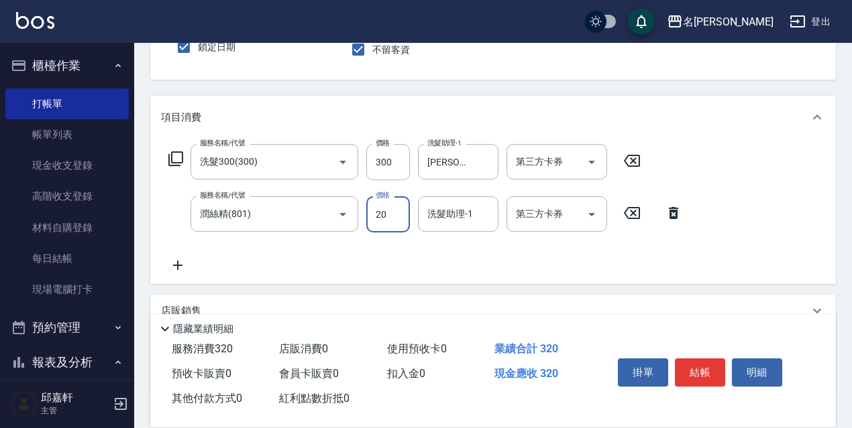
type input "20"
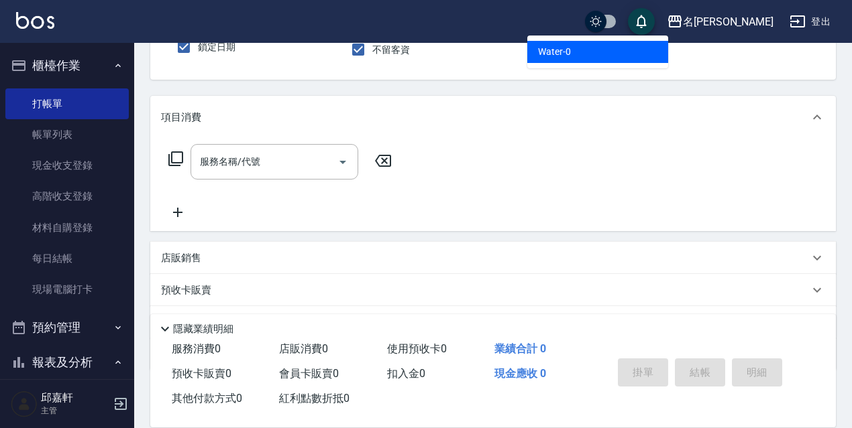
type input "Water-0"
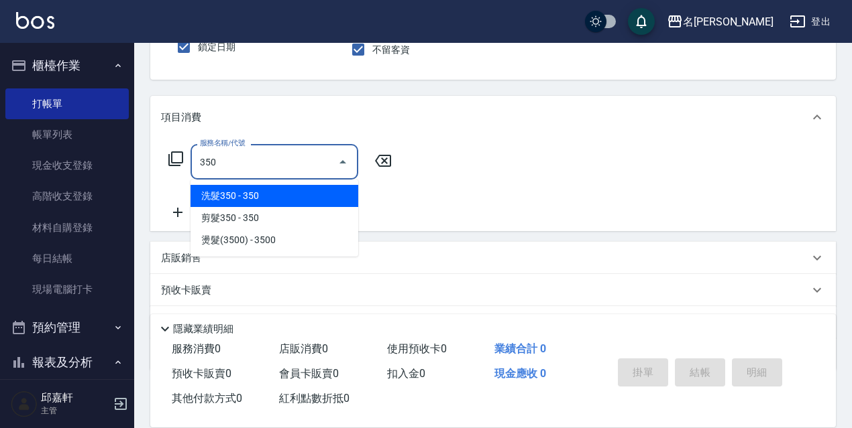
type input "洗髮350(350)"
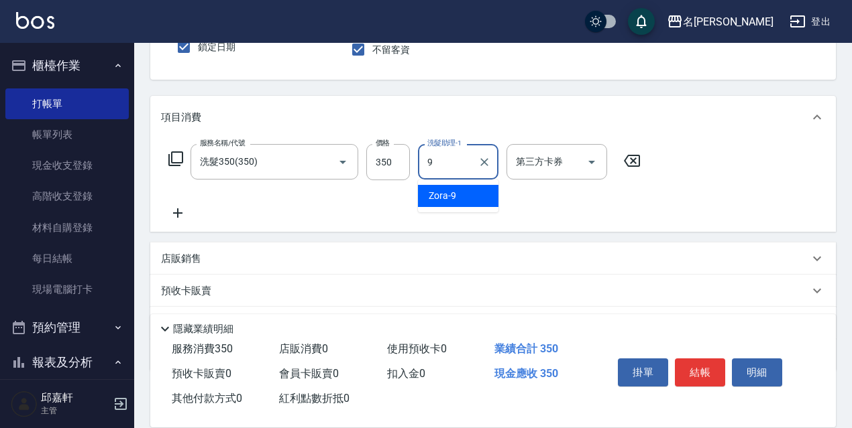
type input "Zora-9"
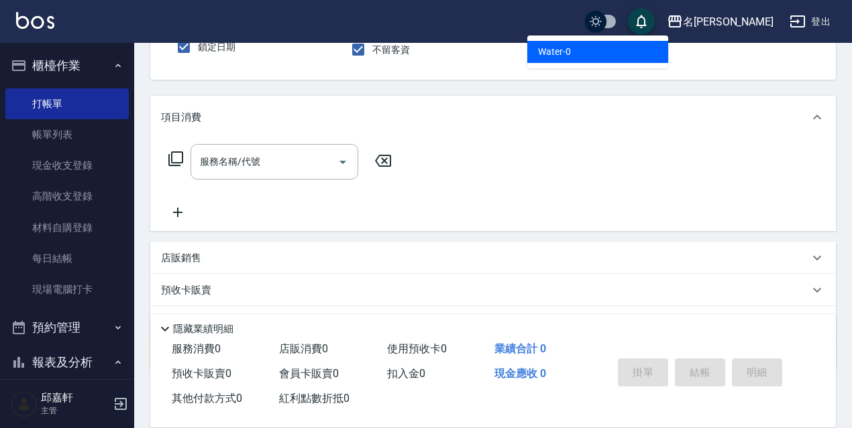
type input "Water-0"
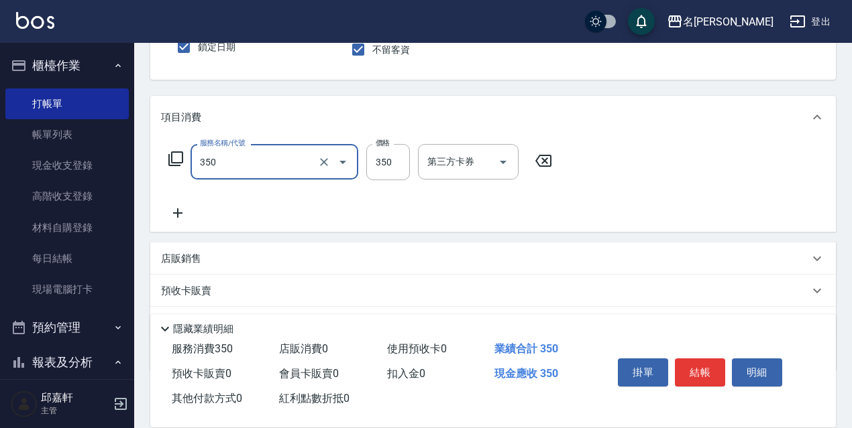
type input "洗髮350(350)"
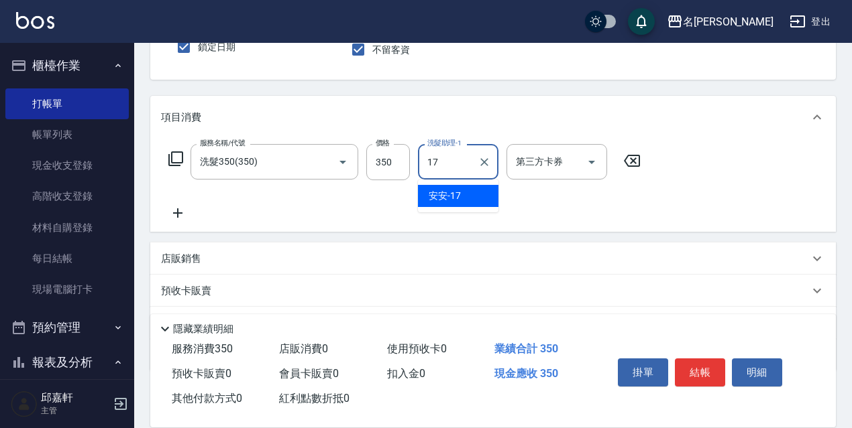
type input "安安-17"
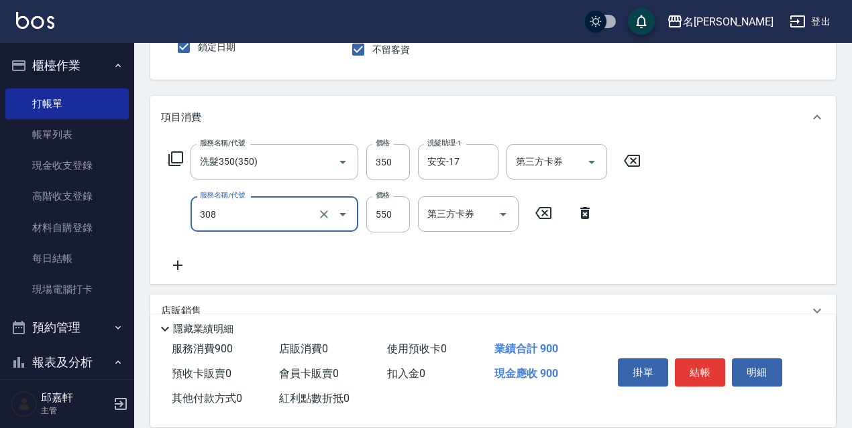
type input "剪髮550(308)"
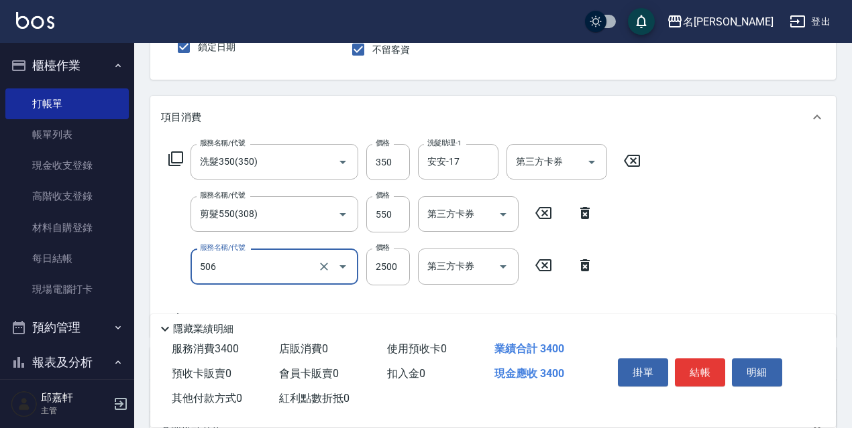
type input "染髮(2500)(506)"
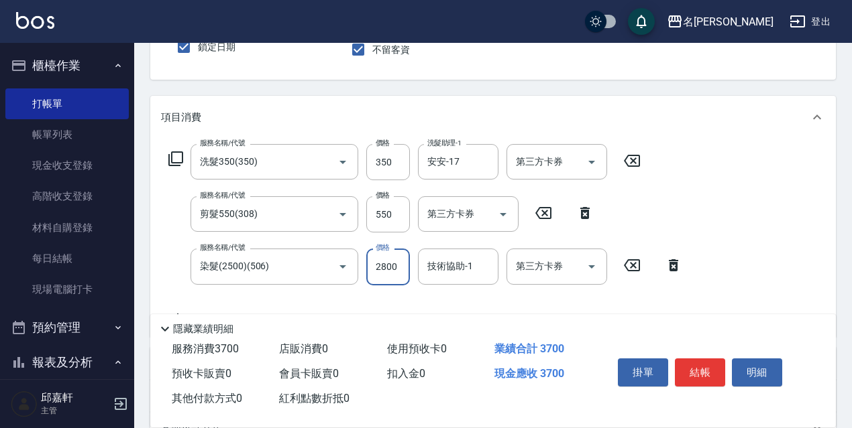
type input "2800"
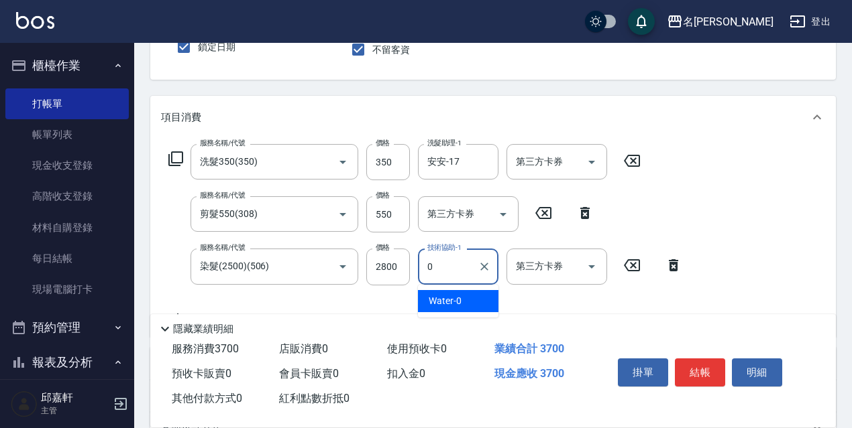
type input "Water-0"
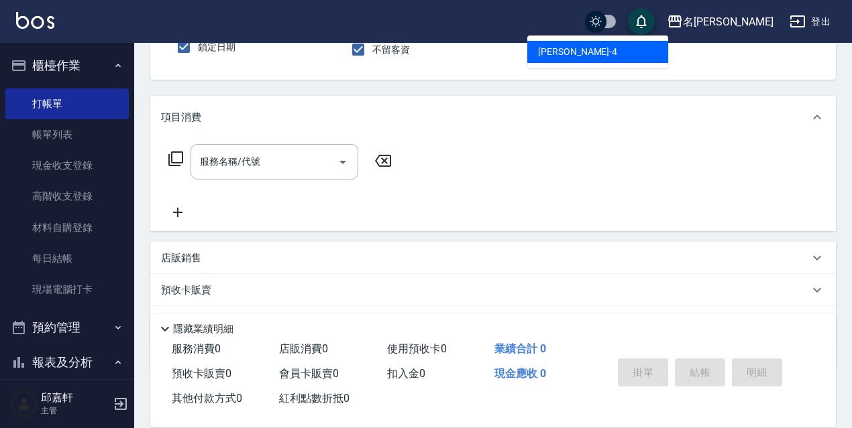
type input "[PERSON_NAME]-4"
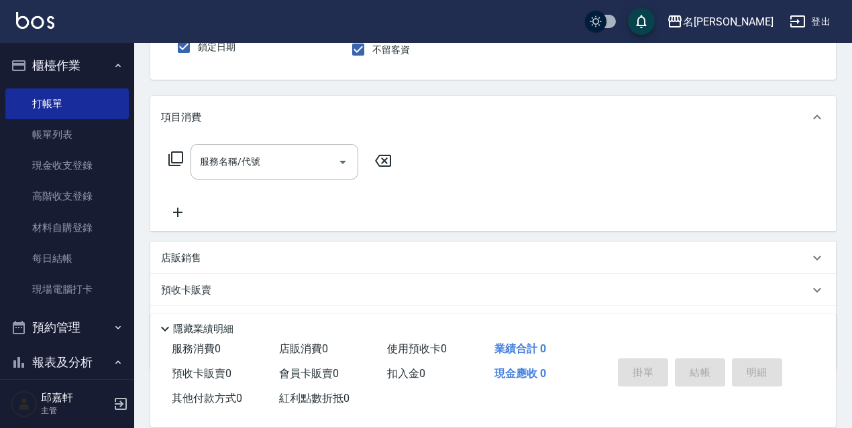
scroll to position [57, 0]
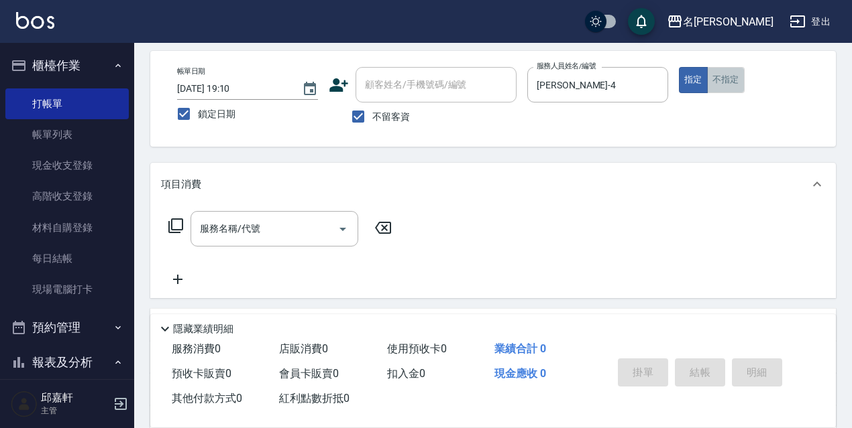
click at [736, 78] on button "不指定" at bounding box center [726, 80] width 38 height 26
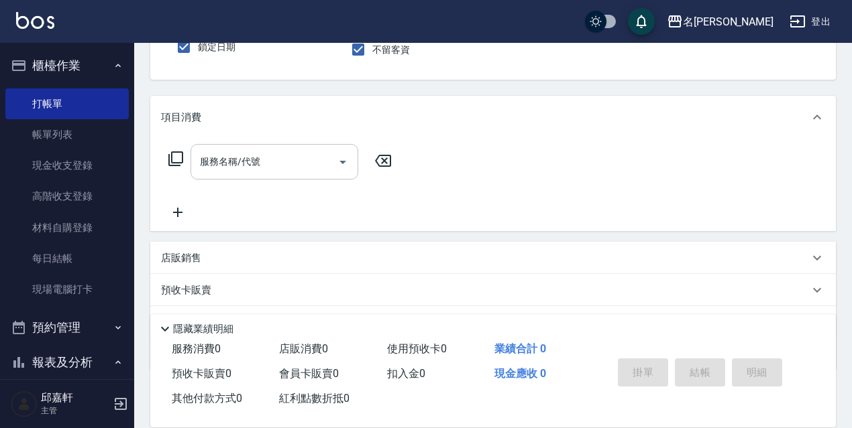
click at [283, 167] on input "服務名稱/代號" at bounding box center [263, 161] width 135 height 23
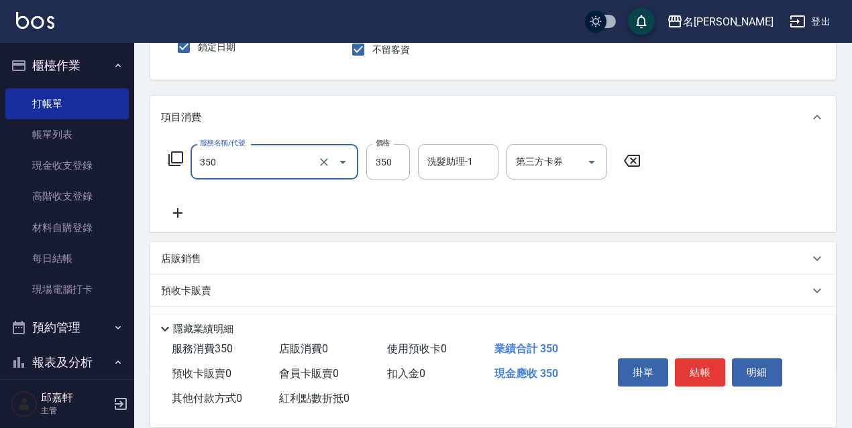
type input "洗髮350(350)"
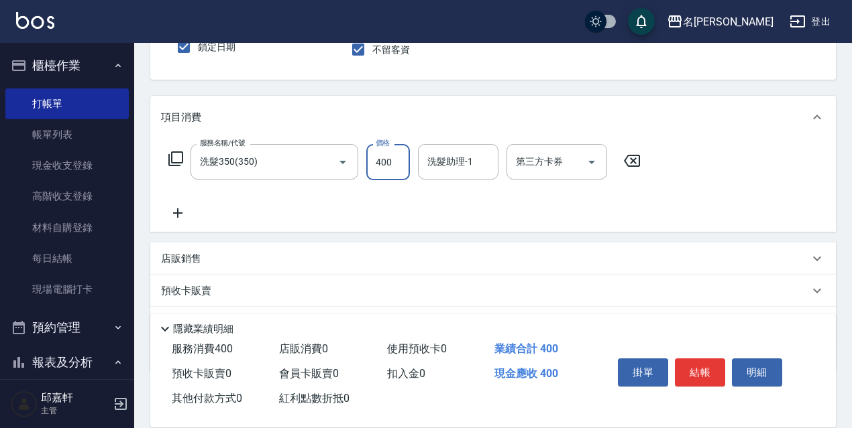
click at [388, 165] on input "400" at bounding box center [388, 162] width 44 height 36
type input "380"
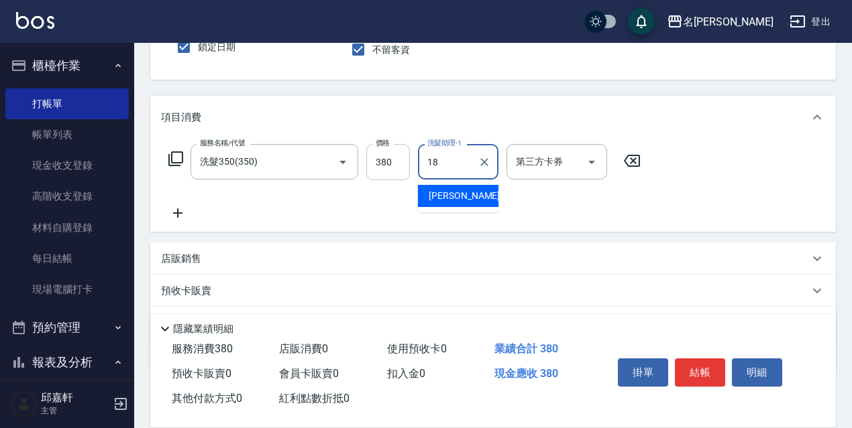
type input "[PERSON_NAME]-18"
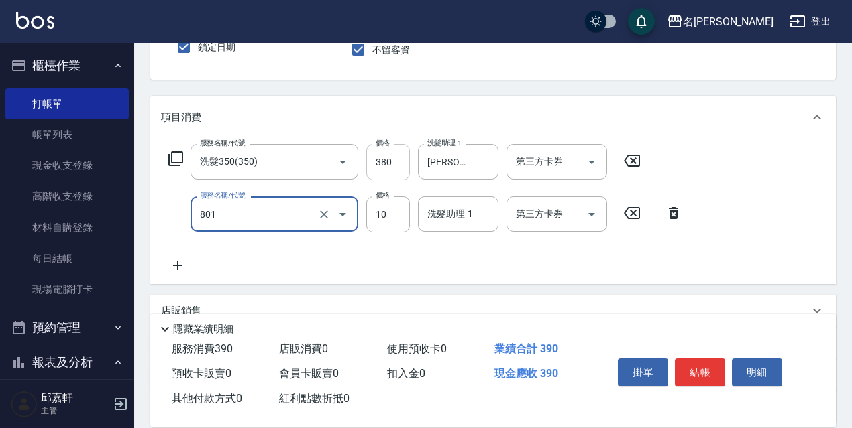
type input "潤絲精(801)"
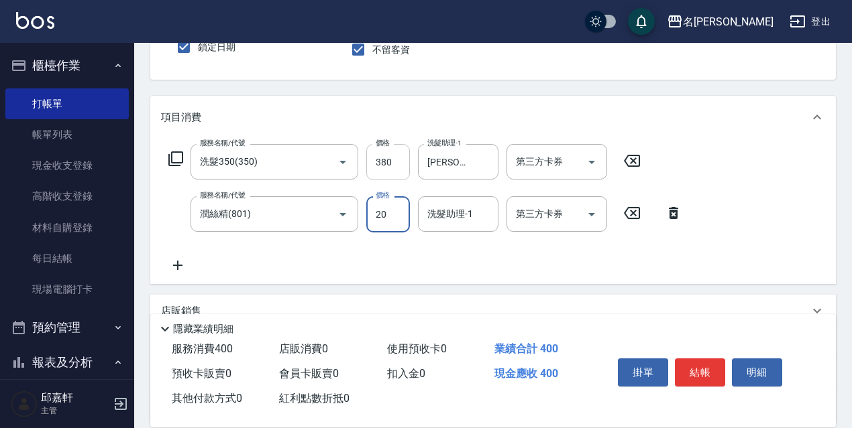
type input "20"
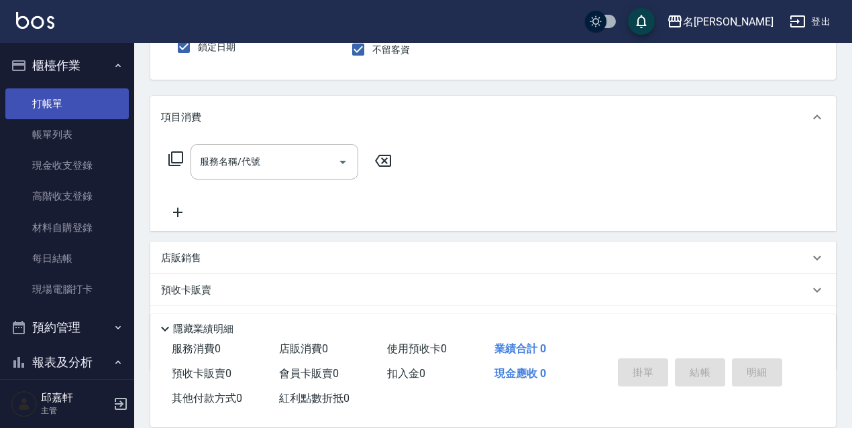
click at [76, 113] on link "打帳單" at bounding box center [66, 104] width 123 height 31
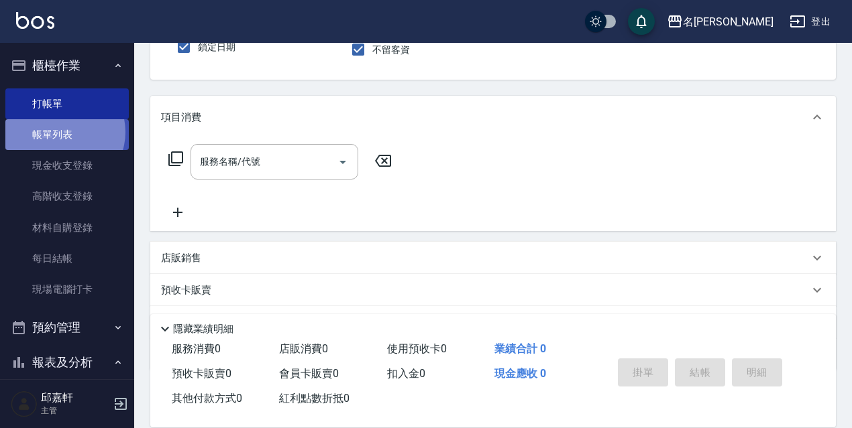
click at [60, 132] on link "帳單列表" at bounding box center [66, 134] width 123 height 31
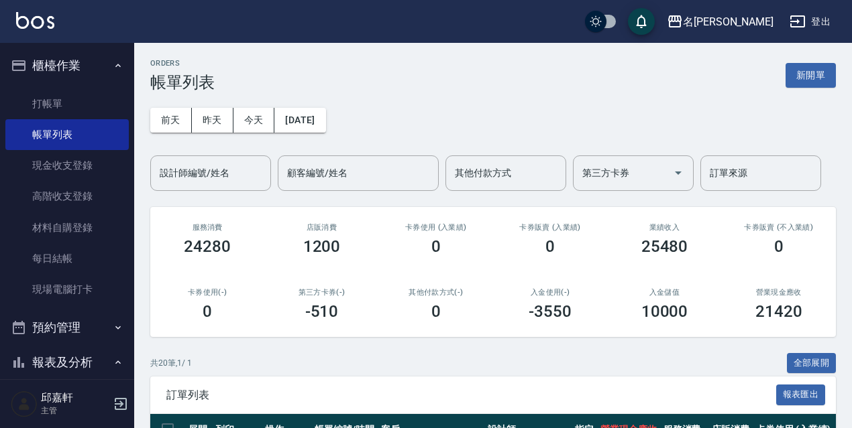
scroll to position [134, 0]
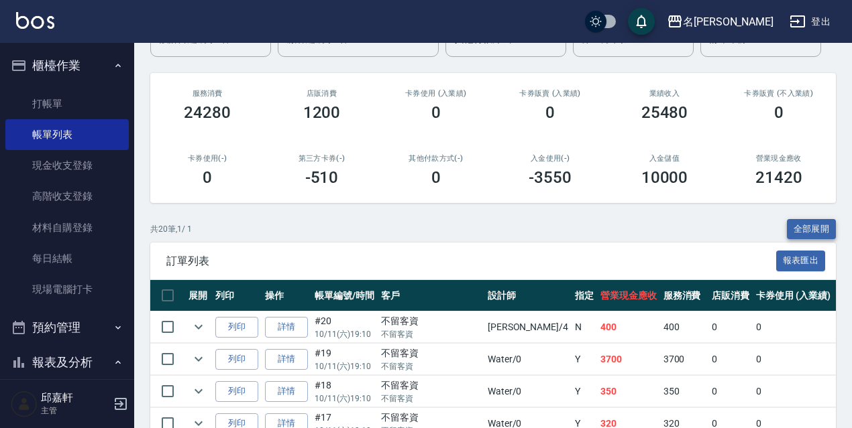
click at [820, 227] on button "全部展開" at bounding box center [812, 229] width 50 height 21
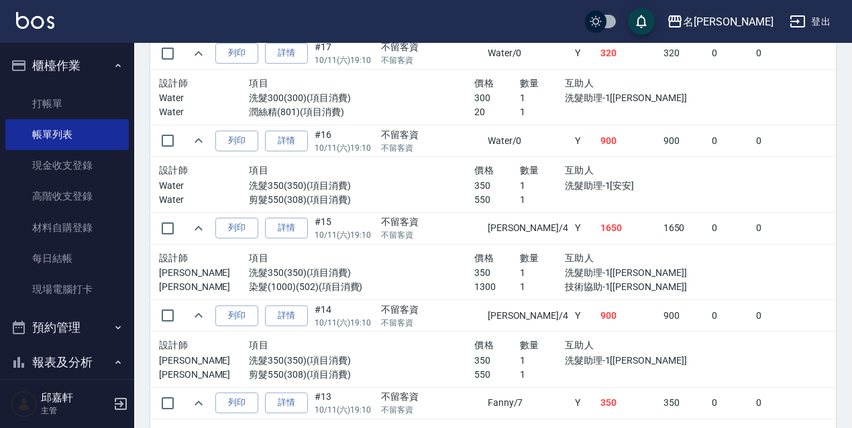
scroll to position [1830, 0]
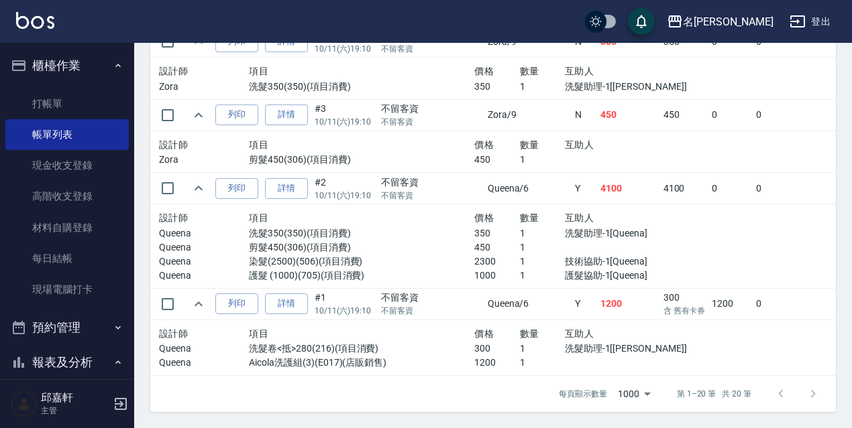
click at [576, 255] on p "技術協助-1[Queena]" at bounding box center [632, 262] width 135 height 14
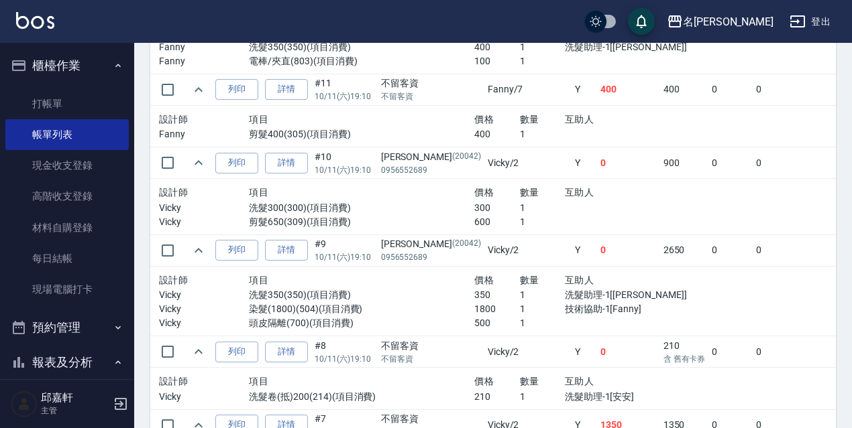
scroll to position [1186, 0]
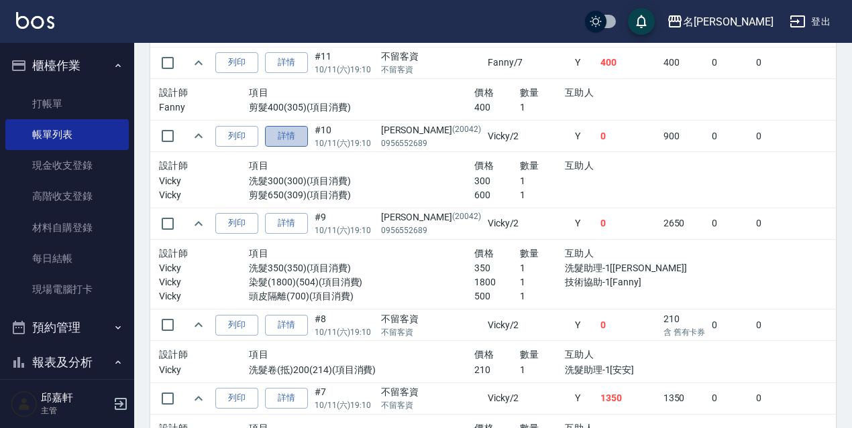
click at [297, 137] on link "詳情" at bounding box center [286, 136] width 43 height 21
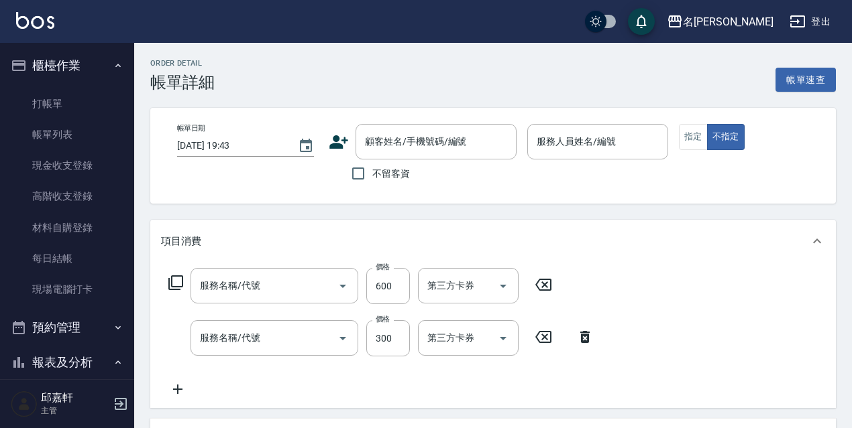
type input "[DATE] 19:10"
type input "Vicky-2"
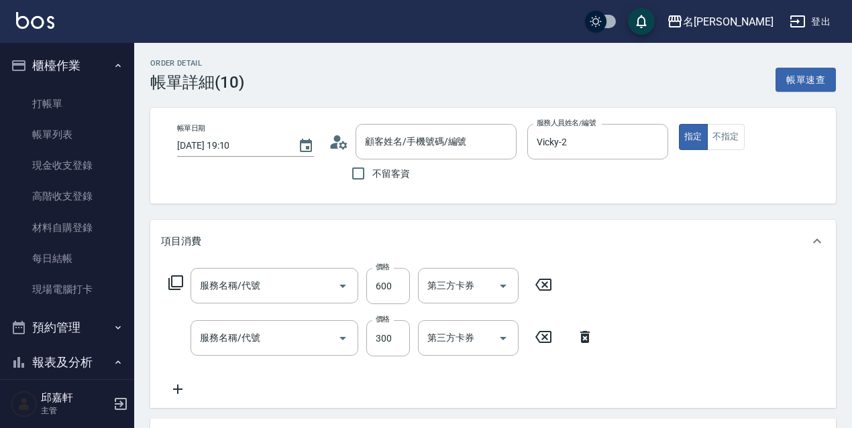
type input "剪髮650(309)"
type input "洗髮300(300)"
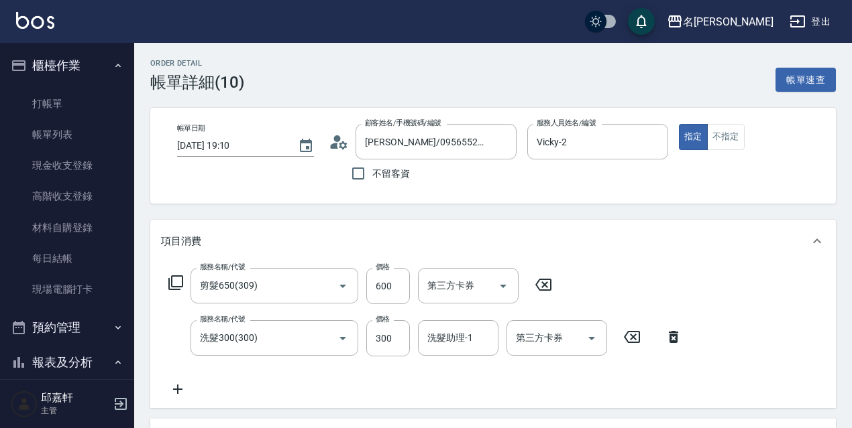
type input "[PERSON_NAME]/0956552689/20042"
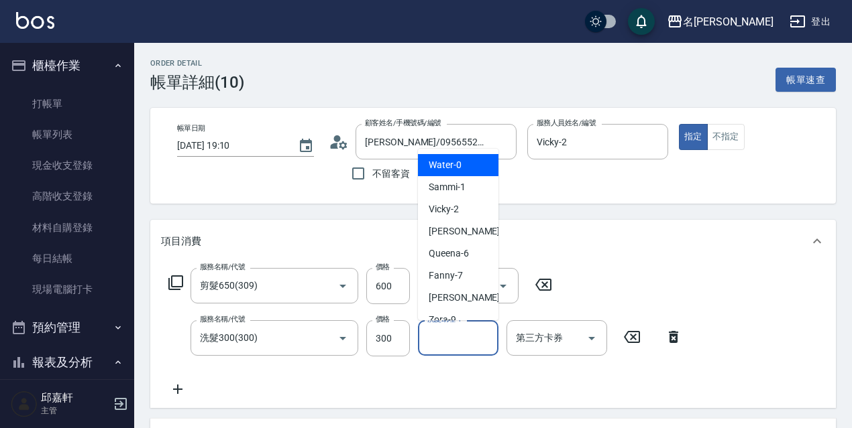
click at [475, 331] on input "洗髮助理-1" at bounding box center [458, 338] width 68 height 23
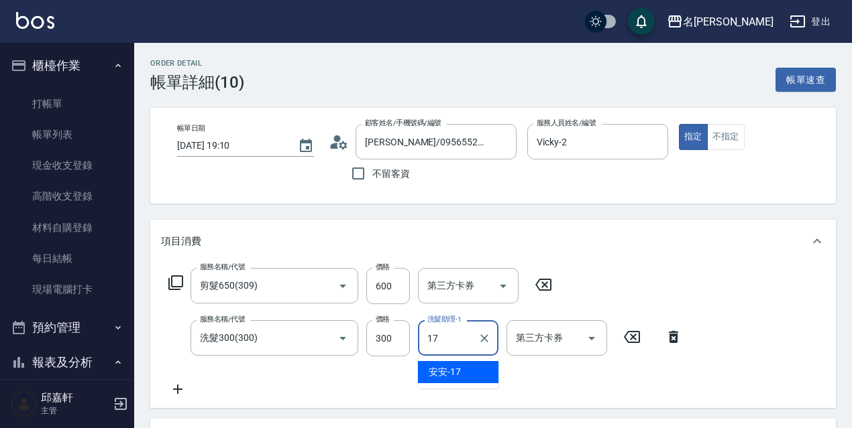
type input "安安-17"
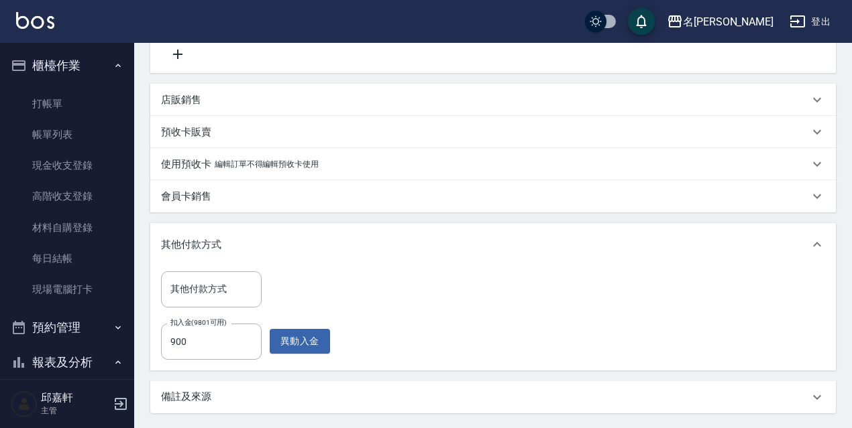
scroll to position [465, 0]
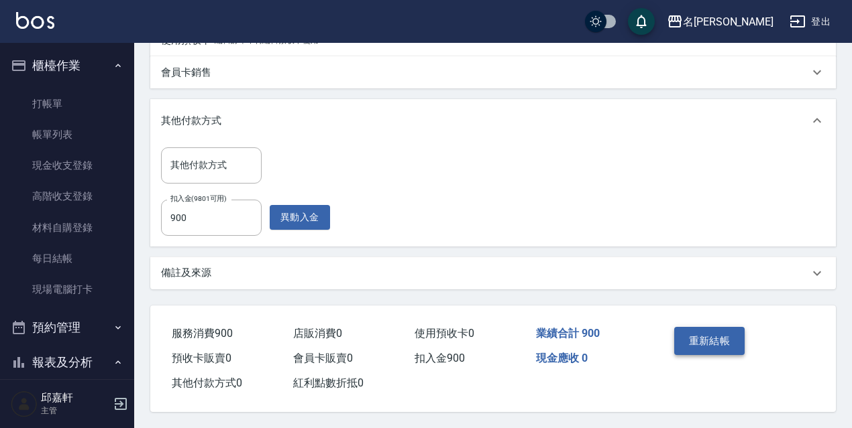
click at [709, 327] on button "重新結帳" at bounding box center [709, 341] width 71 height 28
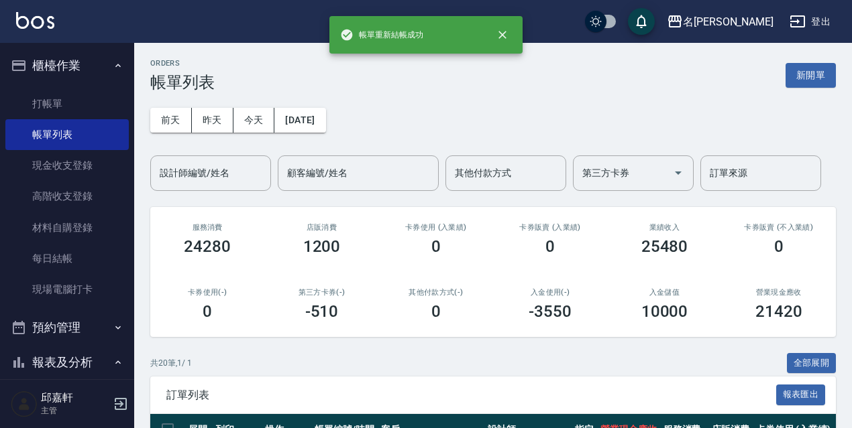
scroll to position [201, 0]
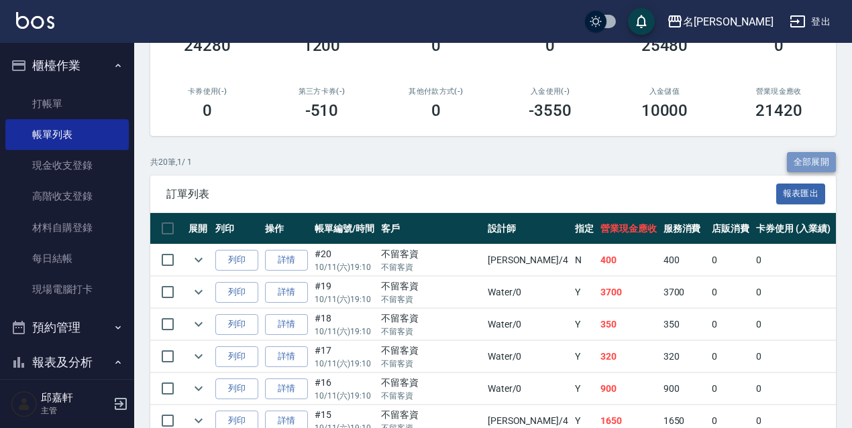
click at [827, 166] on button "全部展開" at bounding box center [812, 162] width 50 height 21
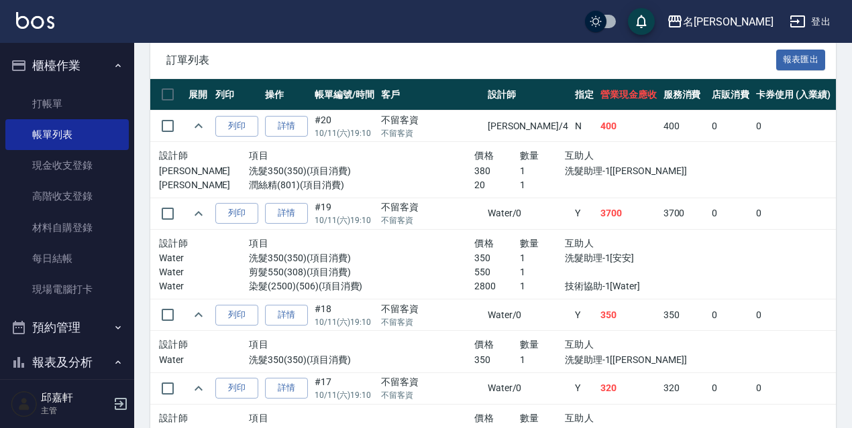
scroll to position [134, 0]
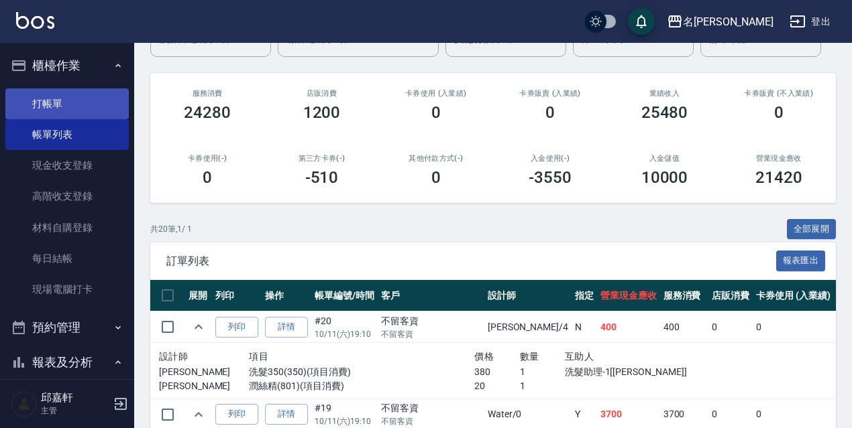
click at [79, 86] on ul "打帳單 帳單列表 現金收支登錄 高階收支登錄 材料自購登錄 每日結帳 現場電腦打卡" at bounding box center [66, 197] width 123 height 228
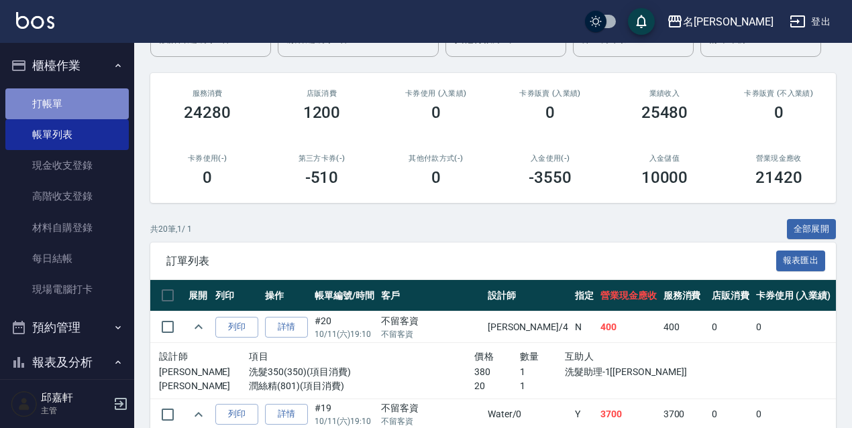
click at [78, 102] on link "打帳單" at bounding box center [66, 104] width 123 height 31
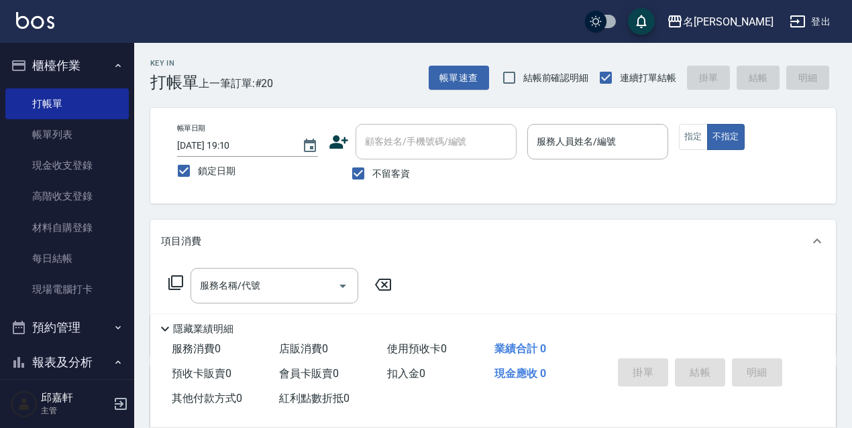
drag, startPoint x: 528, startPoint y: 53, endPoint x: 538, endPoint y: 76, distance: 24.9
click at [526, 58] on div "Key In 打帳單 上一筆訂單:#20 帳單速查 結帳前確認明細 連續打單結帳 掛單 結帳 明細" at bounding box center [484, 67] width 701 height 49
drag, startPoint x: 540, startPoint y: 80, endPoint x: 555, endPoint y: 91, distance: 18.2
click at [540, 81] on span "結帳前確認明細" at bounding box center [556, 78] width 66 height 14
click at [523, 81] on input "結帳前確認明細" at bounding box center [509, 78] width 28 height 28
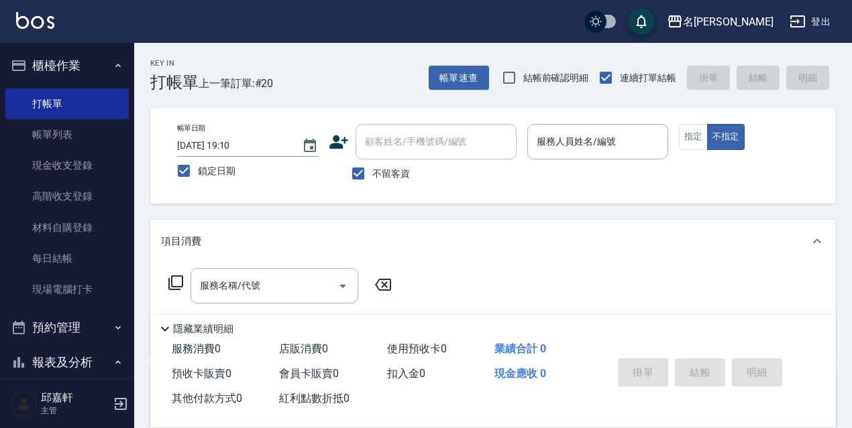
checkbox input "true"
drag, startPoint x: 604, startPoint y: 121, endPoint x: 617, endPoint y: 131, distance: 15.8
click at [604, 124] on div "帳單日期 [DATE] 19:10 鎖定日期 顧客姓名/手機號碼/編號 顧客姓名/手機號碼/編號 不留客資 服務人員姓名/編號 服務人員姓名/編號 指定 不指定" at bounding box center [492, 156] width 685 height 96
click at [618, 133] on input "服務人員姓名/編號" at bounding box center [597, 141] width 129 height 23
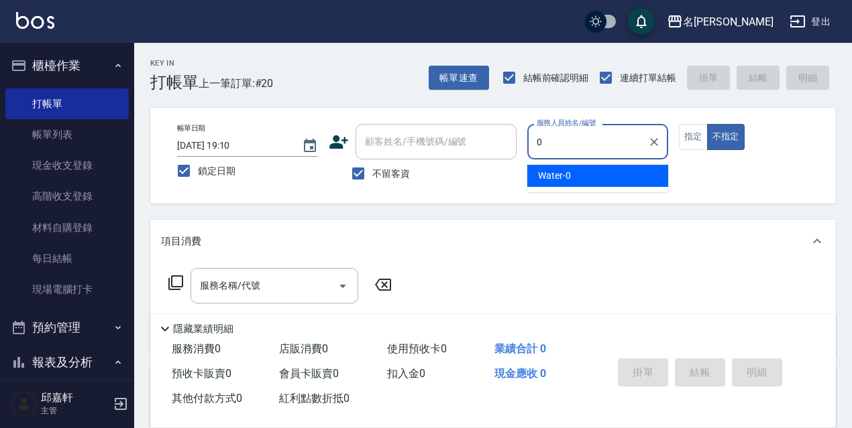
type input "Water-0"
type button "false"
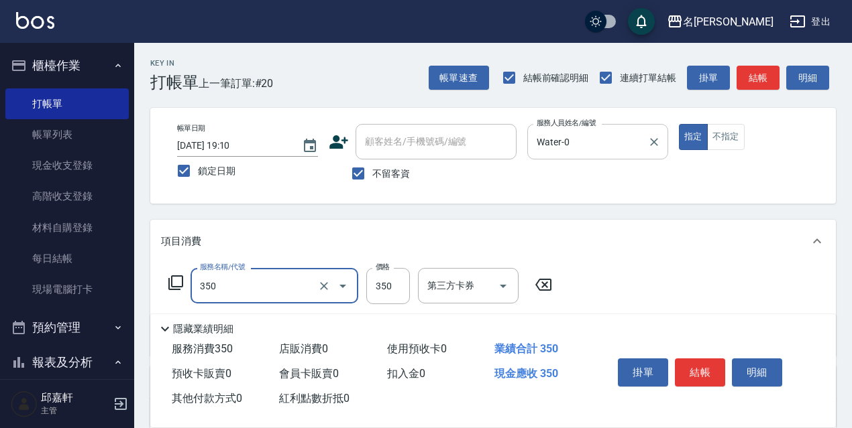
type input "洗髮350(350)"
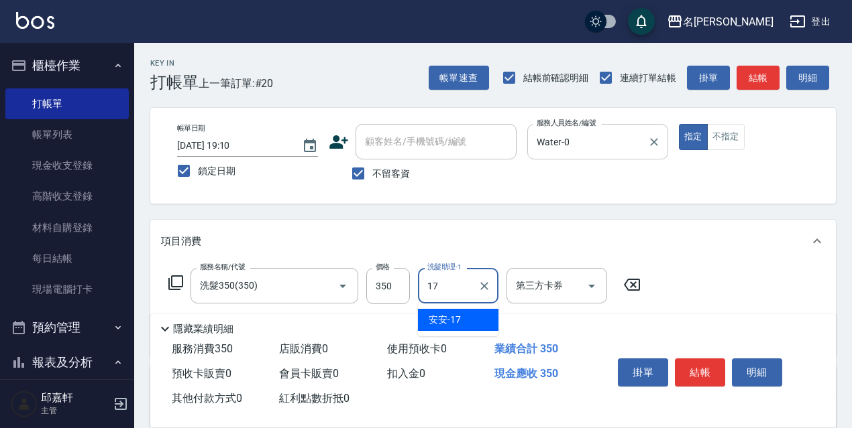
type input "安安-17"
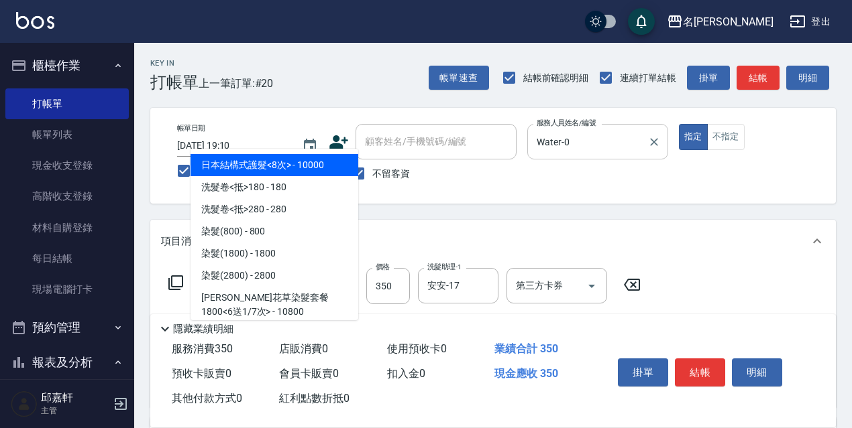
type input "洗髮卷<抵>180(213)"
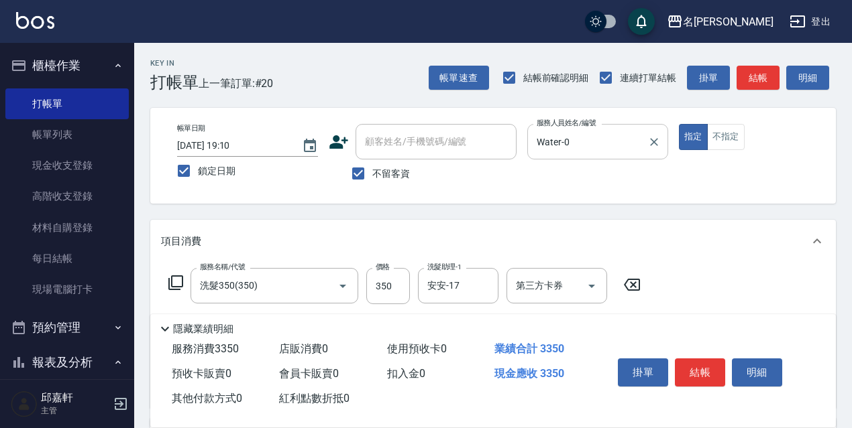
type input "水光針護髮組/3次(008-1)"
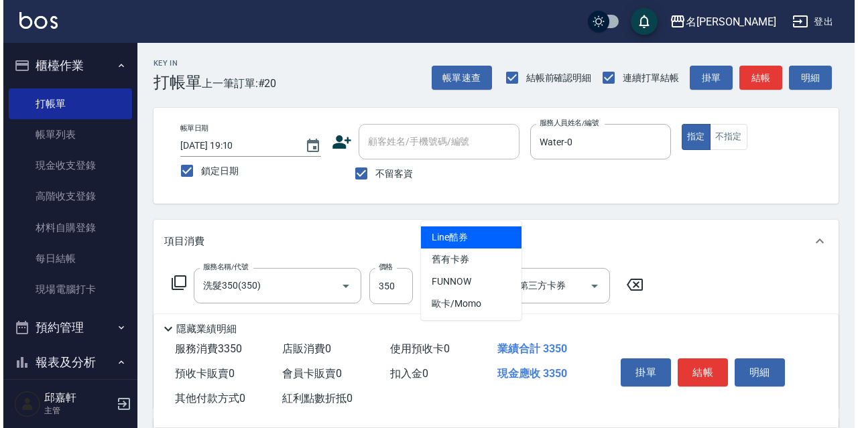
scroll to position [201, 0]
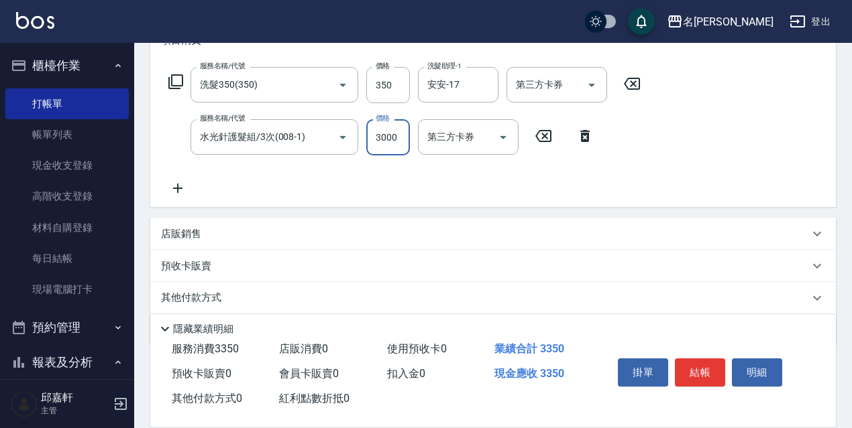
click at [400, 137] on input "3000" at bounding box center [388, 137] width 44 height 36
click at [317, 142] on icon "Clear" at bounding box center [323, 137] width 13 height 13
click at [701, 364] on button "結帳" at bounding box center [700, 373] width 50 height 28
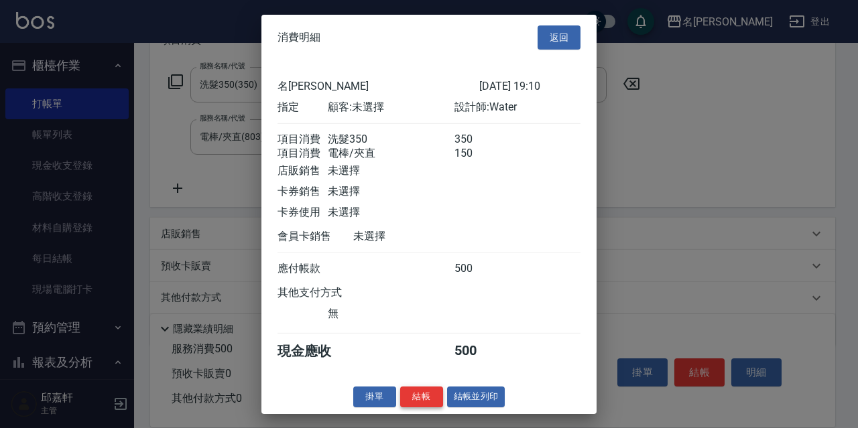
click at [420, 408] on button "結帳" at bounding box center [421, 397] width 43 height 21
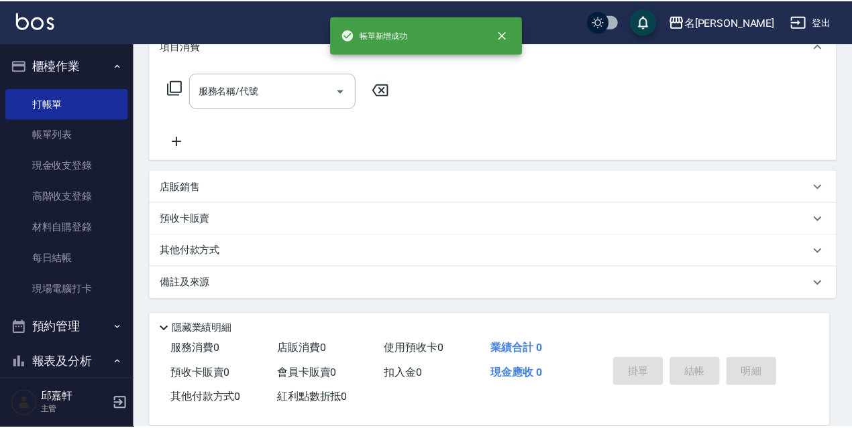
scroll to position [0, 0]
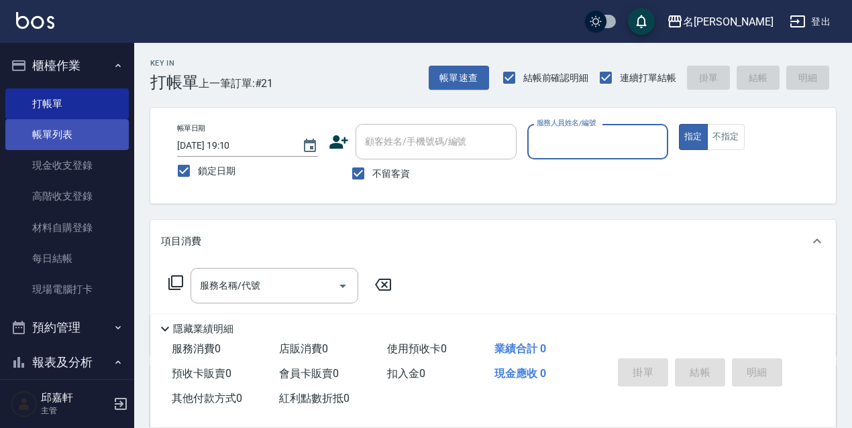
click at [68, 141] on link "帳單列表" at bounding box center [66, 134] width 123 height 31
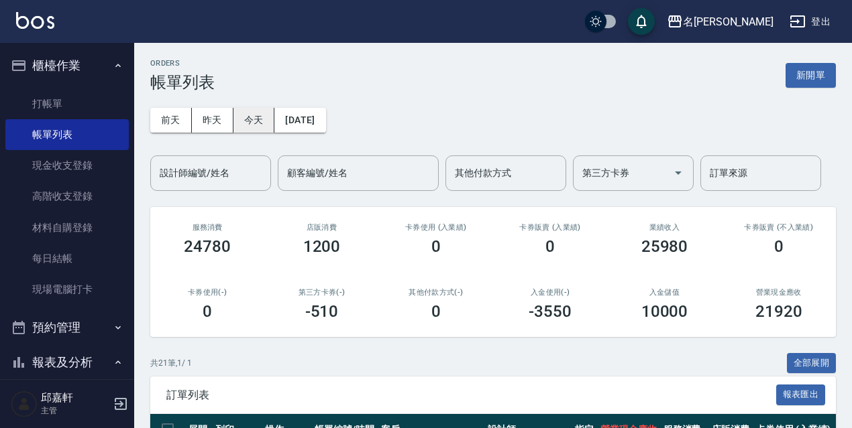
click at [258, 121] on button "今天" at bounding box center [254, 120] width 42 height 25
click at [807, 363] on button "全部展開" at bounding box center [812, 363] width 50 height 21
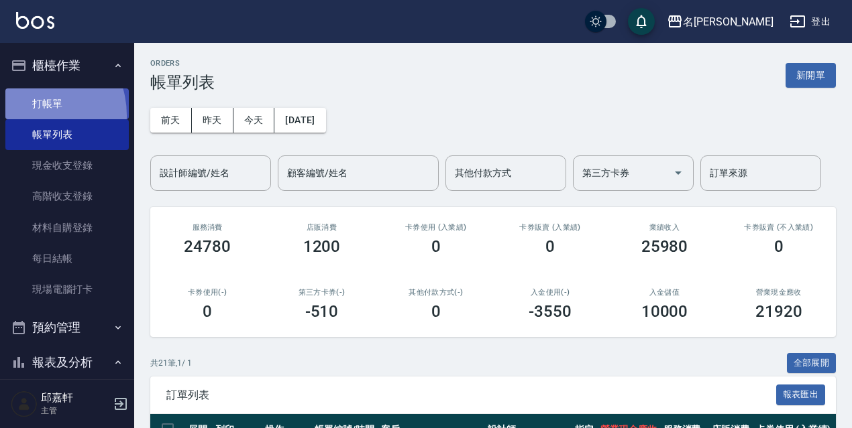
click at [29, 115] on link "打帳單" at bounding box center [66, 104] width 123 height 31
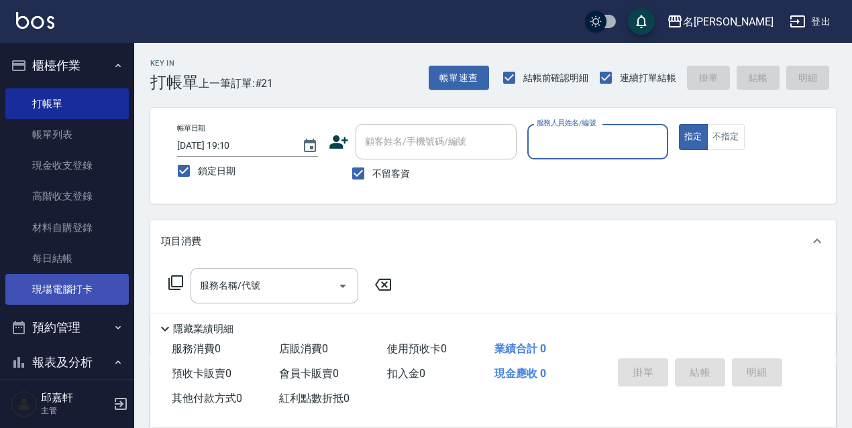
click at [101, 290] on link "現場電腦打卡" at bounding box center [66, 289] width 123 height 31
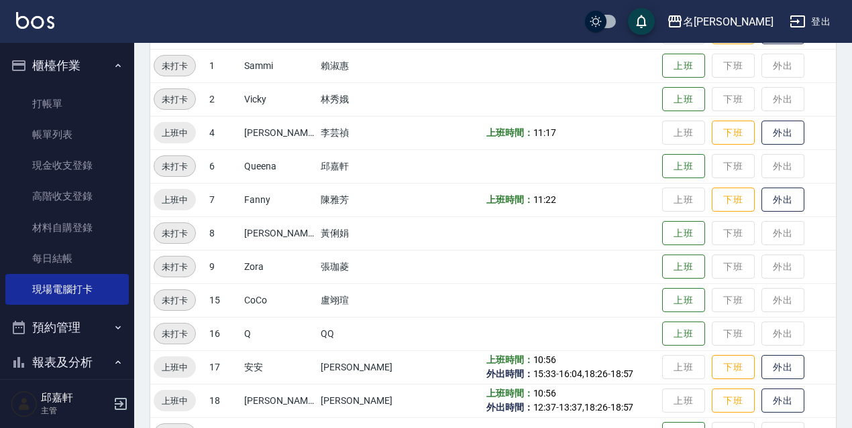
scroll to position [274, 0]
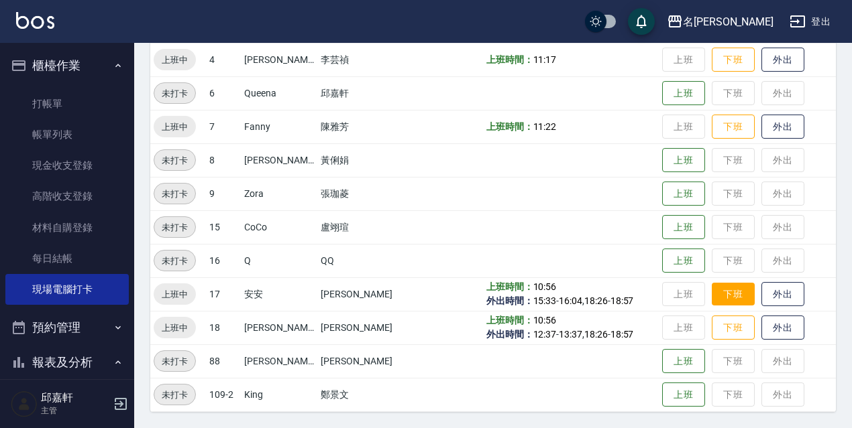
click at [716, 299] on button "下班" at bounding box center [732, 294] width 43 height 23
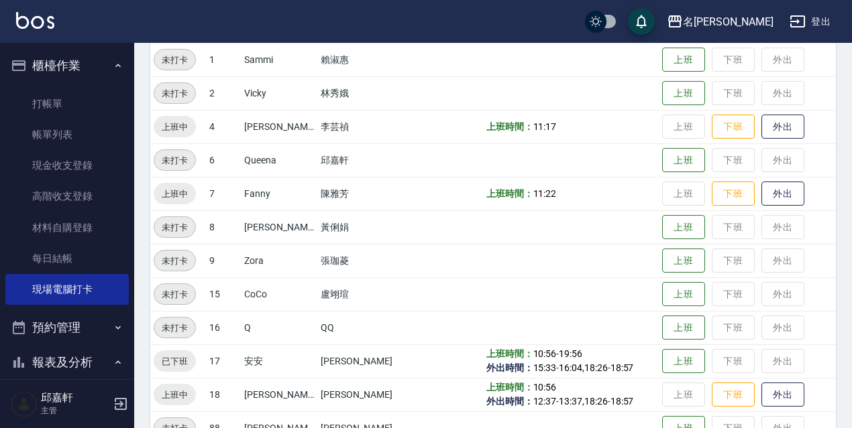
scroll to position [0, 0]
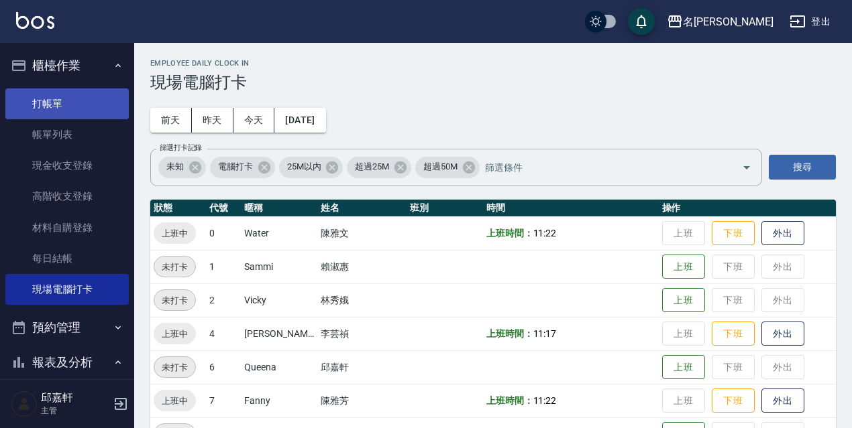
click at [84, 108] on link "打帳單" at bounding box center [66, 104] width 123 height 31
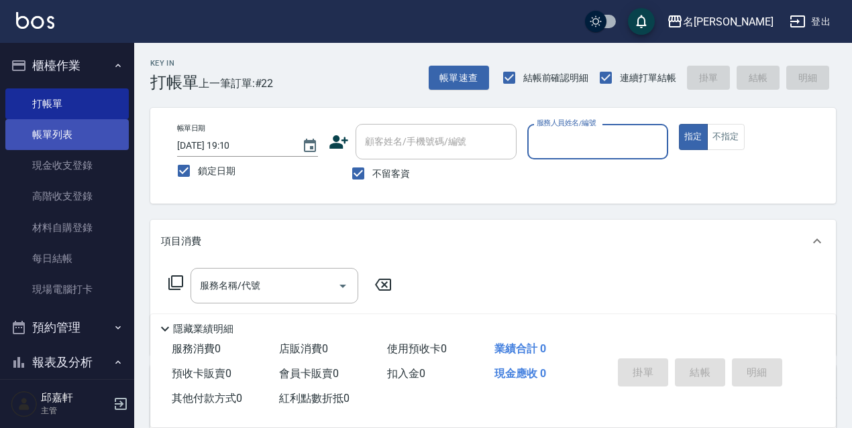
click at [39, 127] on link "帳單列表" at bounding box center [66, 134] width 123 height 31
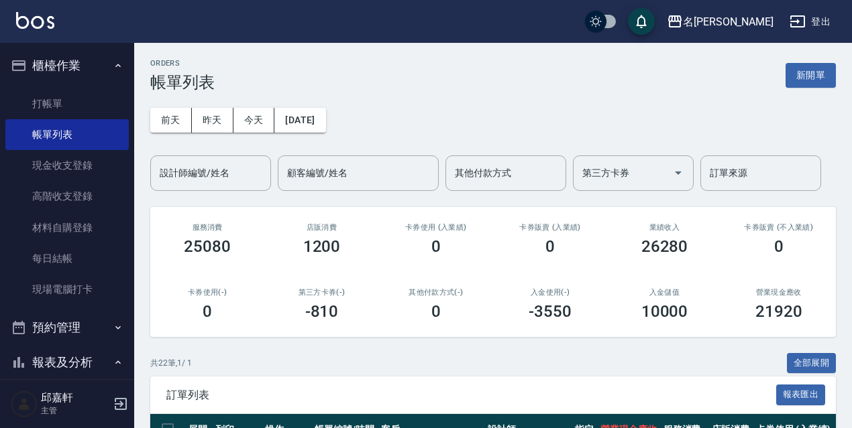
scroll to position [67, 0]
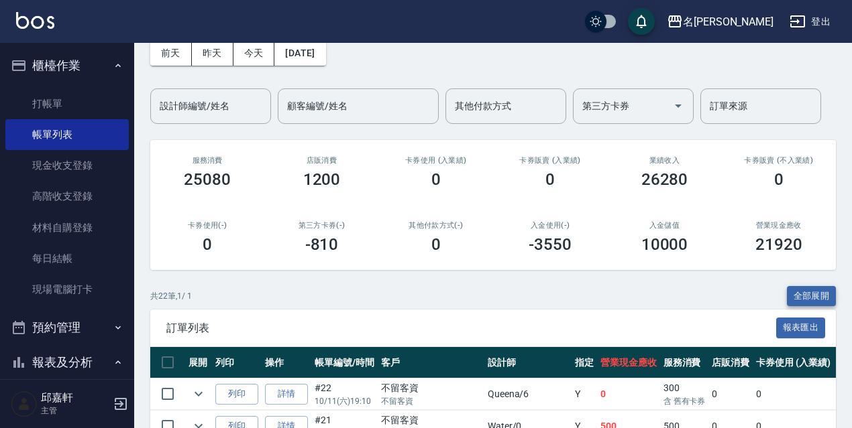
click at [813, 294] on button "全部展開" at bounding box center [812, 296] width 50 height 21
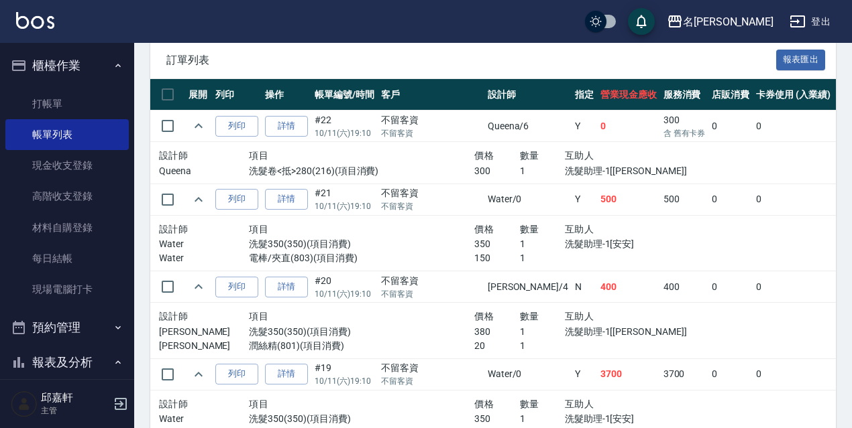
scroll to position [268, 0]
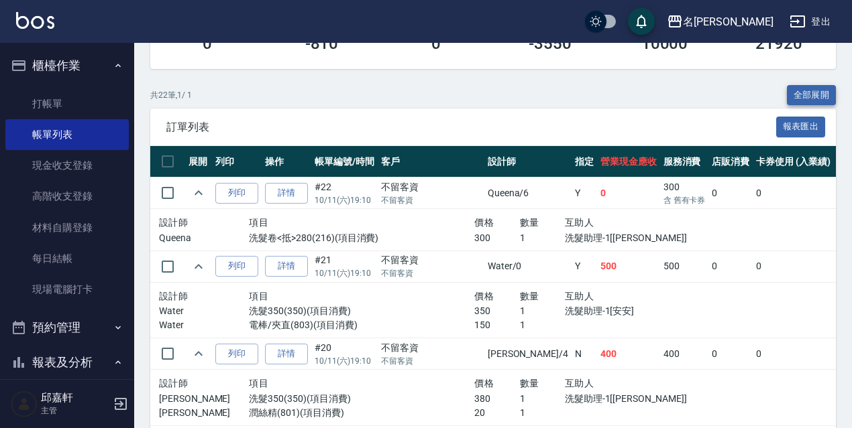
drag, startPoint x: 813, startPoint y: 88, endPoint x: 828, endPoint y: 87, distance: 15.4
click at [813, 89] on button "全部展開" at bounding box center [812, 95] width 50 height 21
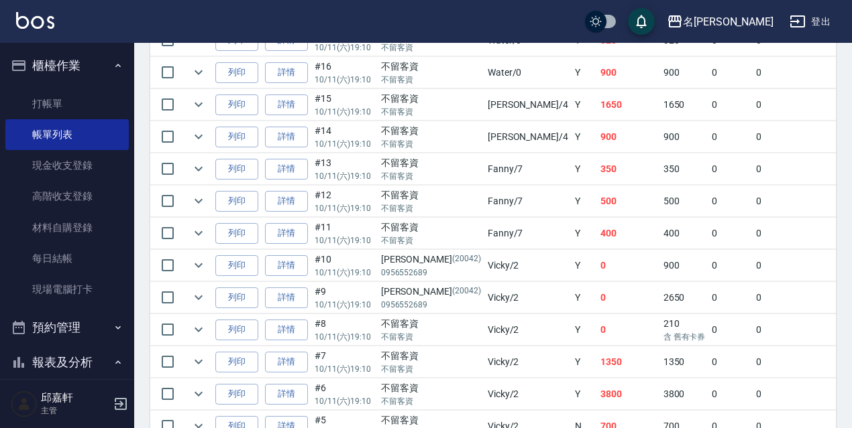
scroll to position [788, 0]
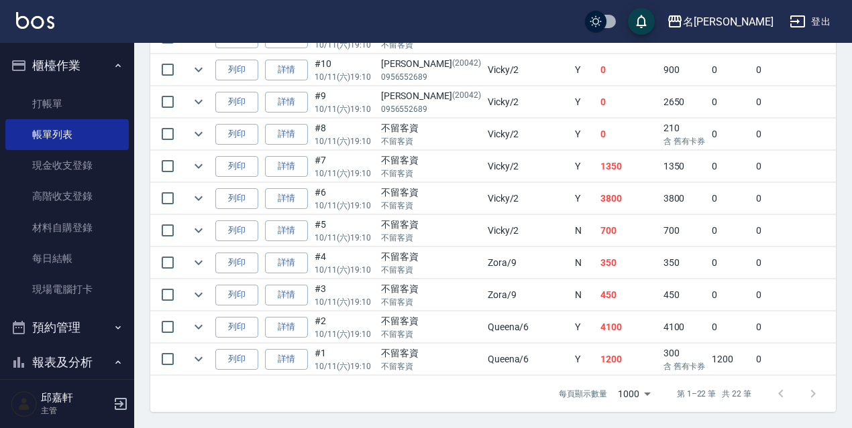
click at [660, 155] on td "1350" at bounding box center [684, 167] width 49 height 32
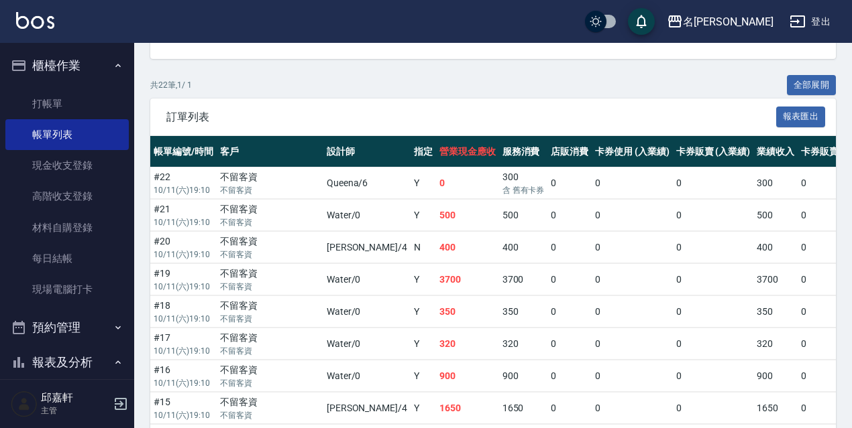
scroll to position [225, 0]
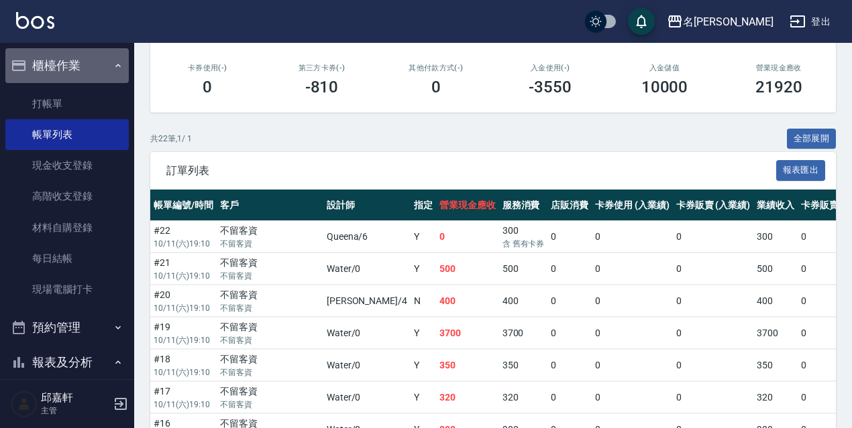
click at [71, 74] on button "櫃檯作業" at bounding box center [66, 65] width 123 height 35
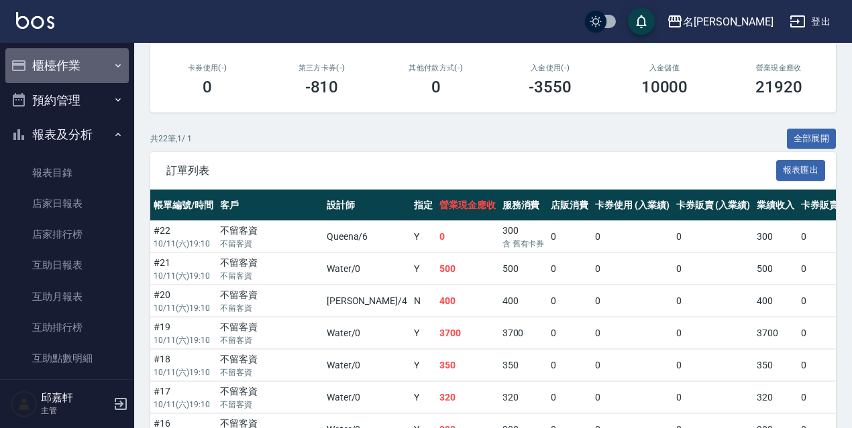
click at [71, 74] on button "櫃檯作業" at bounding box center [66, 65] width 123 height 35
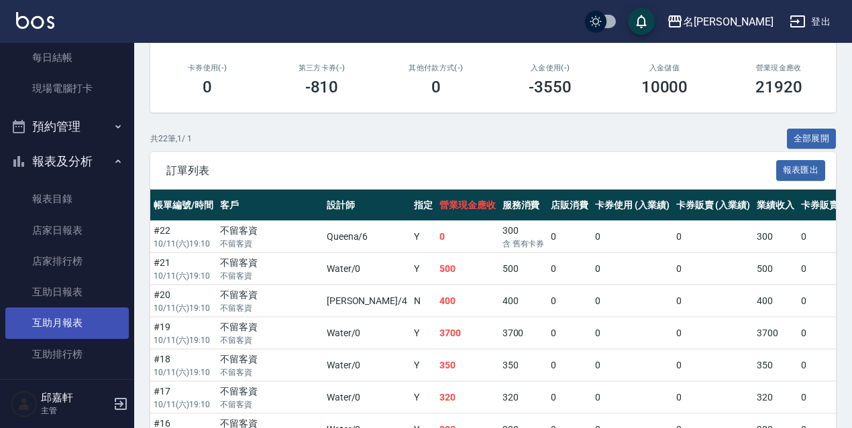
scroll to position [469, 0]
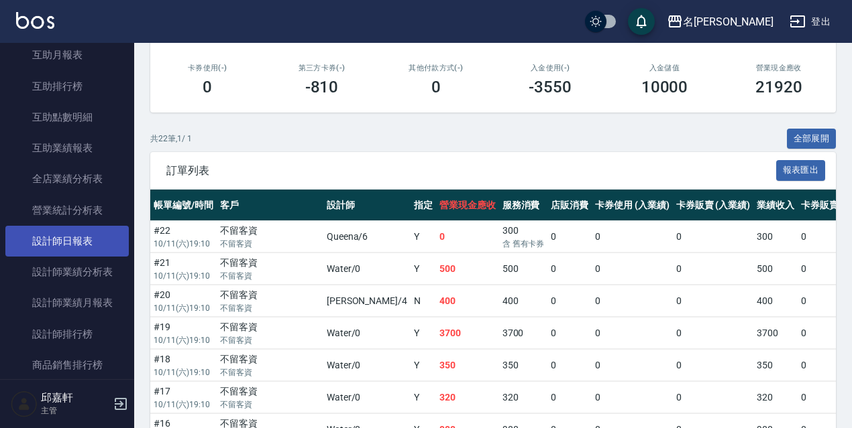
click at [88, 235] on link "設計師日報表" at bounding box center [66, 241] width 123 height 31
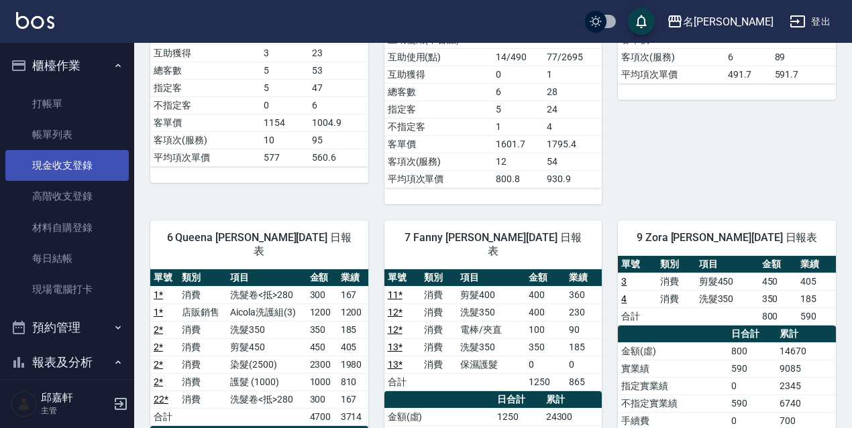
scroll to position [134, 0]
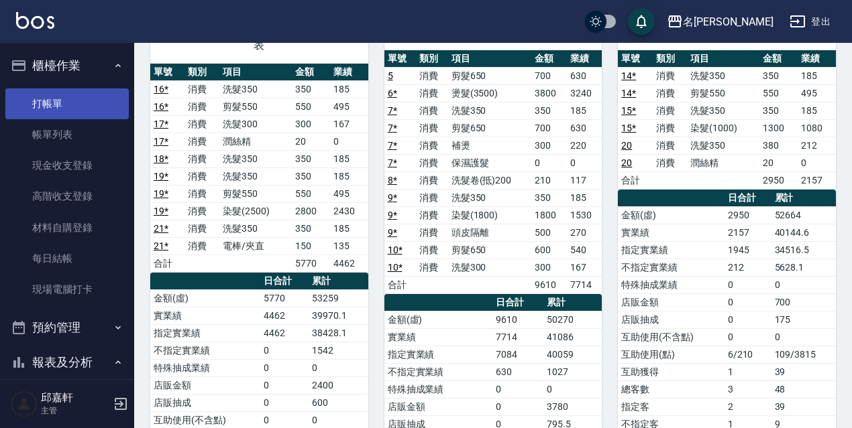
click at [53, 102] on link "打帳單" at bounding box center [66, 104] width 123 height 31
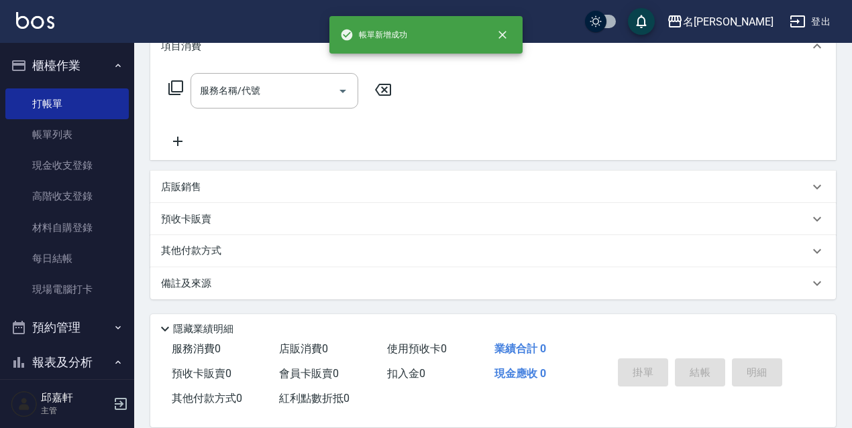
scroll to position [67, 0]
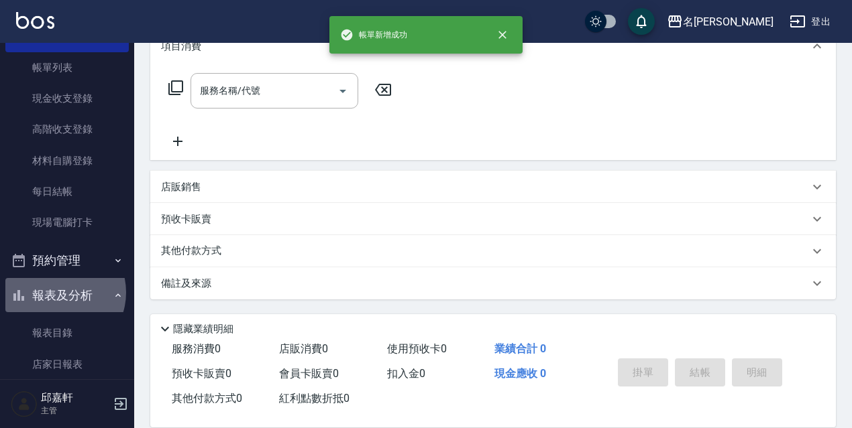
click at [56, 293] on button "報表及分析" at bounding box center [66, 295] width 123 height 35
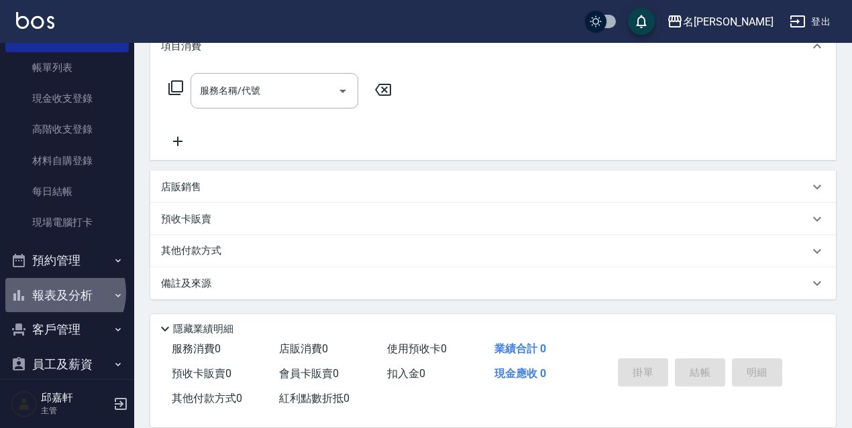
click at [56, 293] on button "報表及分析" at bounding box center [66, 295] width 123 height 35
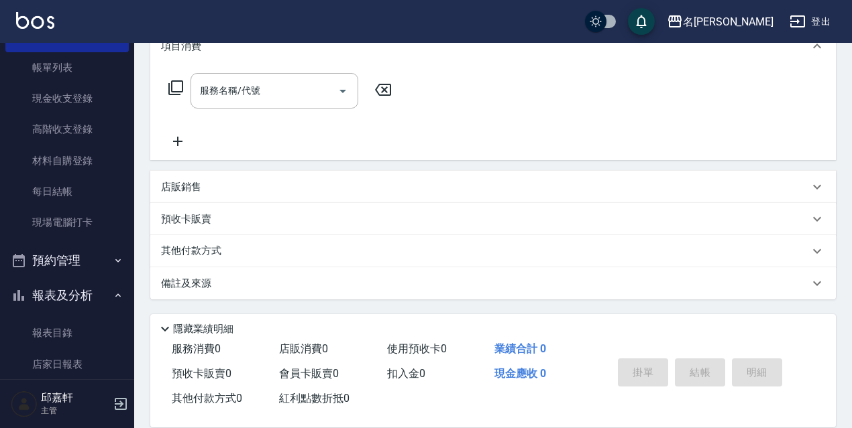
scroll to position [469, 0]
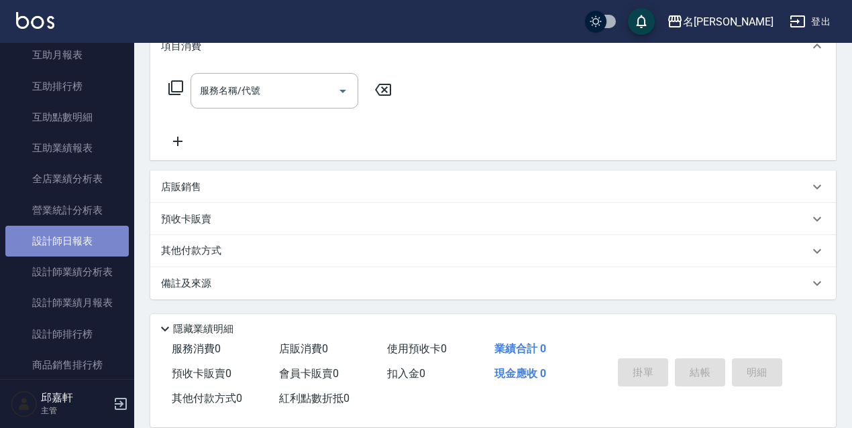
click at [85, 247] on link "設計師日報表" at bounding box center [66, 241] width 123 height 31
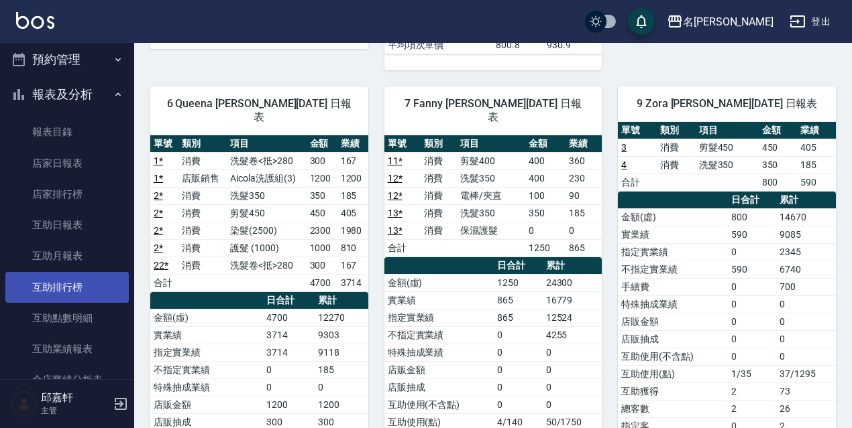
scroll to position [201, 0]
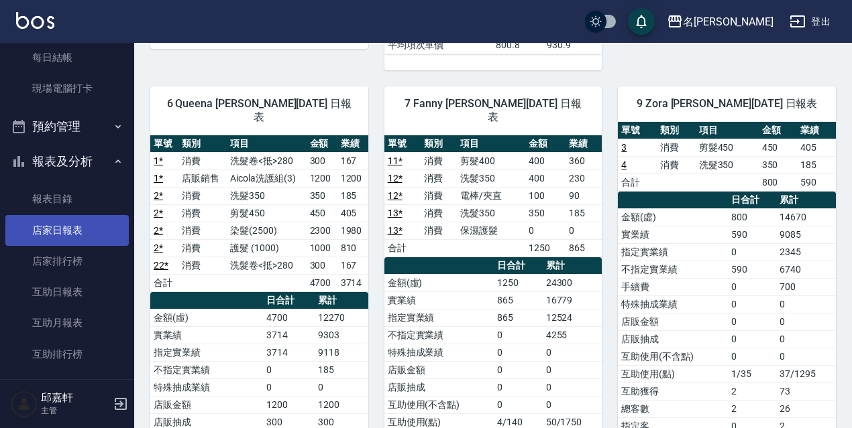
click at [57, 227] on link "店家日報表" at bounding box center [66, 230] width 123 height 31
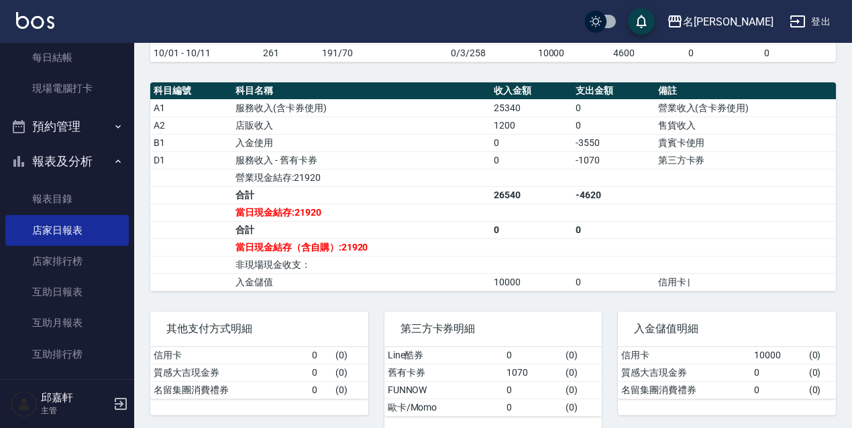
scroll to position [433, 0]
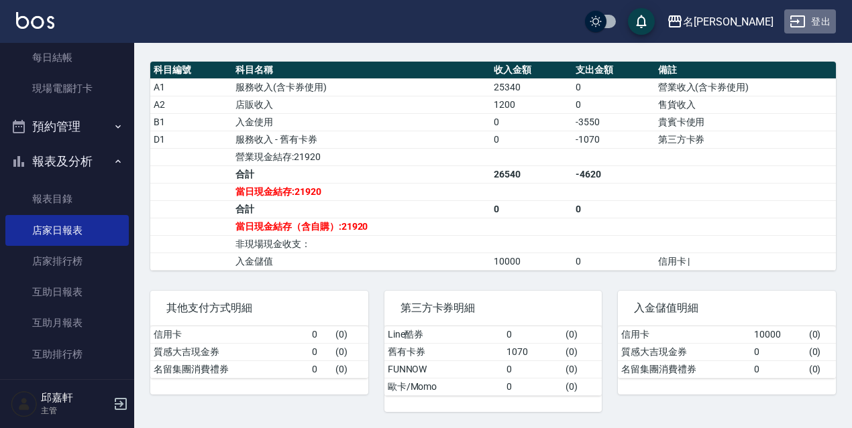
click at [811, 12] on button "登出" at bounding box center [810, 21] width 52 height 25
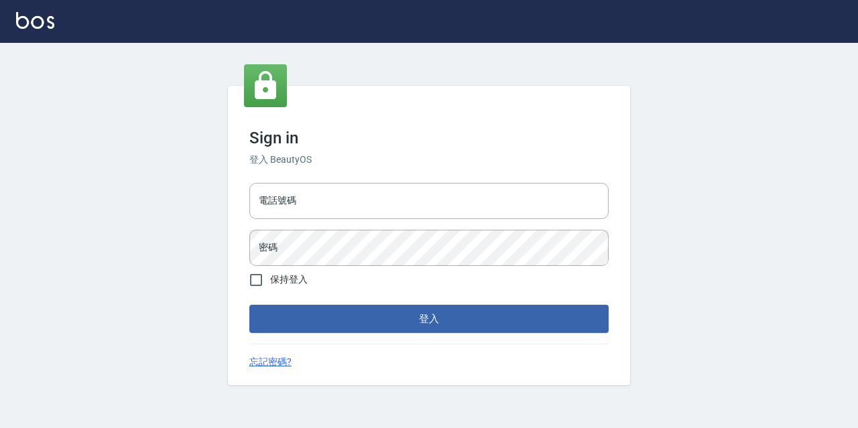
click at [272, 194] on input "電話號碼" at bounding box center [428, 201] width 359 height 36
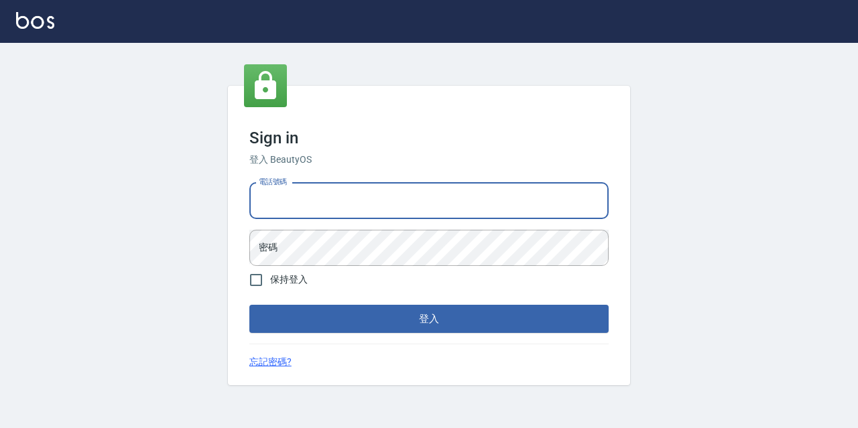
type input "0967388409"
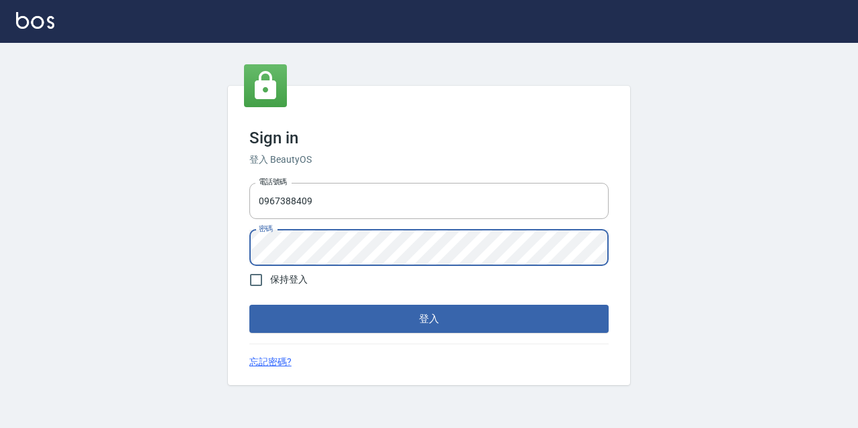
click at [249, 305] on button "登入" at bounding box center [428, 319] width 359 height 28
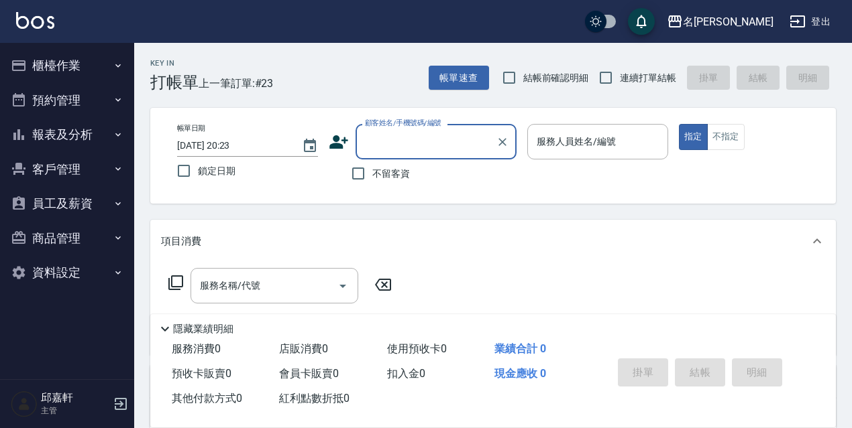
click at [103, 56] on button "櫃檯作業" at bounding box center [66, 65] width 123 height 35
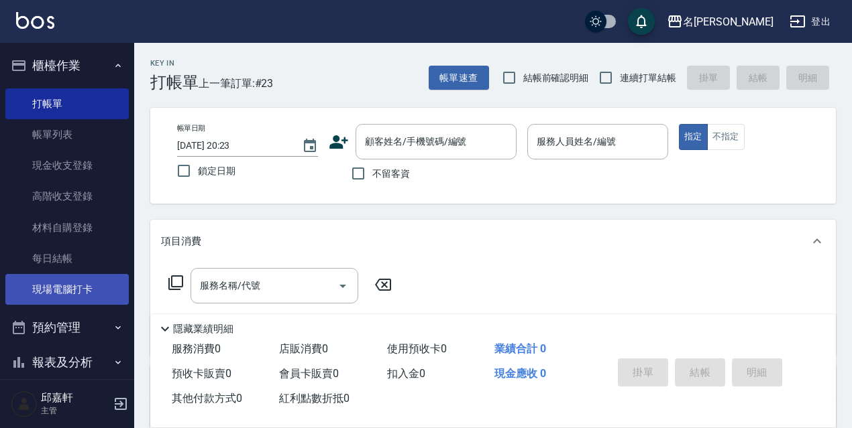
click at [95, 285] on link "現場電腦打卡" at bounding box center [66, 289] width 123 height 31
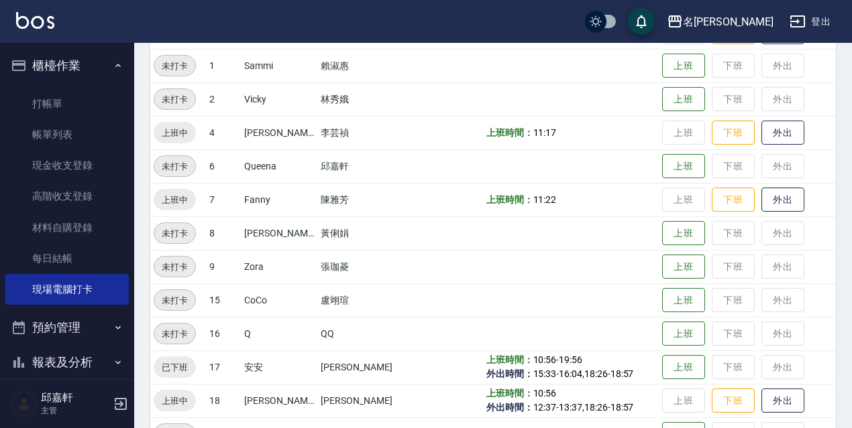
scroll to position [268, 0]
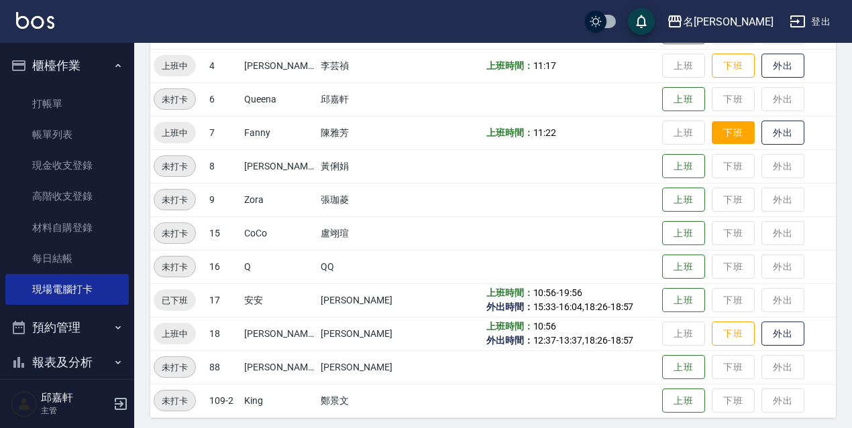
click at [743, 139] on button "下班" at bounding box center [732, 132] width 43 height 23
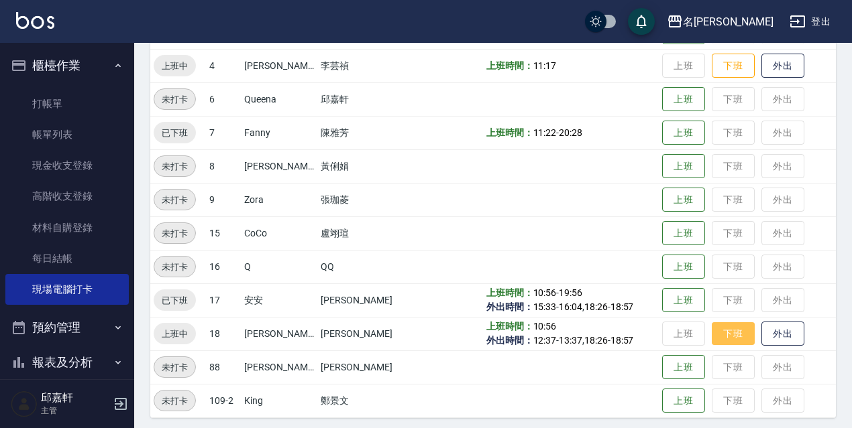
click at [734, 335] on button "下班" at bounding box center [732, 334] width 43 height 23
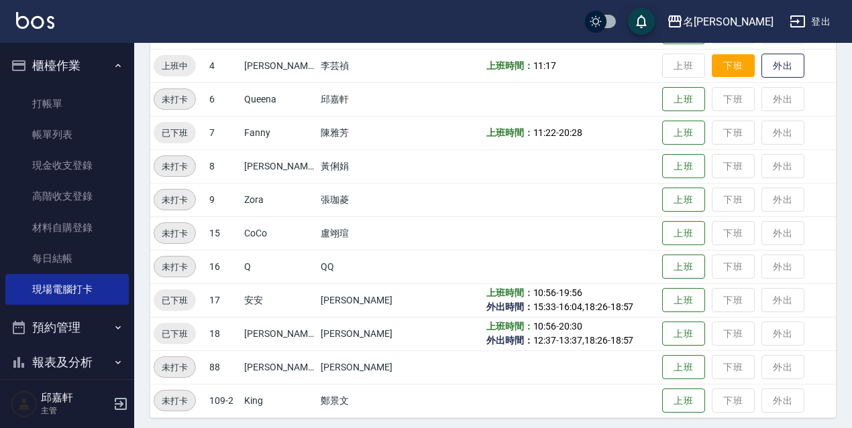
click at [716, 75] on button "下班" at bounding box center [732, 65] width 43 height 23
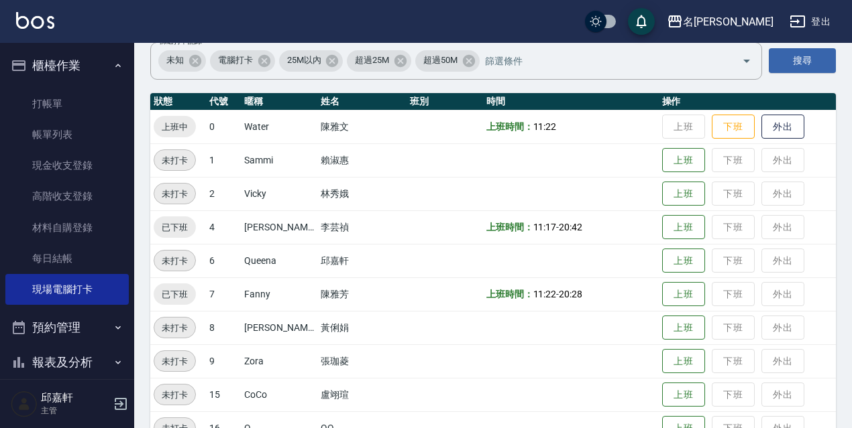
scroll to position [108, 0]
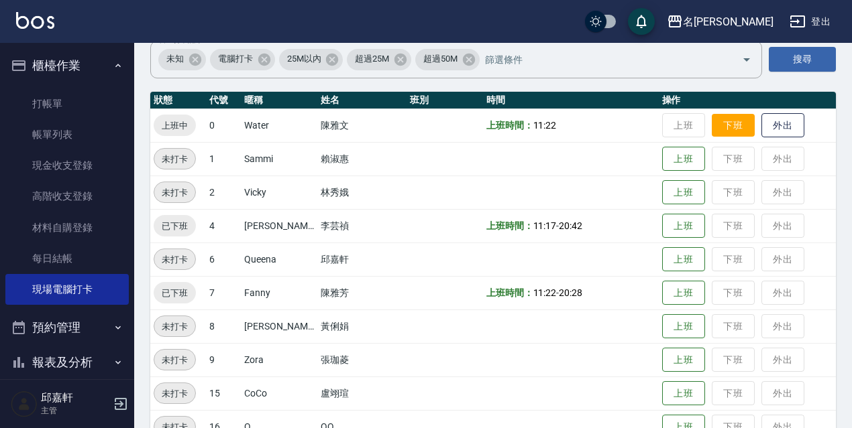
click at [719, 133] on button "下班" at bounding box center [732, 125] width 43 height 23
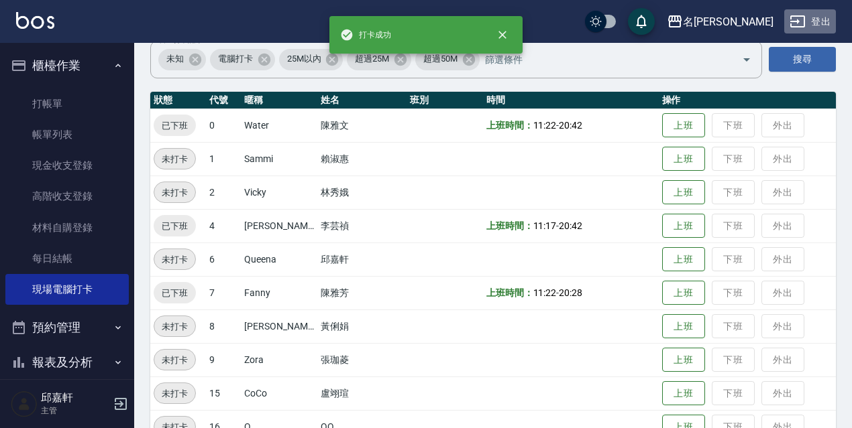
click at [825, 23] on button "登出" at bounding box center [810, 21] width 52 height 25
